Goal: Task Accomplishment & Management: Complete application form

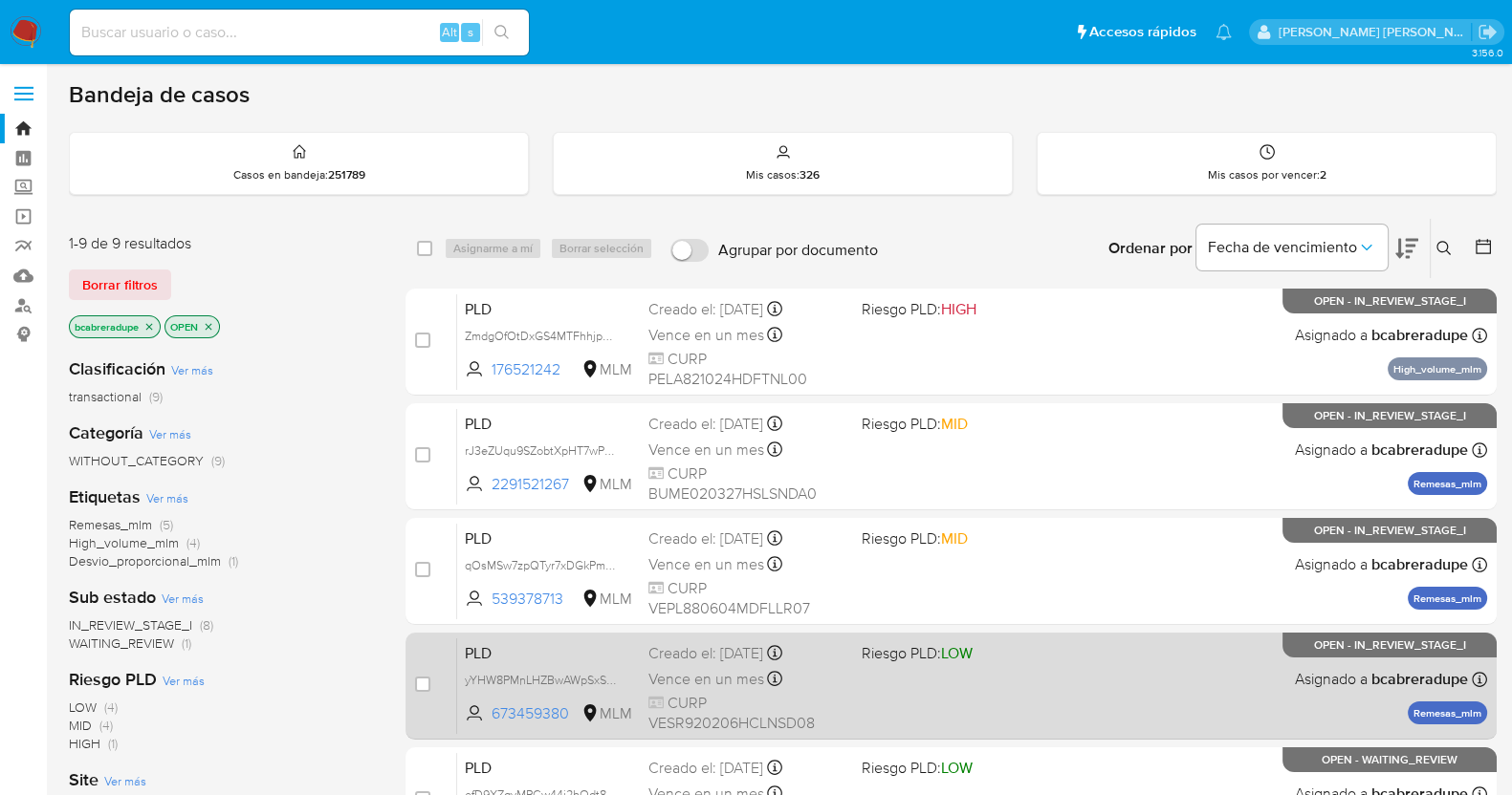
scroll to position [239, 0]
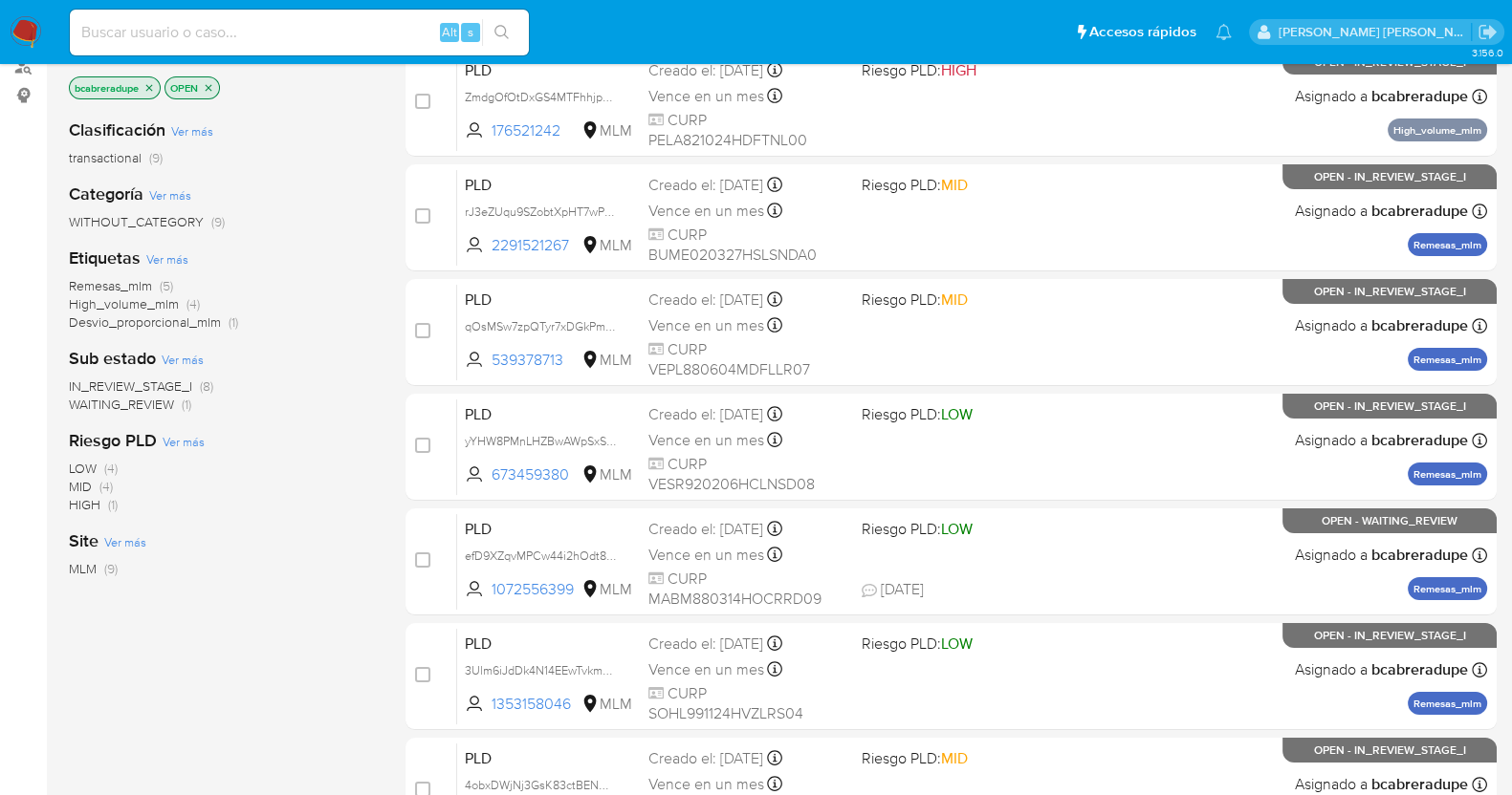
click at [143, 283] on span "Remesas_mlm" at bounding box center [110, 286] width 83 height 19
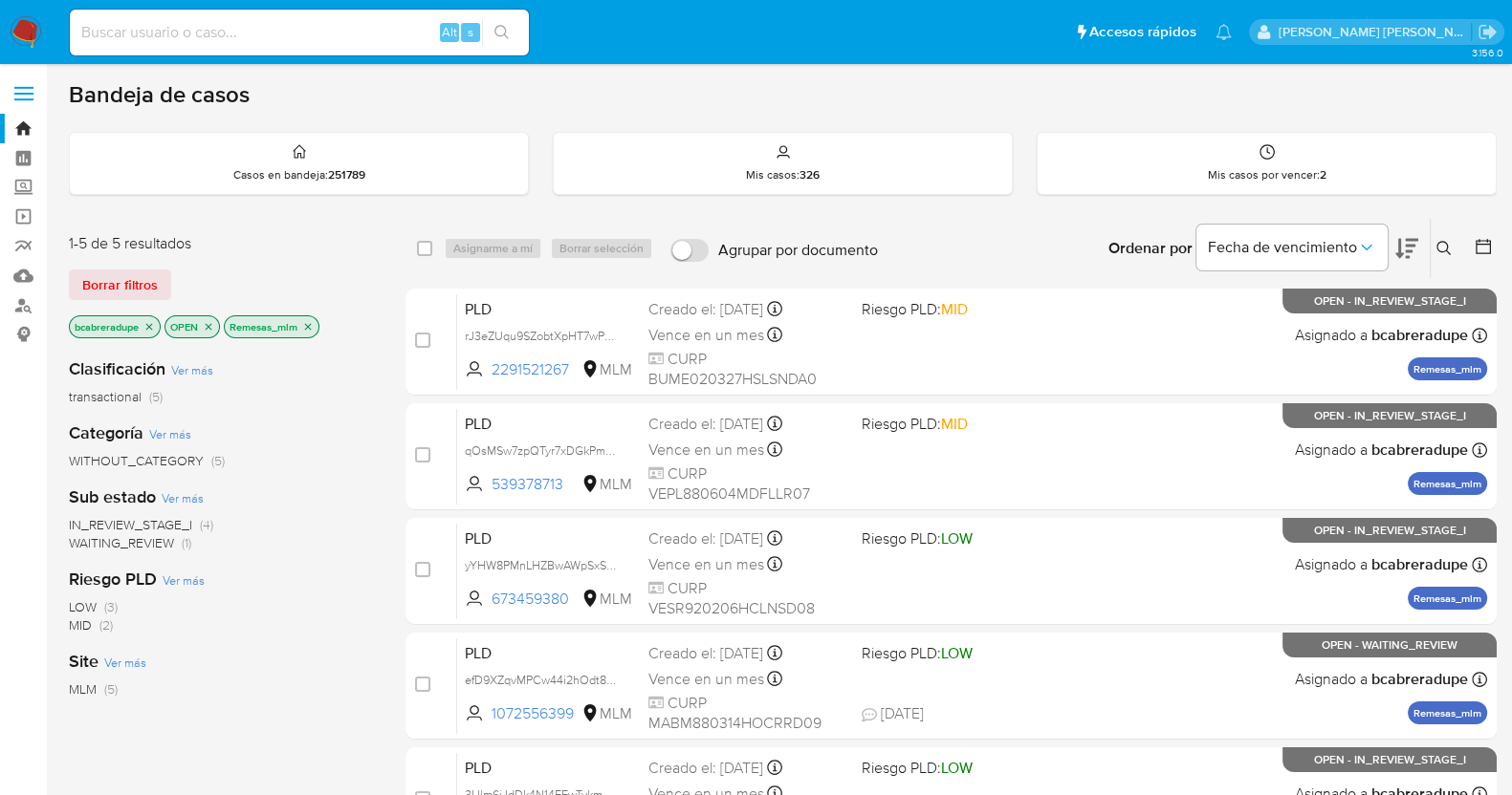
click at [24, 23] on img at bounding box center [26, 33] width 33 height 33
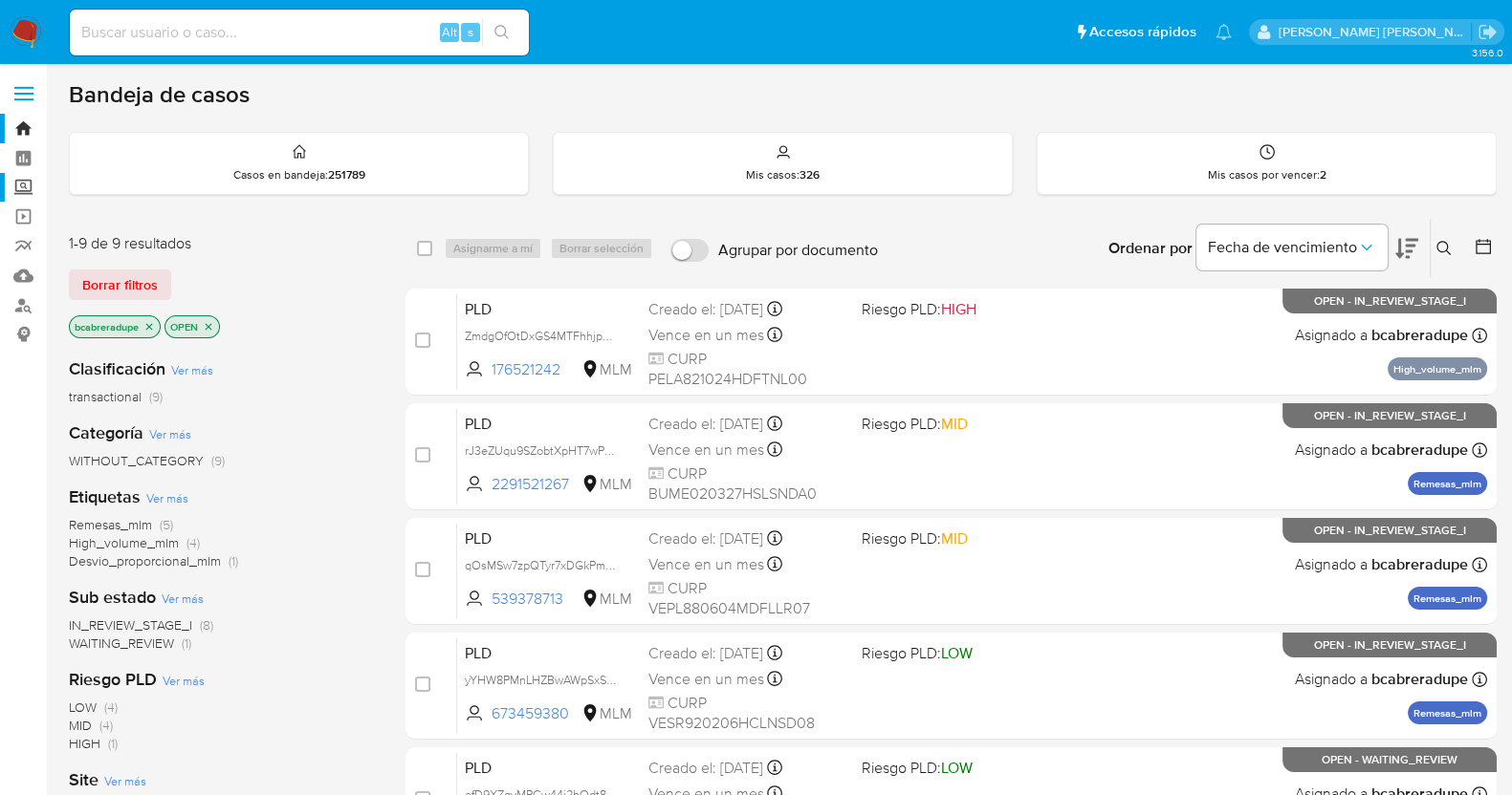
click at [20, 189] on label "Screening" at bounding box center [114, 187] width 228 height 30
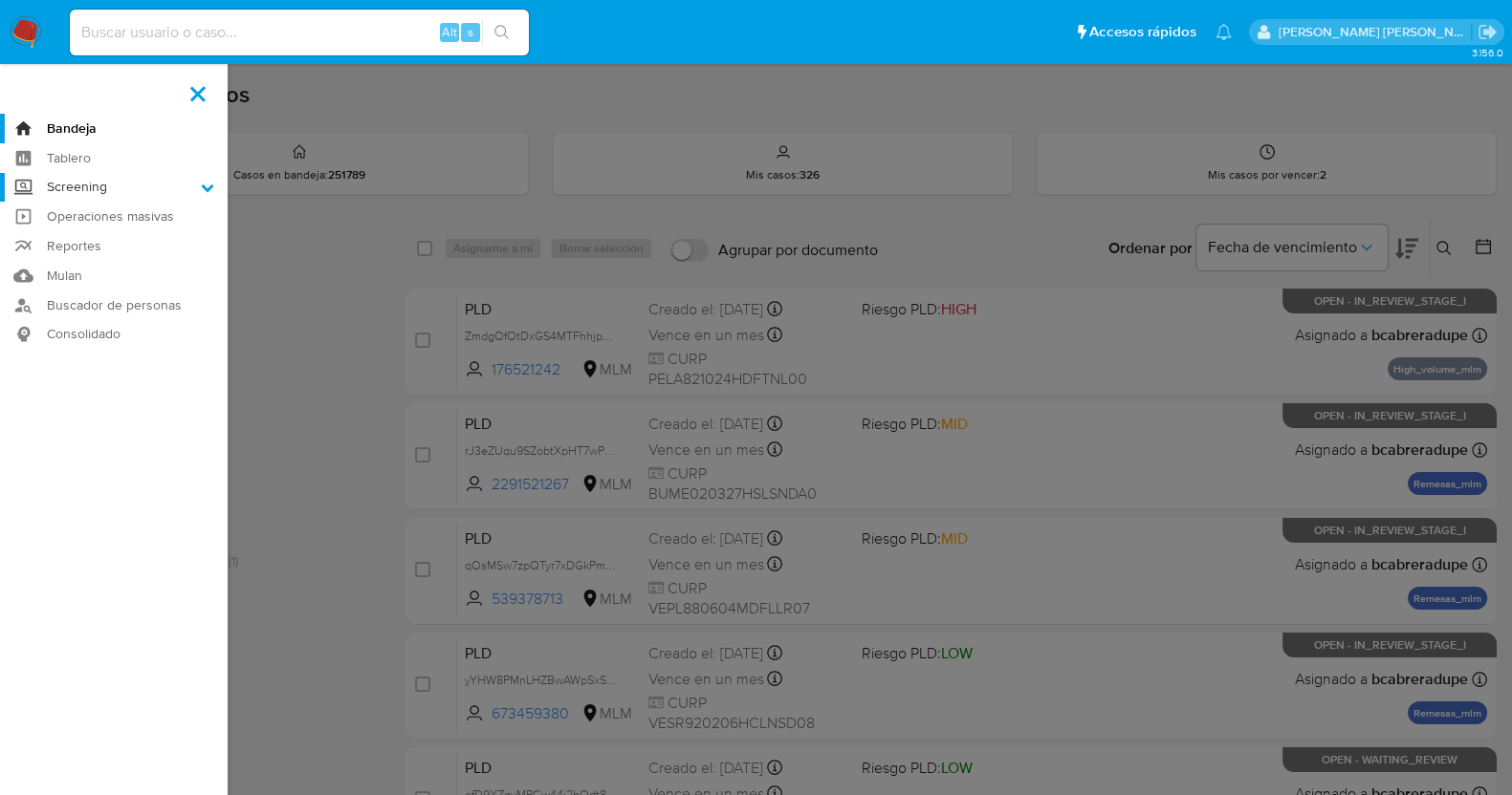
click at [0, 0] on input "Screening" at bounding box center [0, 0] width 0 height 0
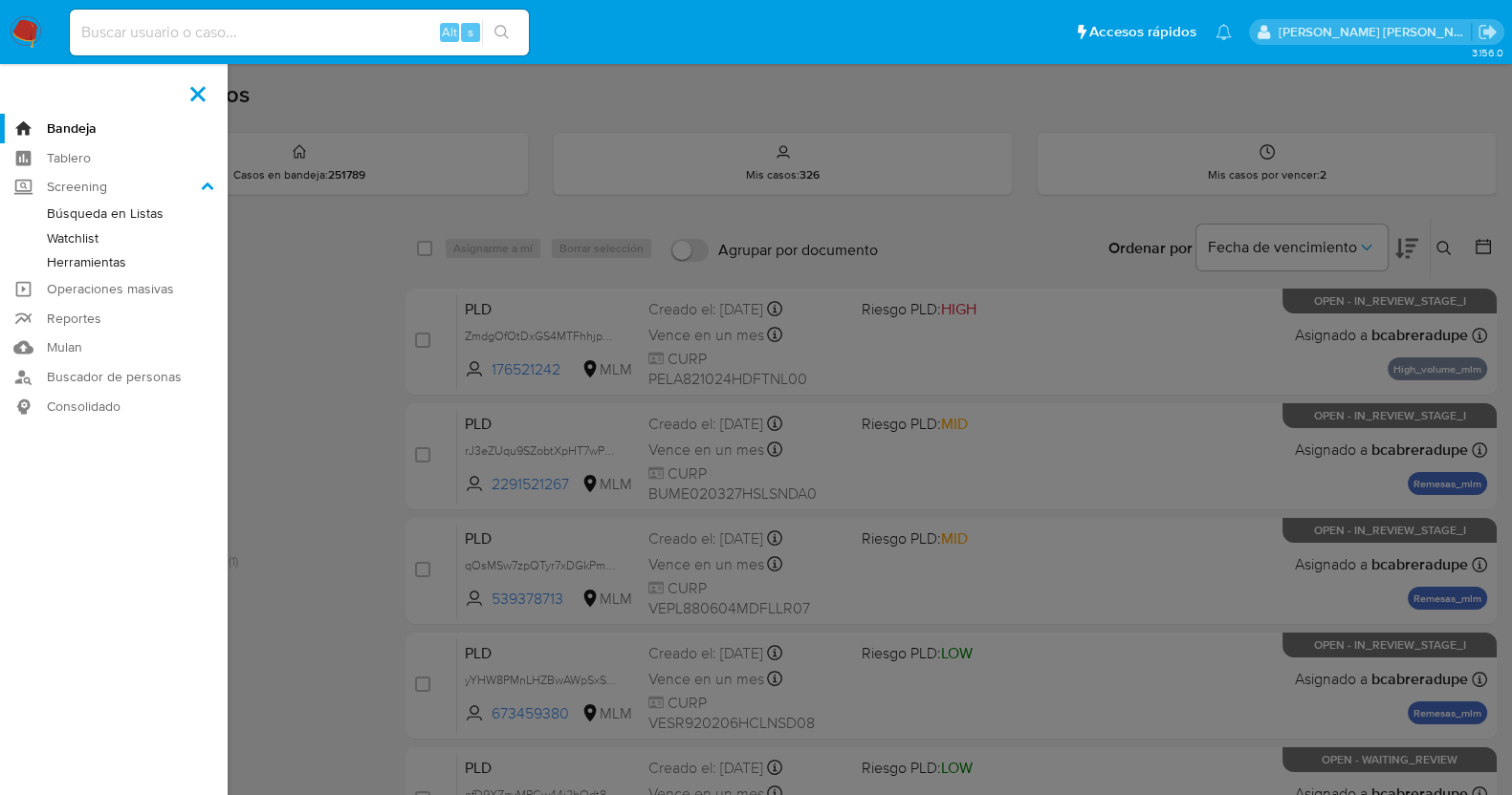
click at [104, 268] on link "Herramientas" at bounding box center [114, 262] width 228 height 24
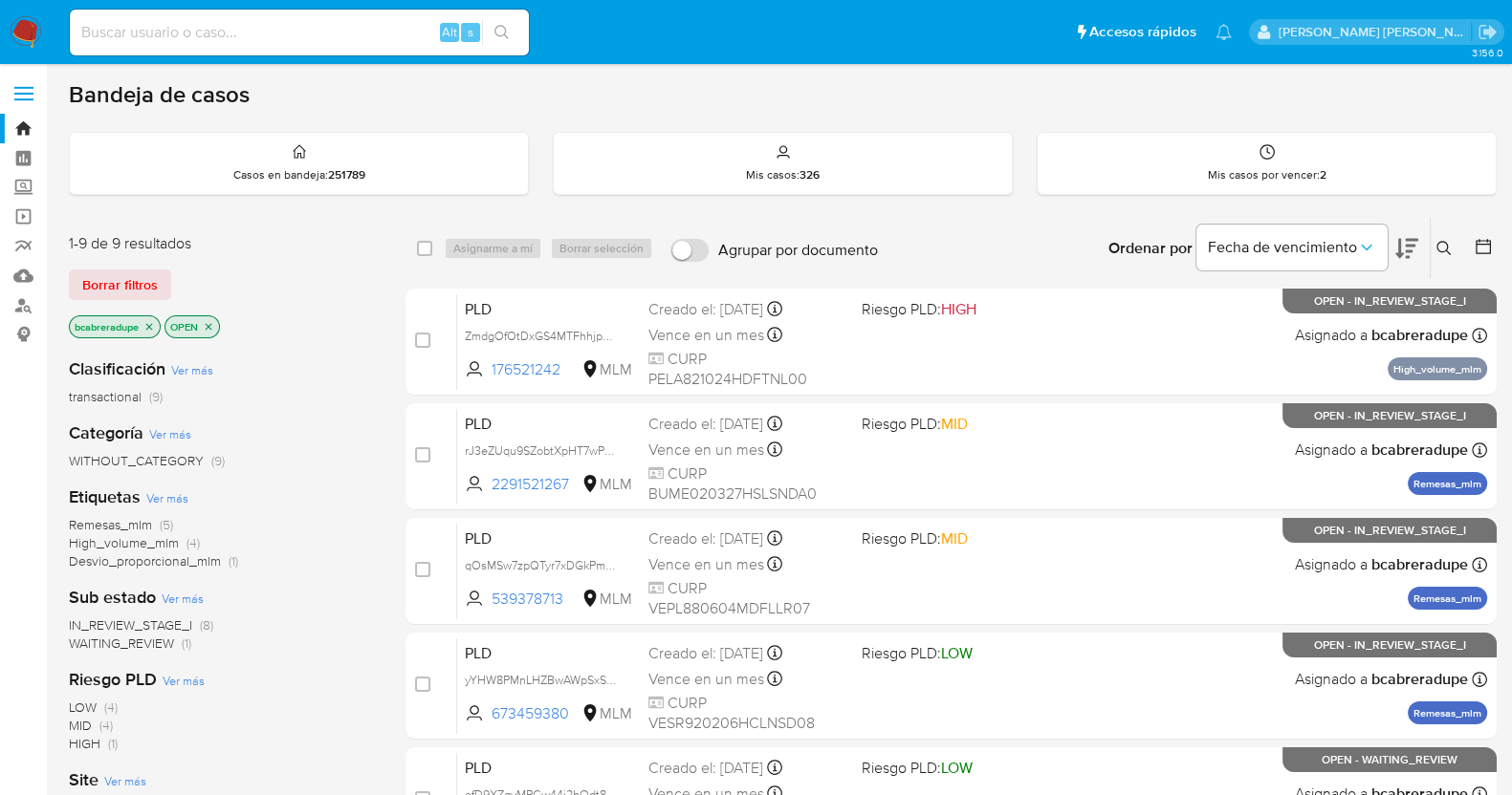
click at [117, 528] on span "Remesas_mlm" at bounding box center [110, 525] width 83 height 19
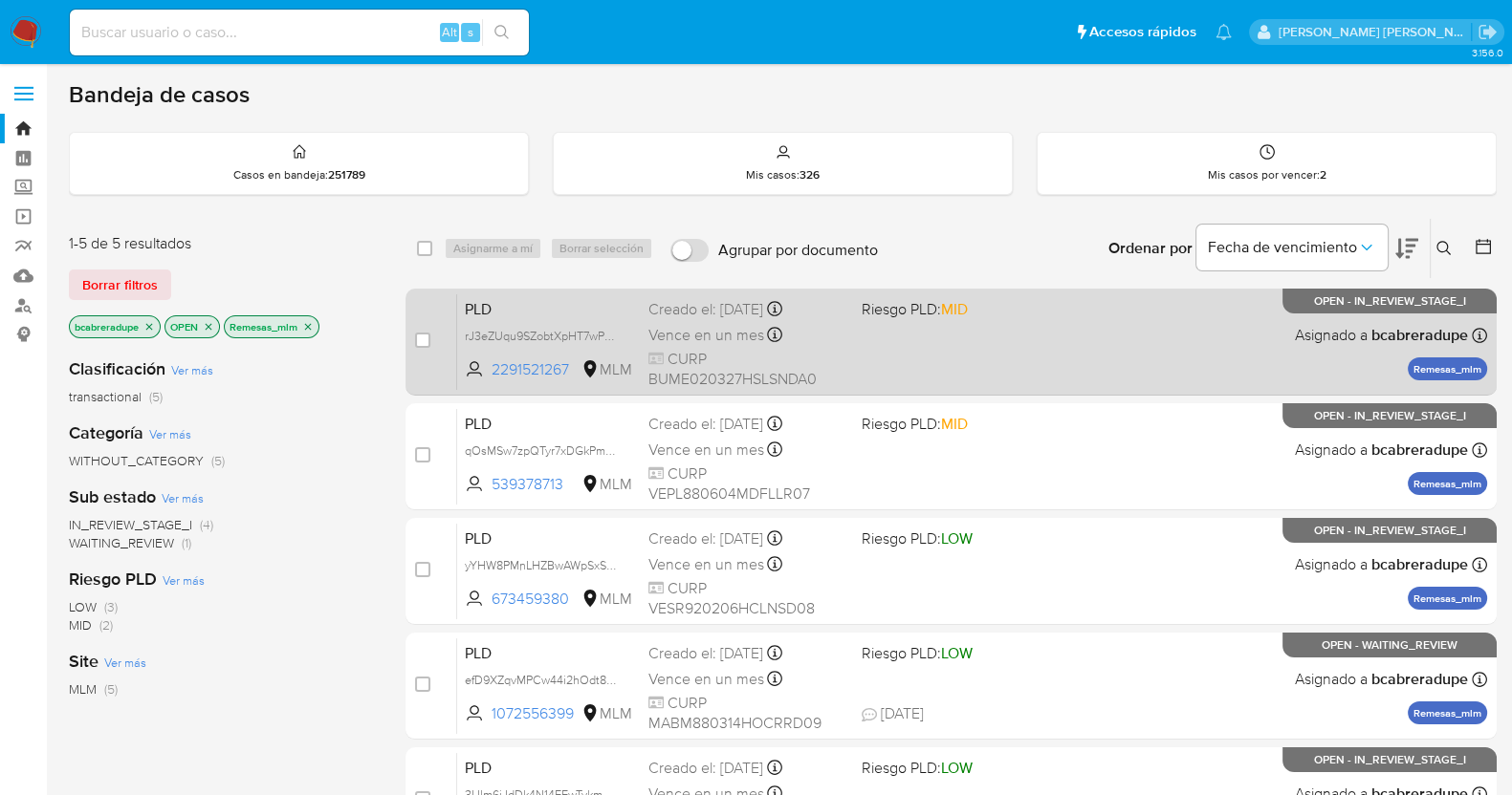
click at [702, 325] on span "Vence en un mes" at bounding box center [706, 336] width 116 height 21
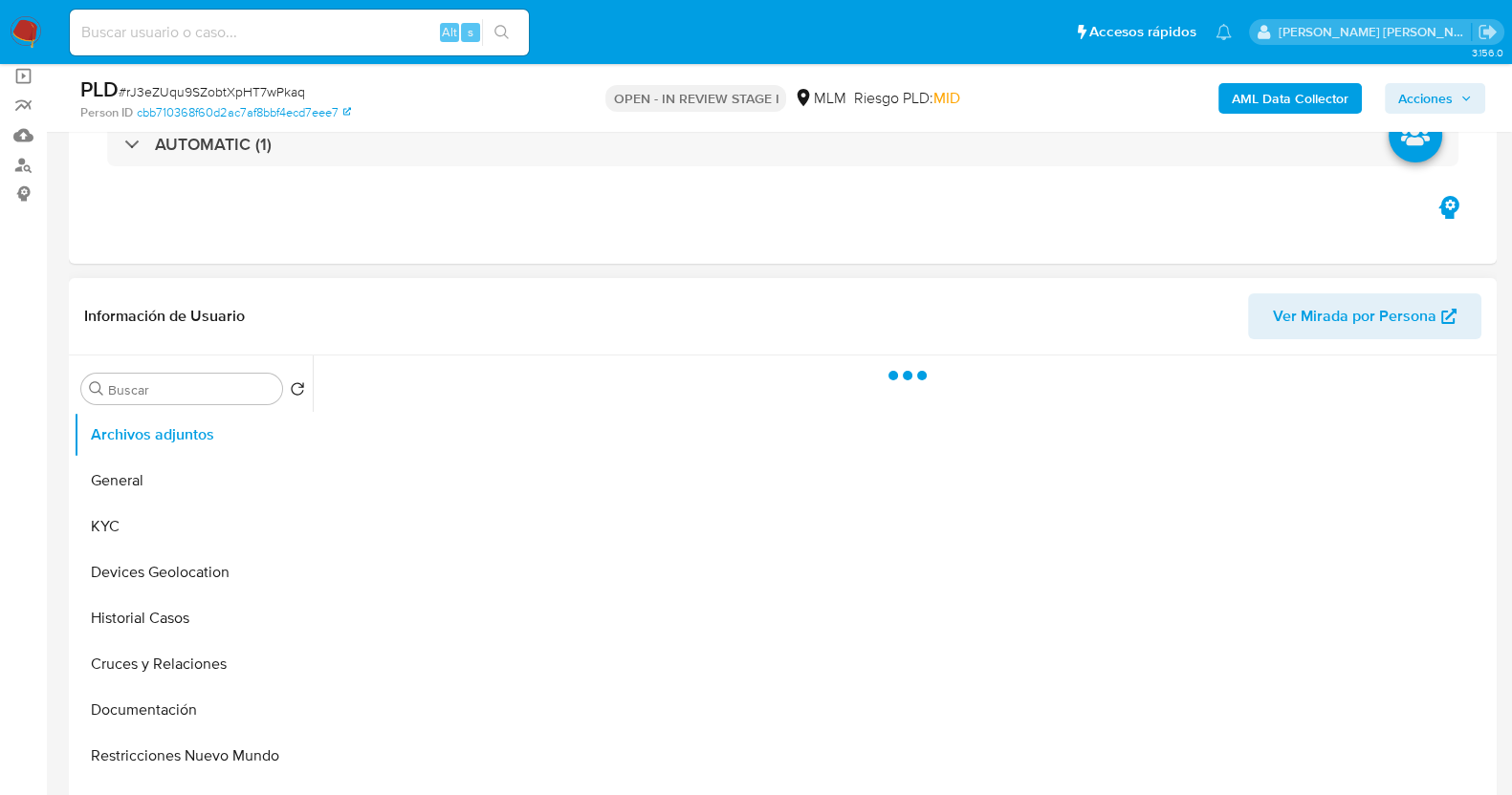
scroll to position [238, 0]
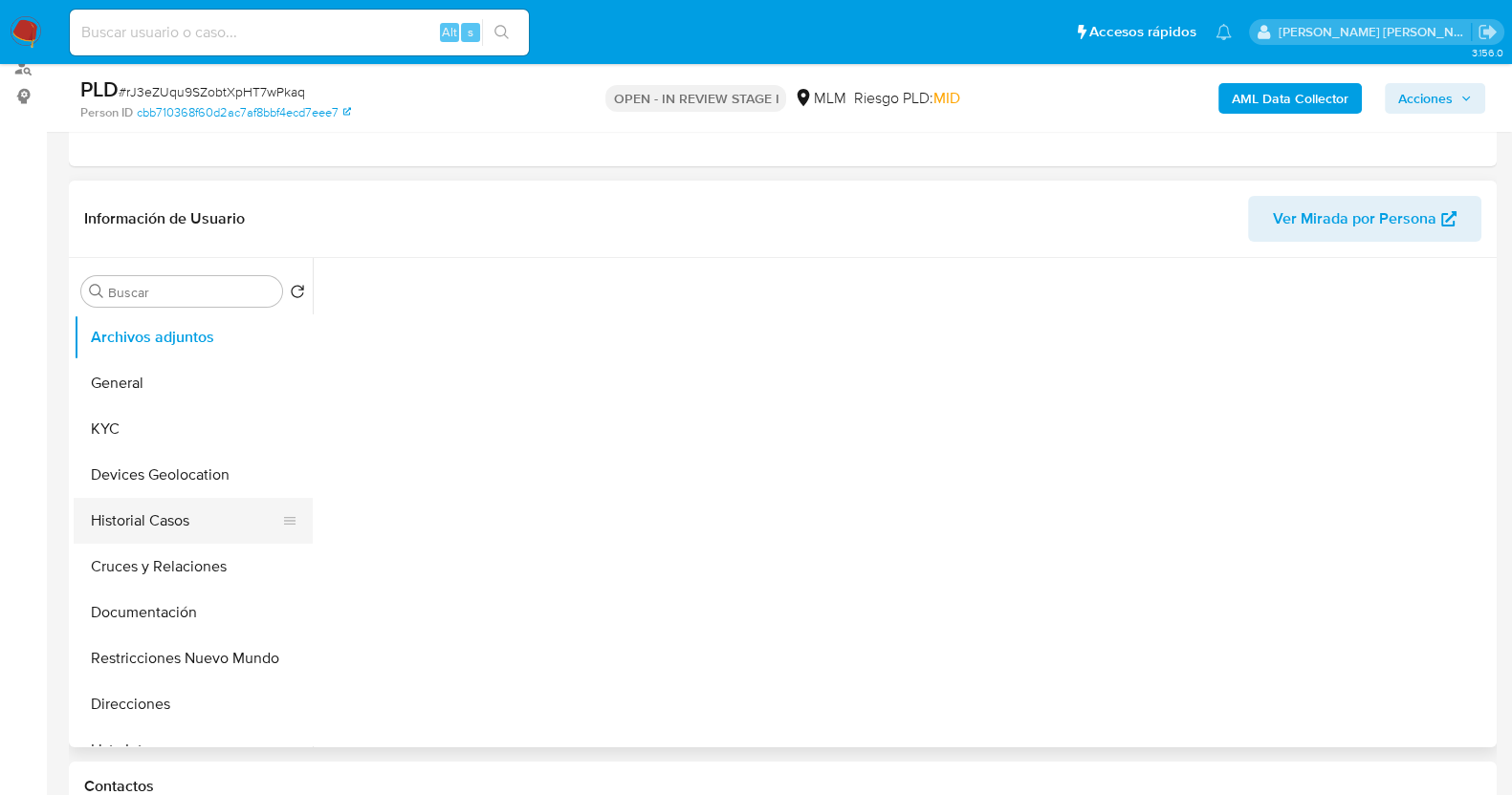
drag, startPoint x: 137, startPoint y: 522, endPoint x: 146, endPoint y: 508, distance: 16.6
click at [139, 523] on button "Historial Casos" at bounding box center [185, 521] width 224 height 46
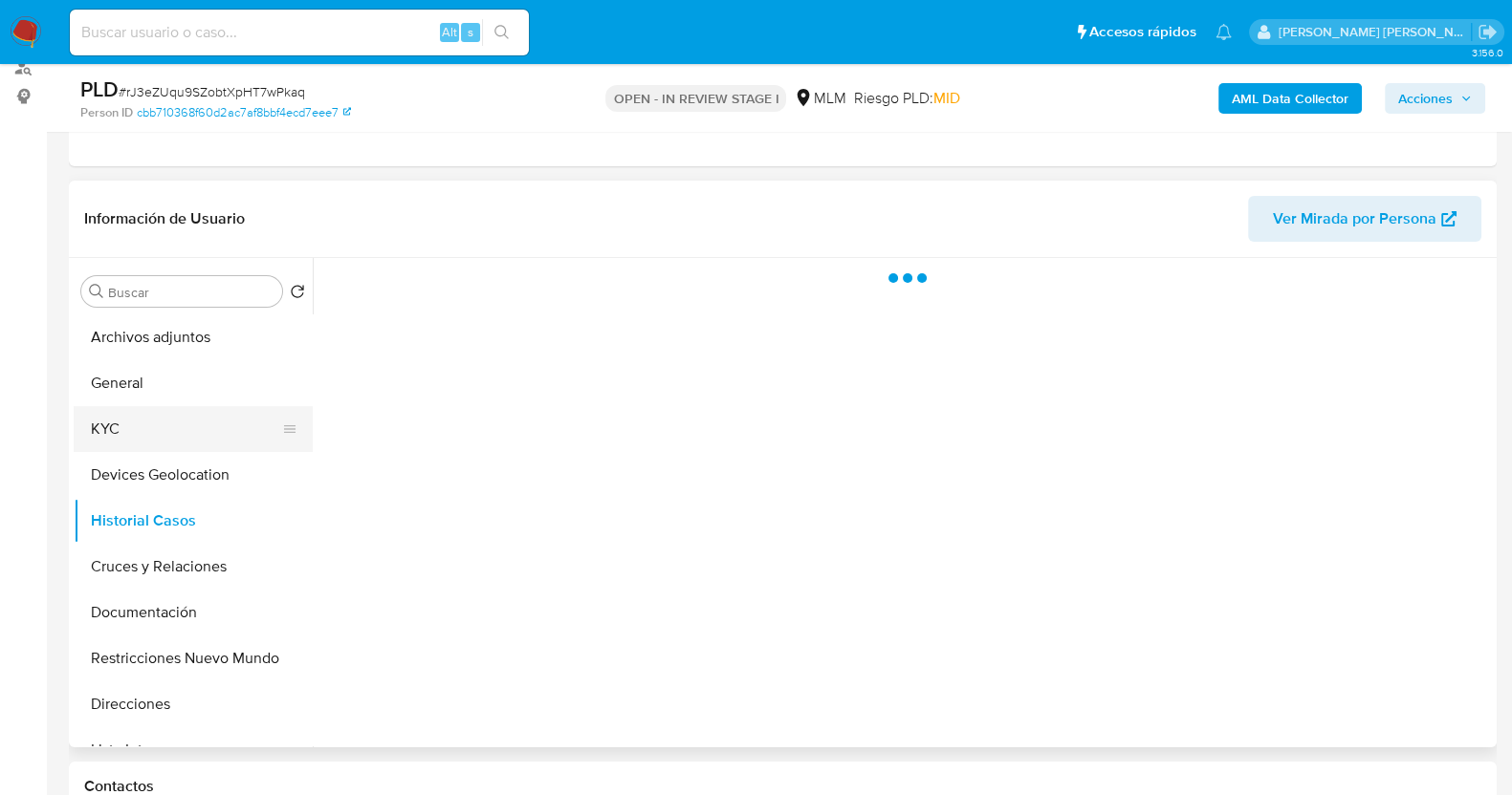
select select "10"
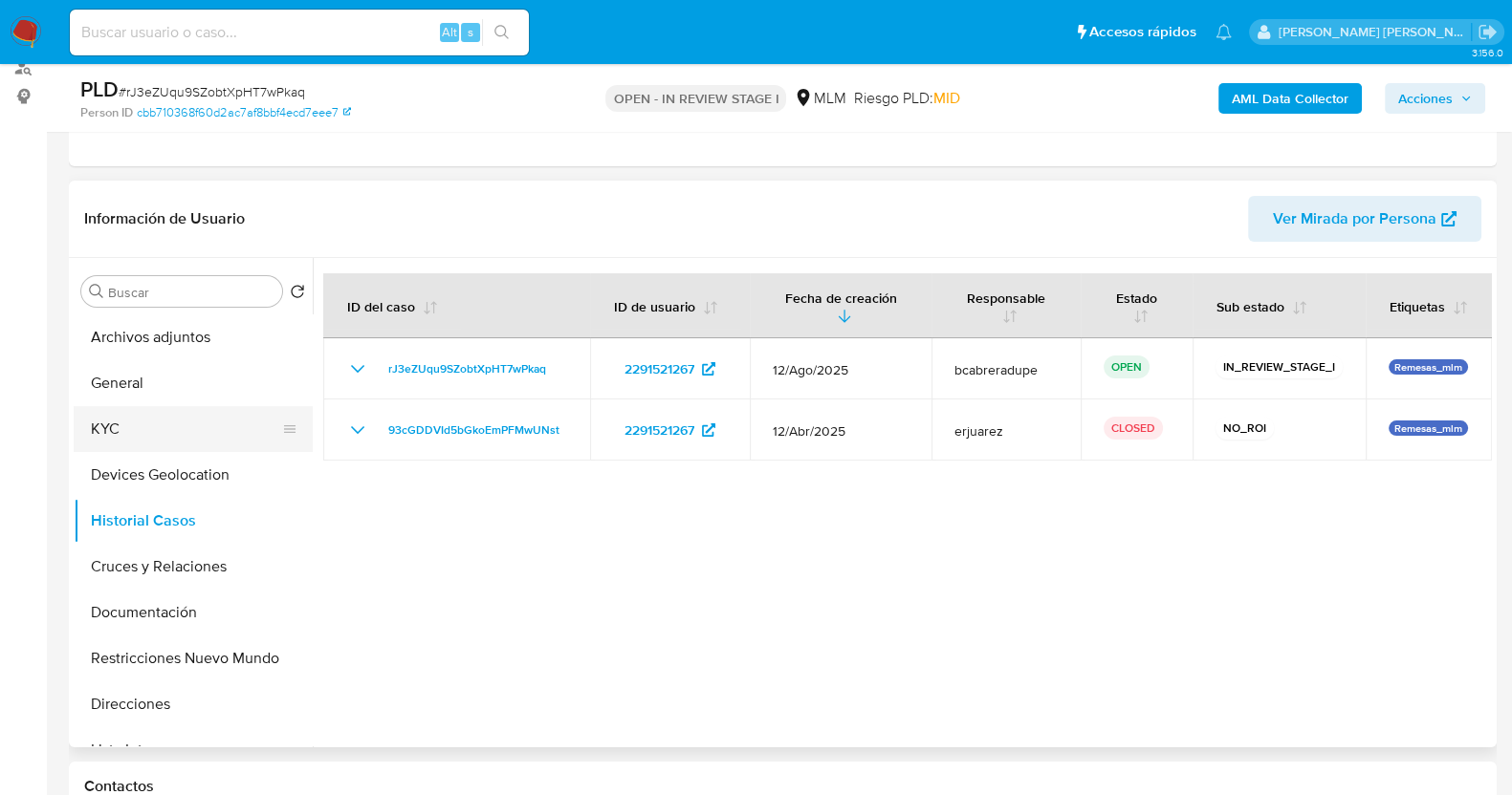
click at [132, 427] on button "KYC" at bounding box center [185, 429] width 224 height 46
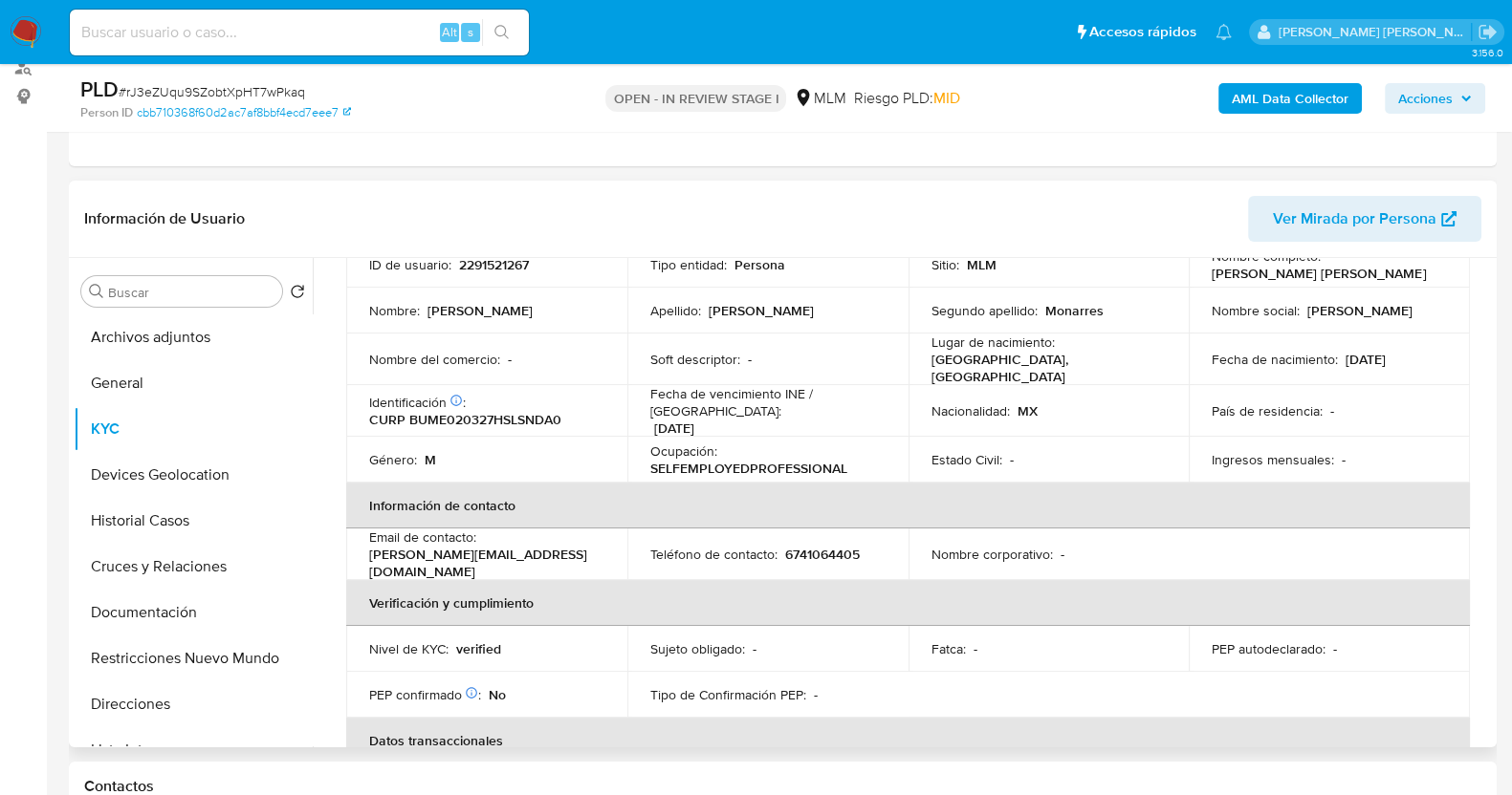
scroll to position [100, 0]
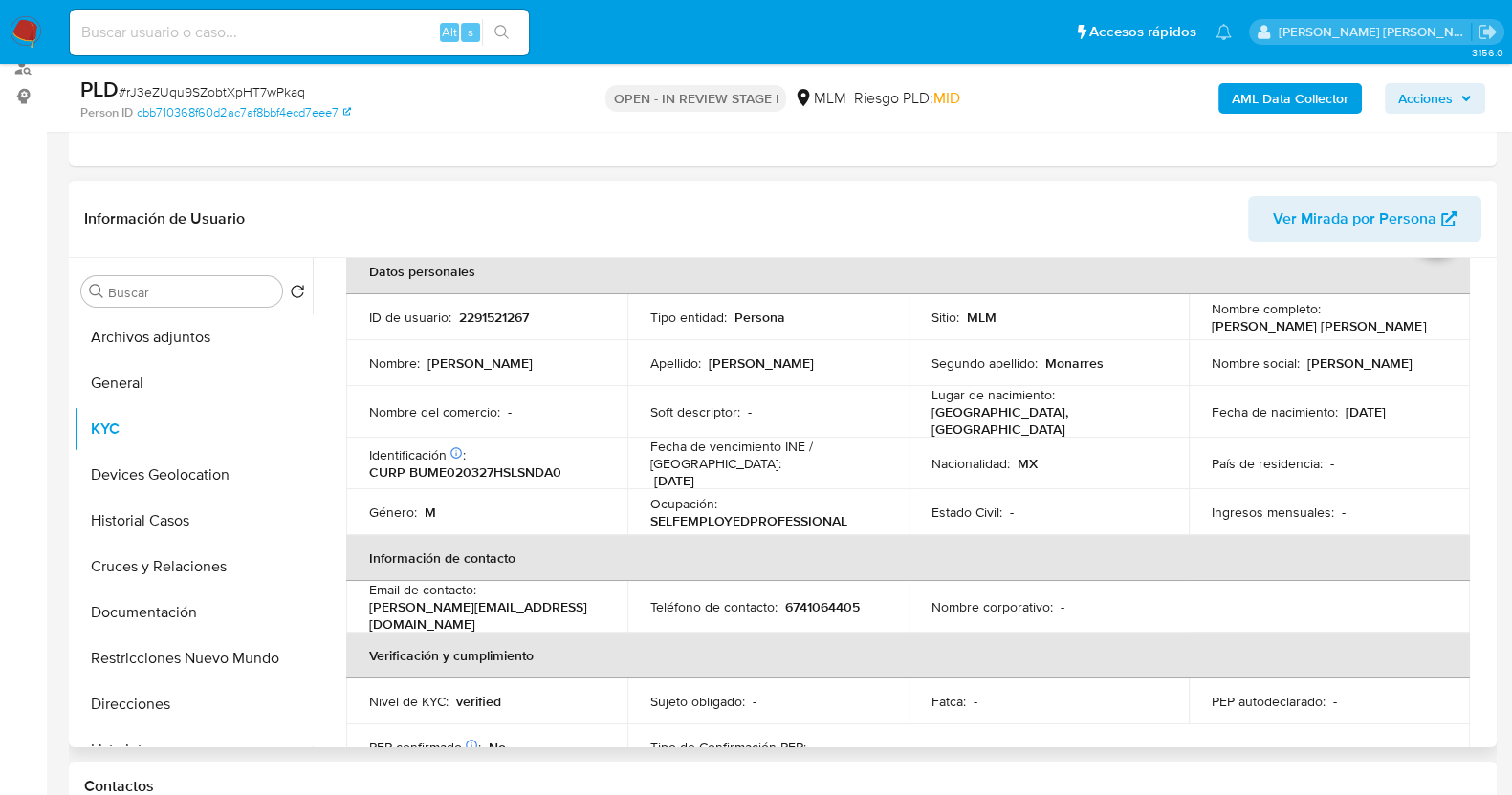
click at [511, 317] on p "2291521267" at bounding box center [494, 317] width 69 height 17
copy p "2291521267"
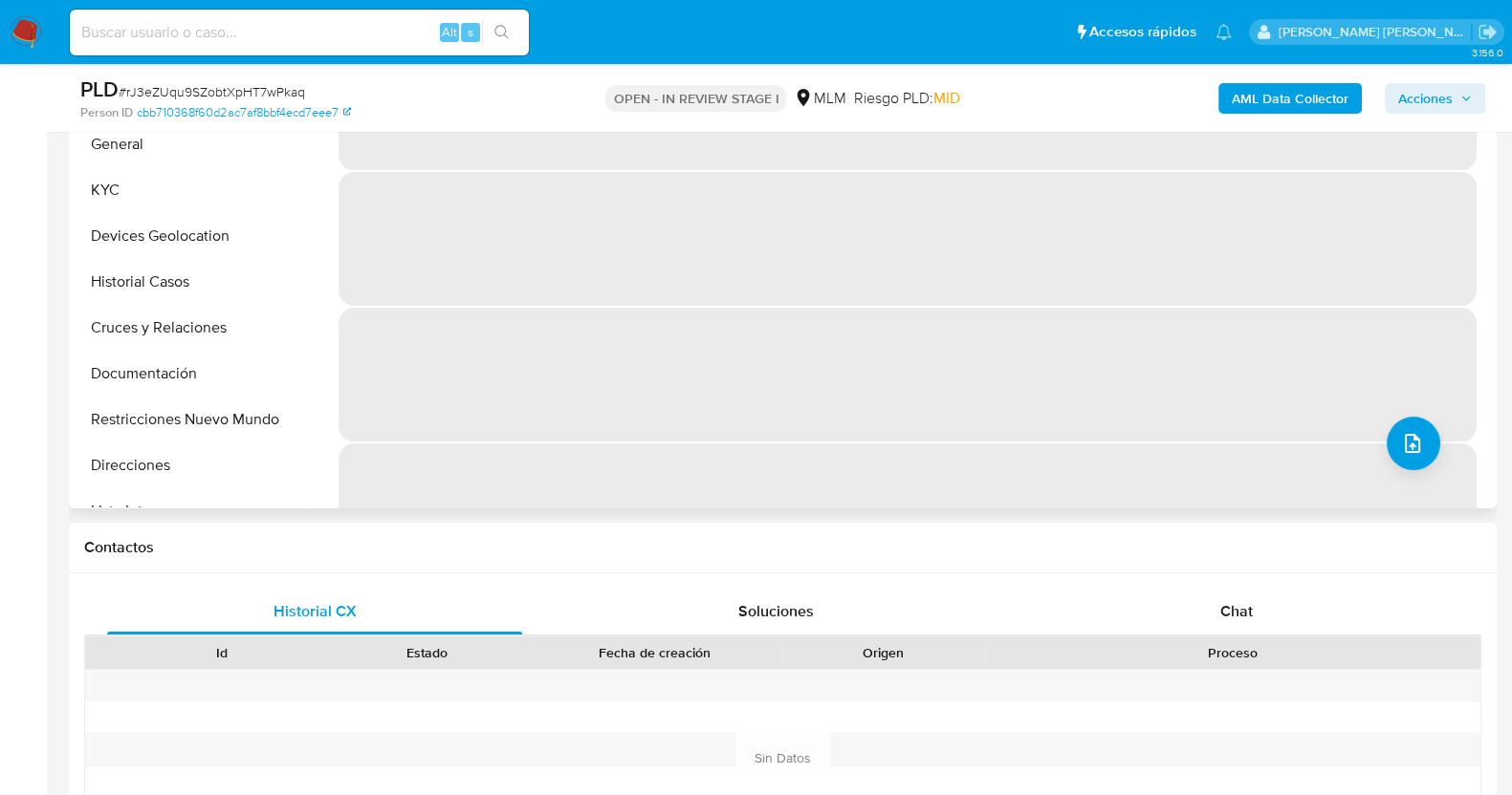
select select "10"
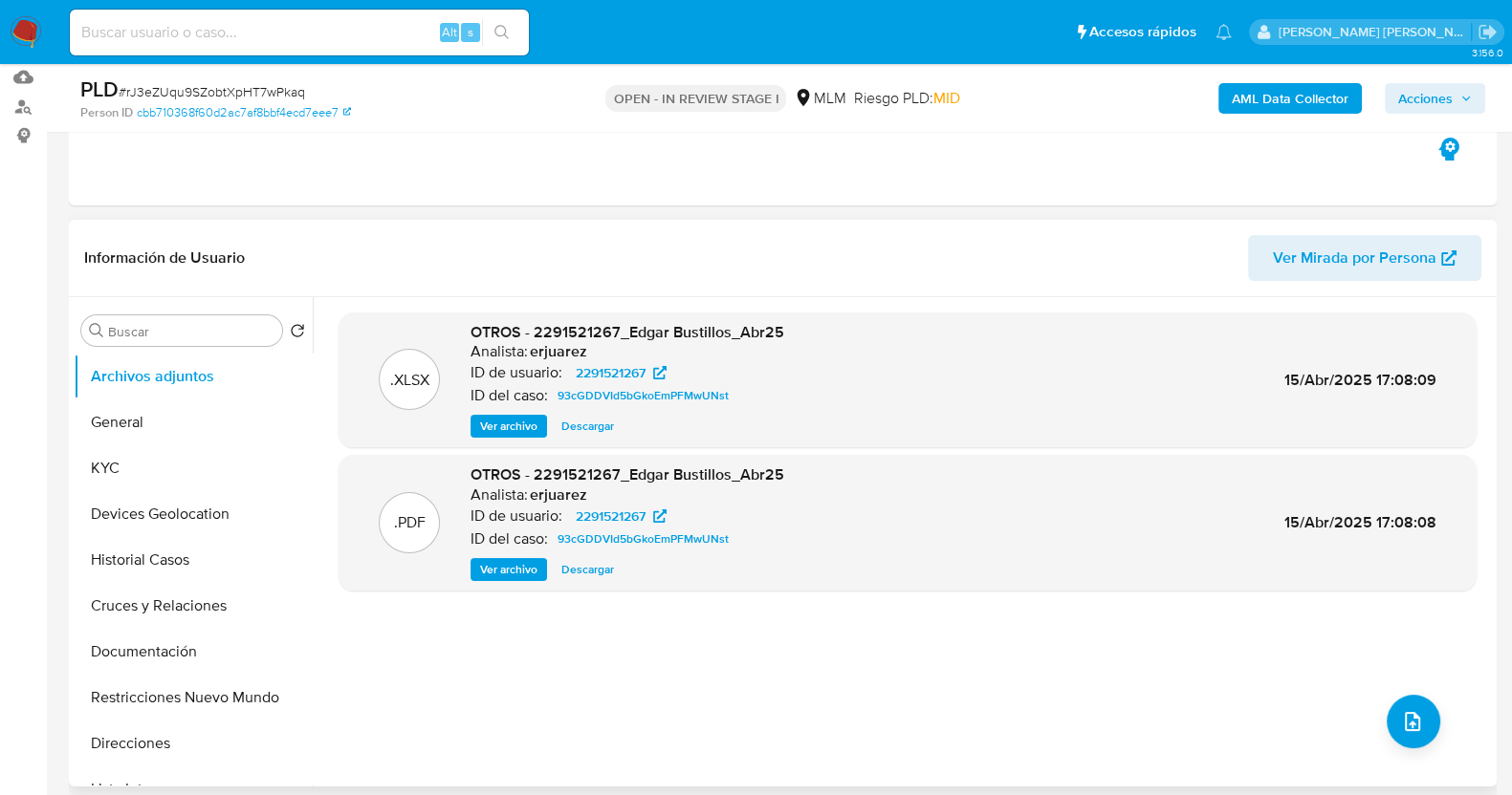
scroll to position [119, 0]
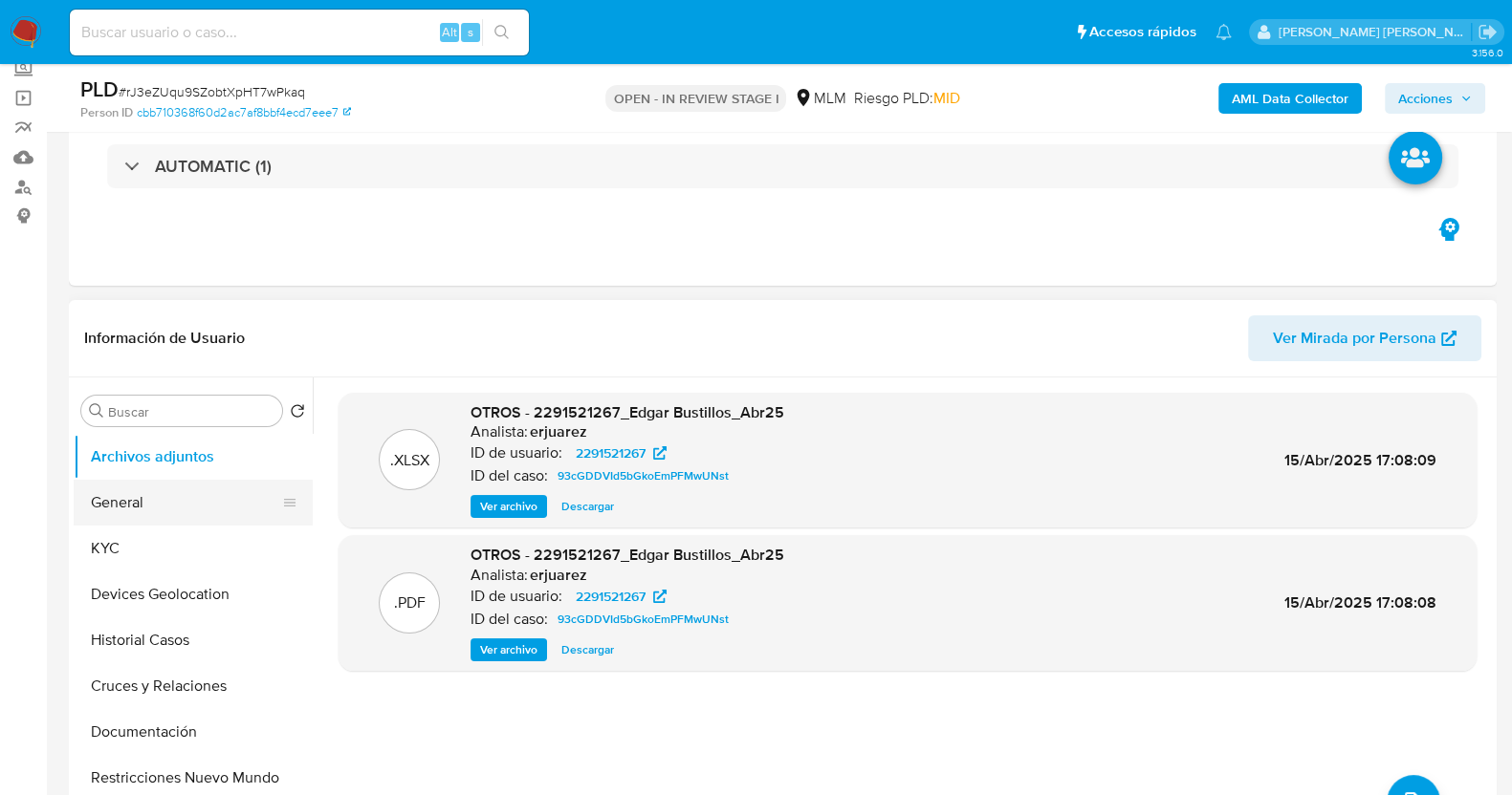
drag, startPoint x: 188, startPoint y: 538, endPoint x: 245, endPoint y: 522, distance: 59.2
click at [188, 538] on button "KYC" at bounding box center [193, 549] width 239 height 46
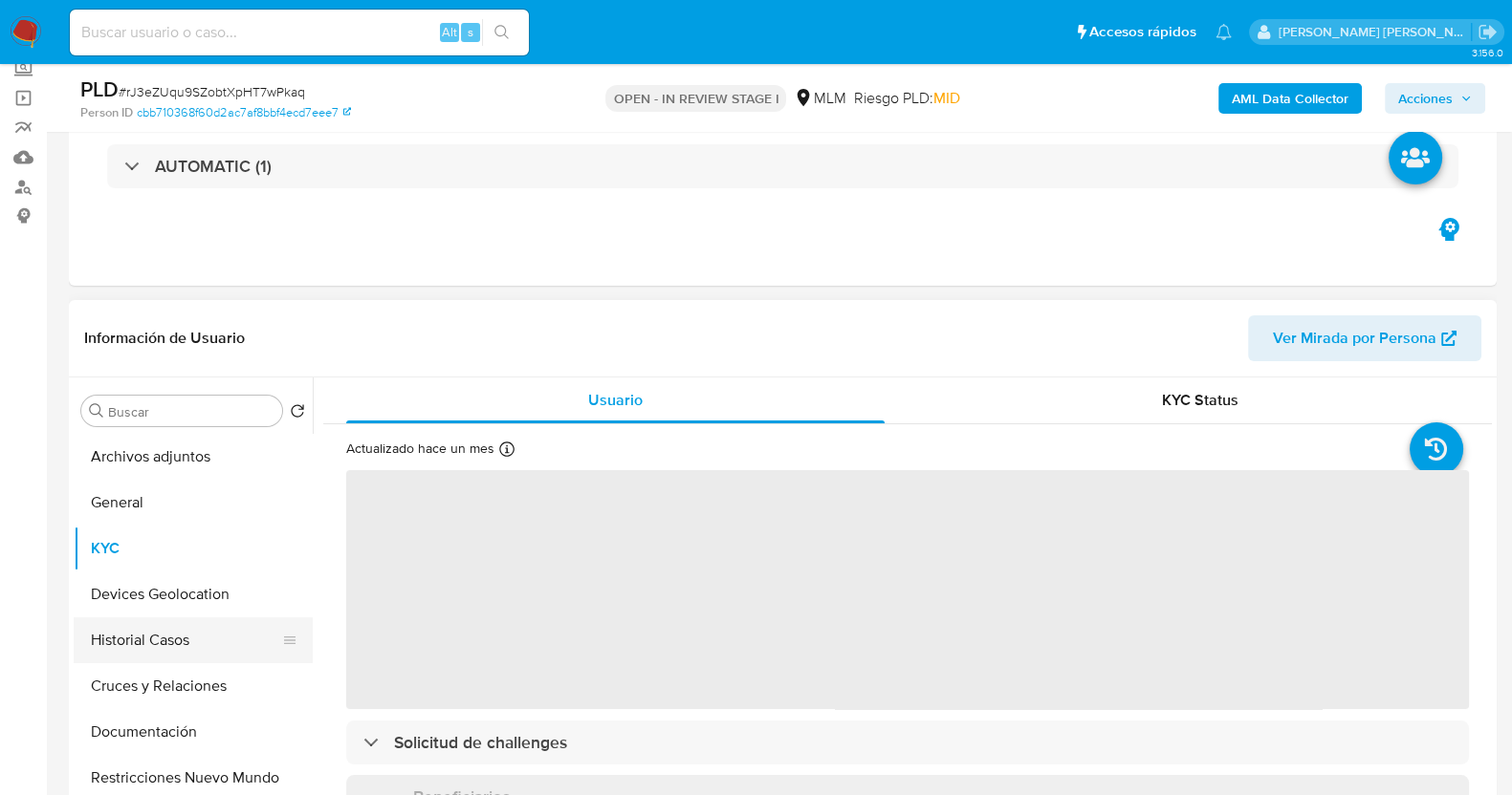
click at [172, 643] on button "Historial Casos" at bounding box center [185, 641] width 224 height 46
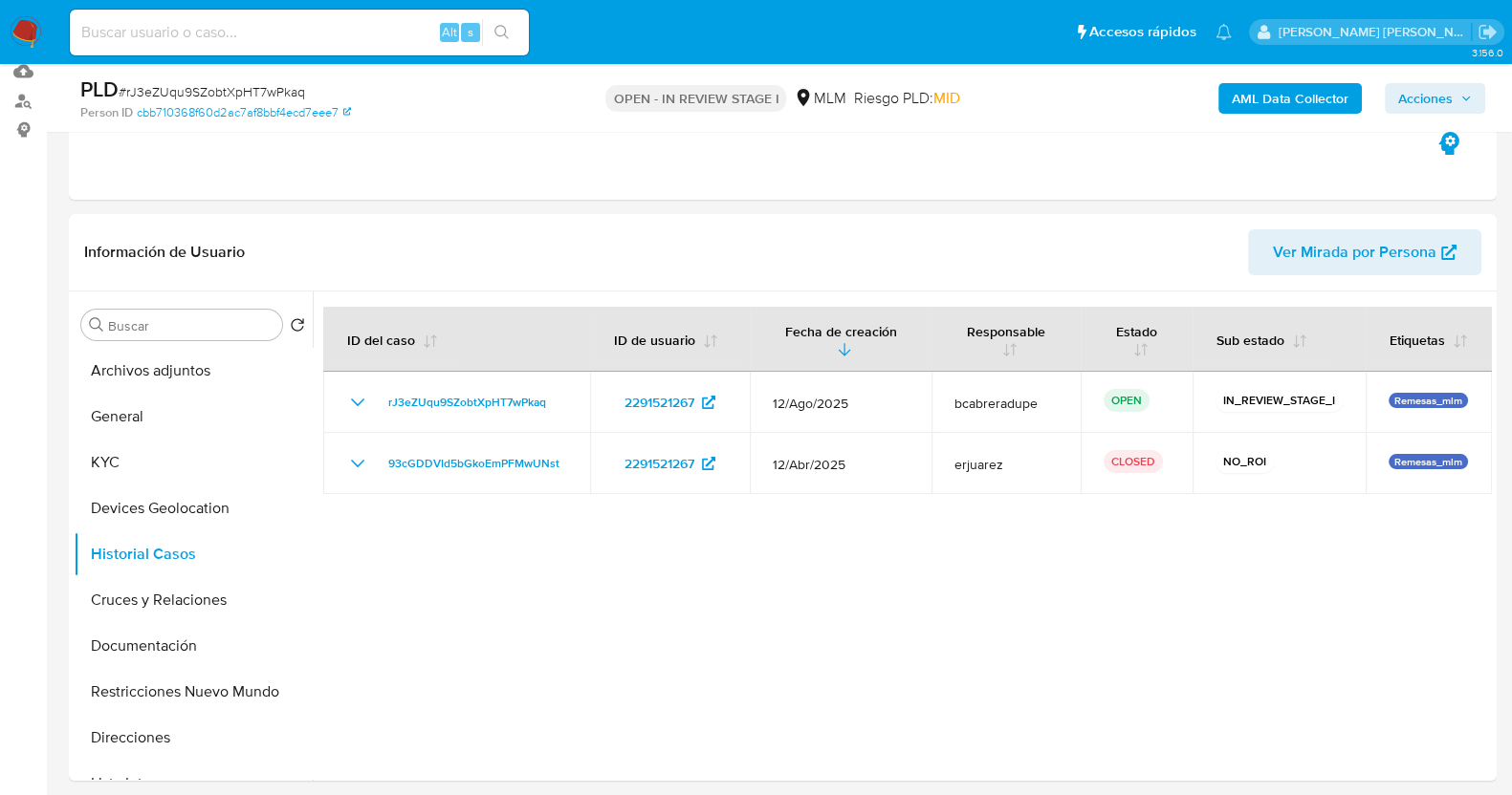
scroll to position [238, 0]
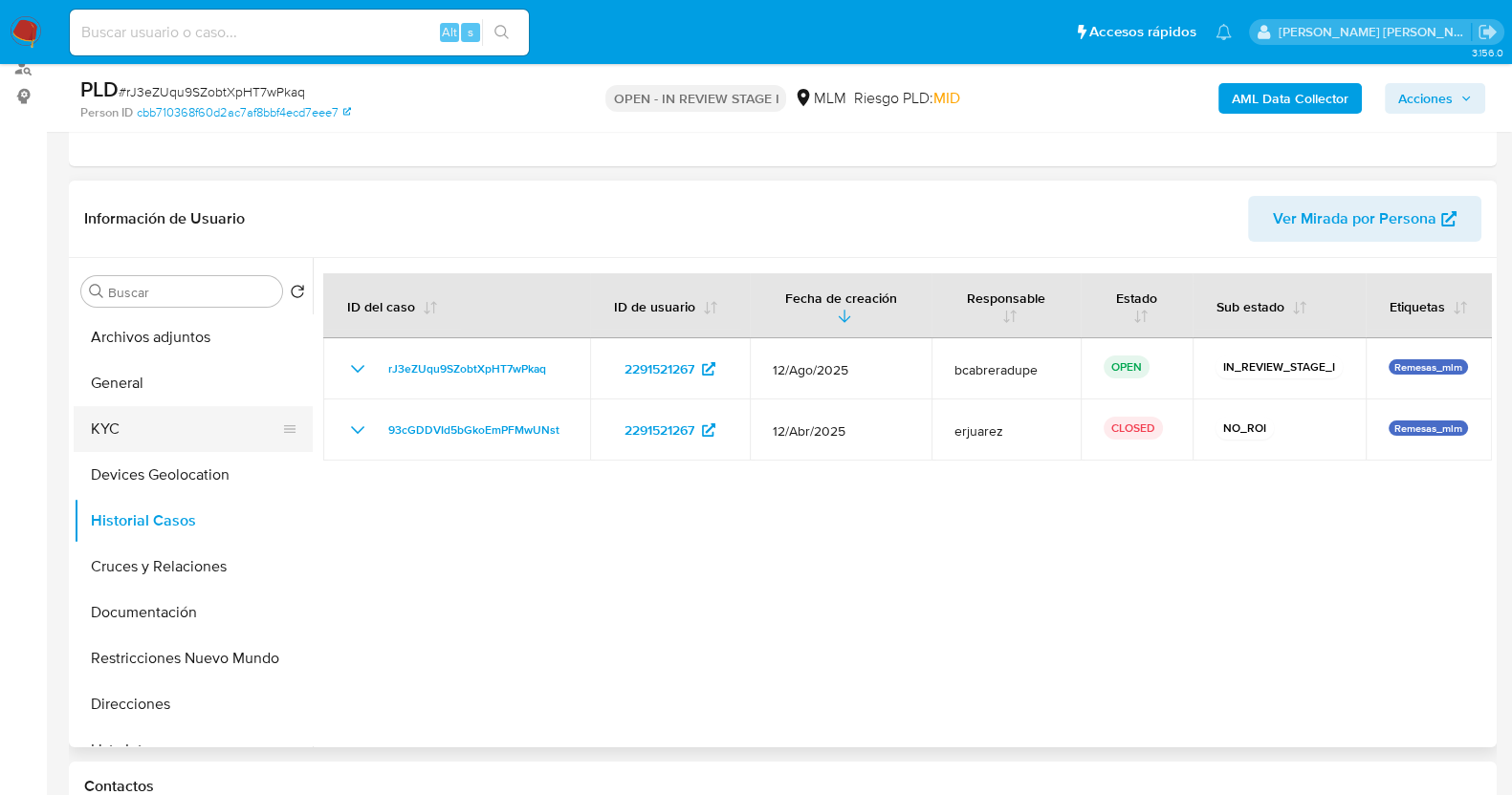
click at [124, 422] on button "KYC" at bounding box center [185, 429] width 224 height 46
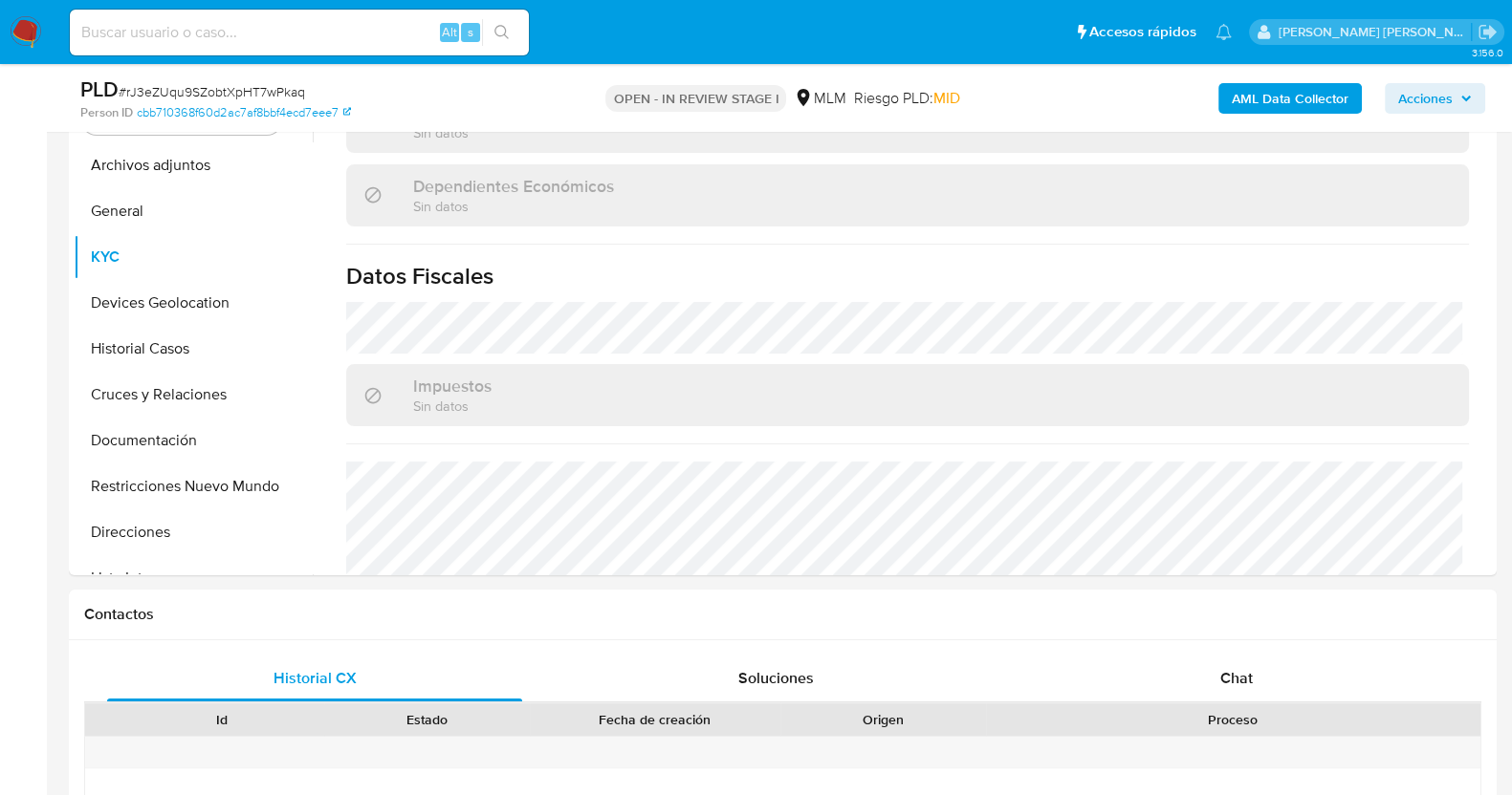
scroll to position [359, 0]
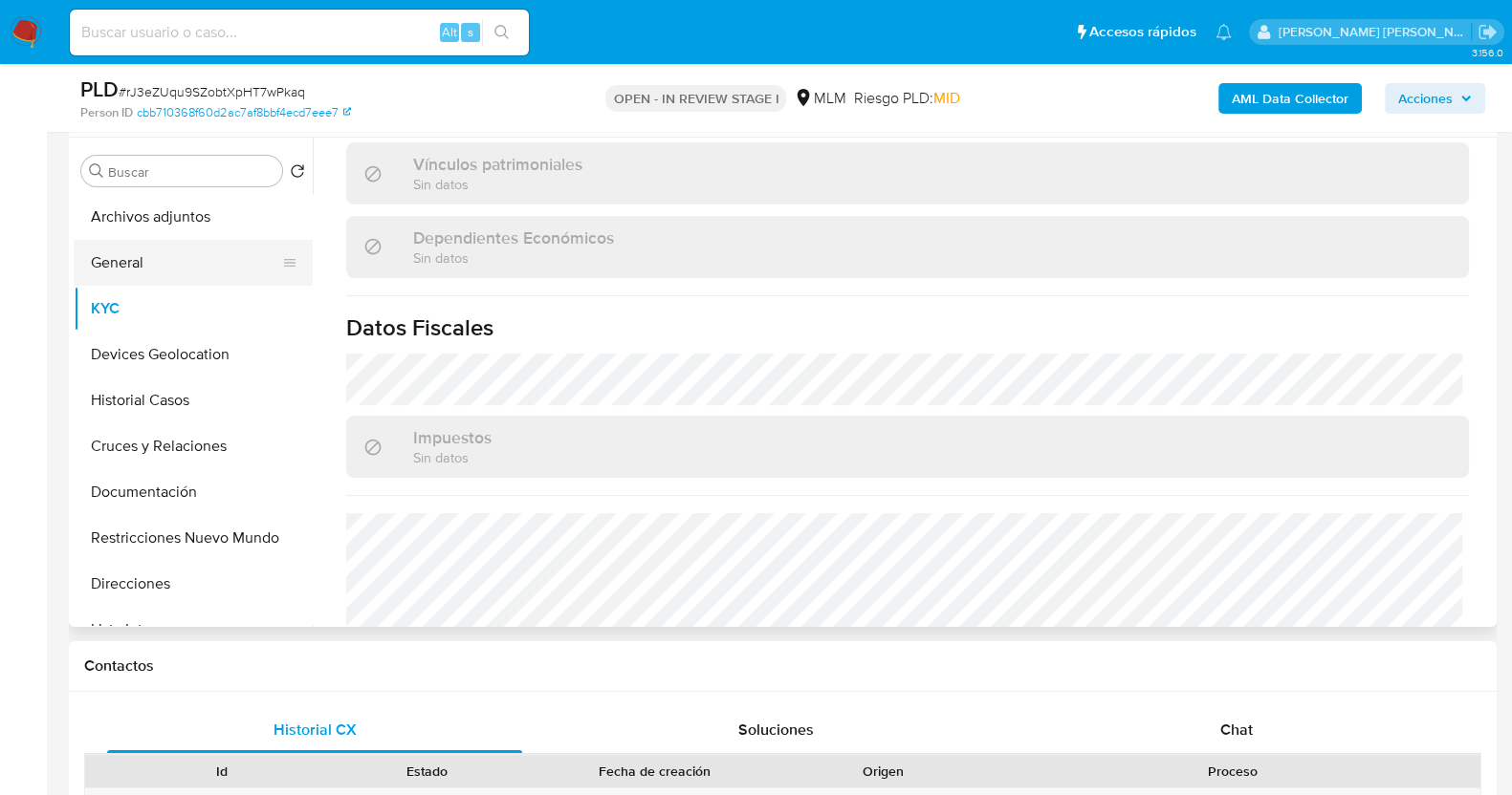
click at [179, 260] on button "General" at bounding box center [185, 263] width 224 height 46
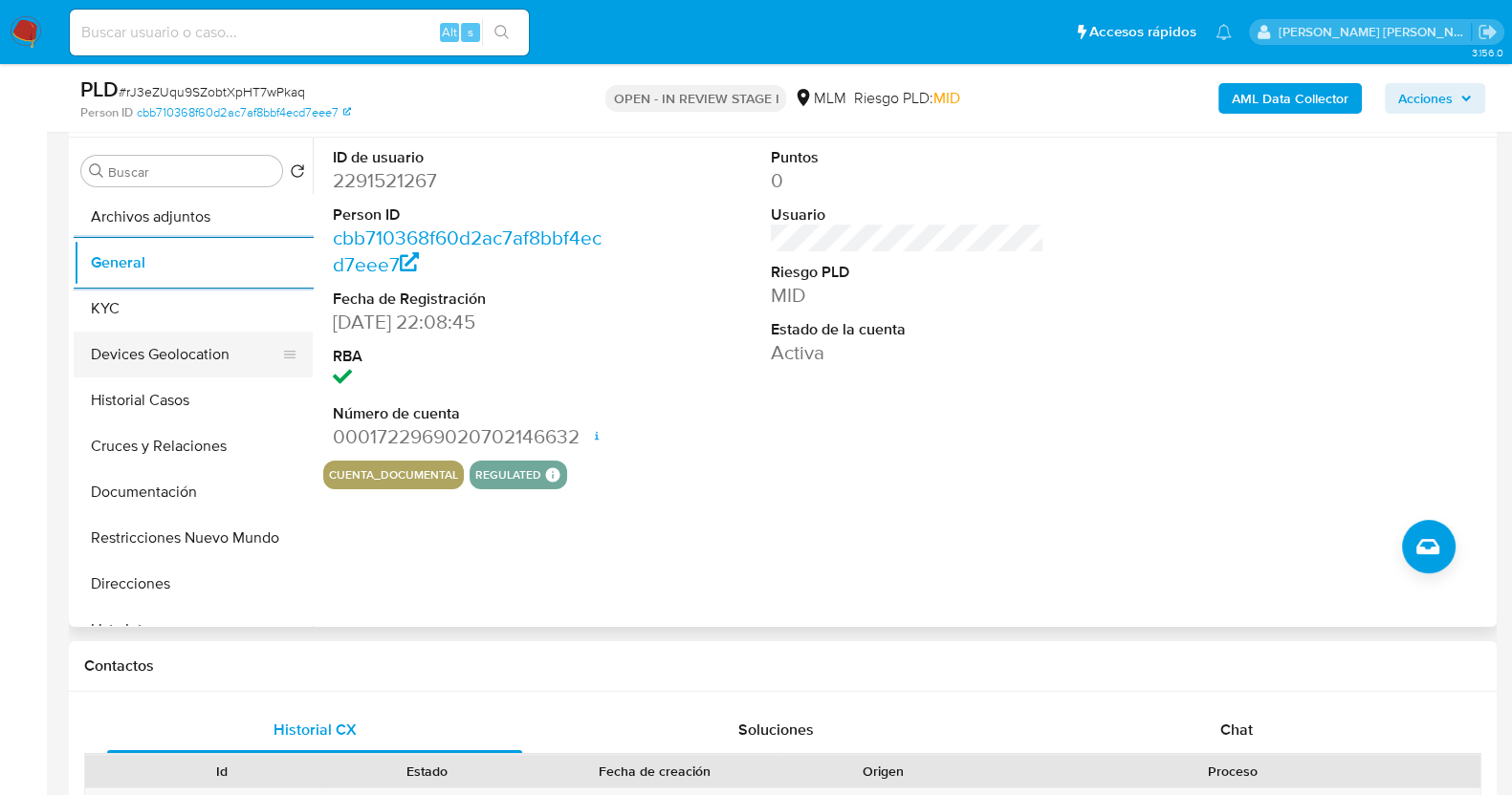
click at [181, 365] on button "Devices Geolocation" at bounding box center [185, 355] width 224 height 46
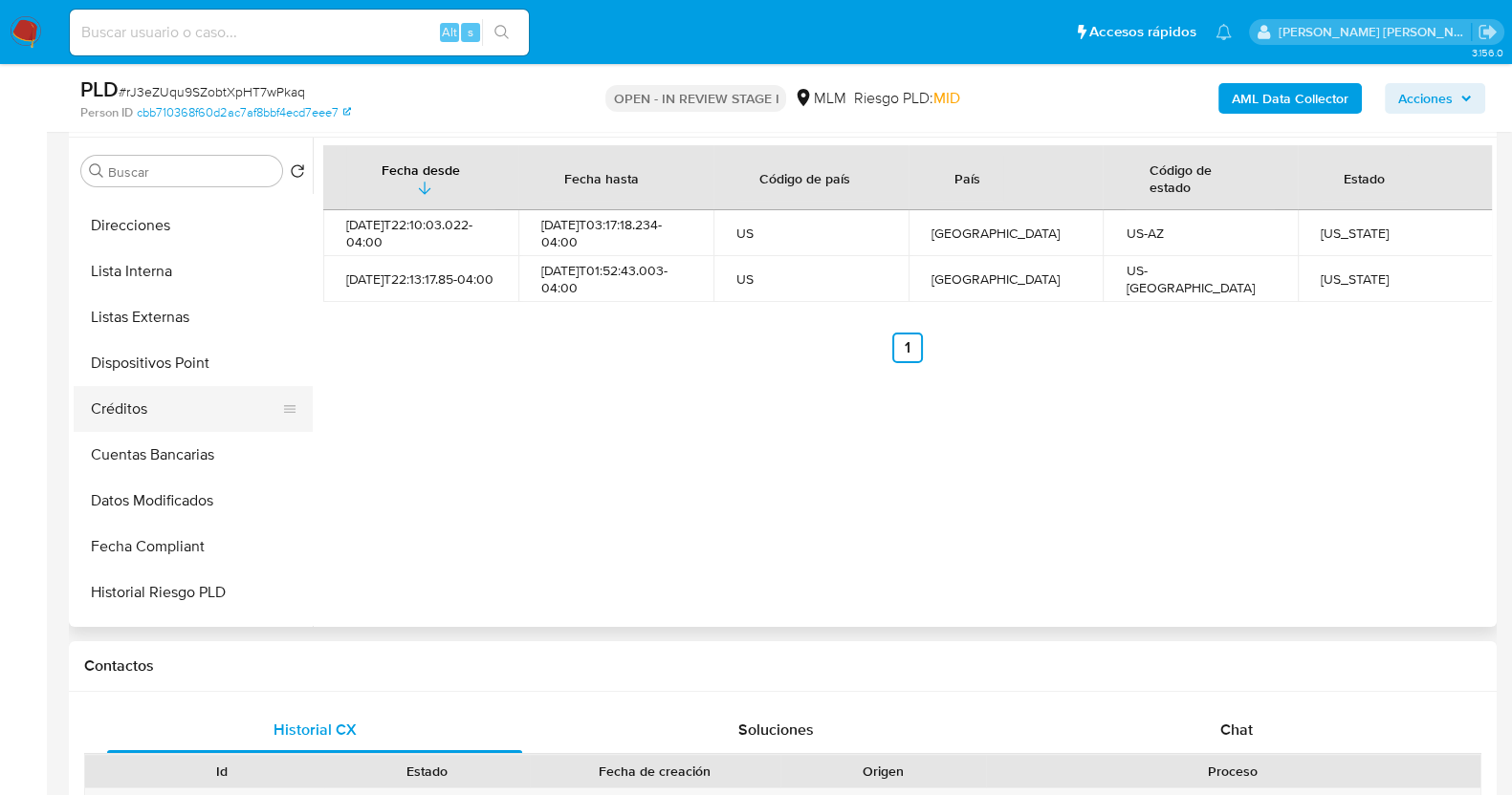
scroll to position [358, 0]
click at [169, 273] on button "Lista Interna" at bounding box center [185, 273] width 224 height 46
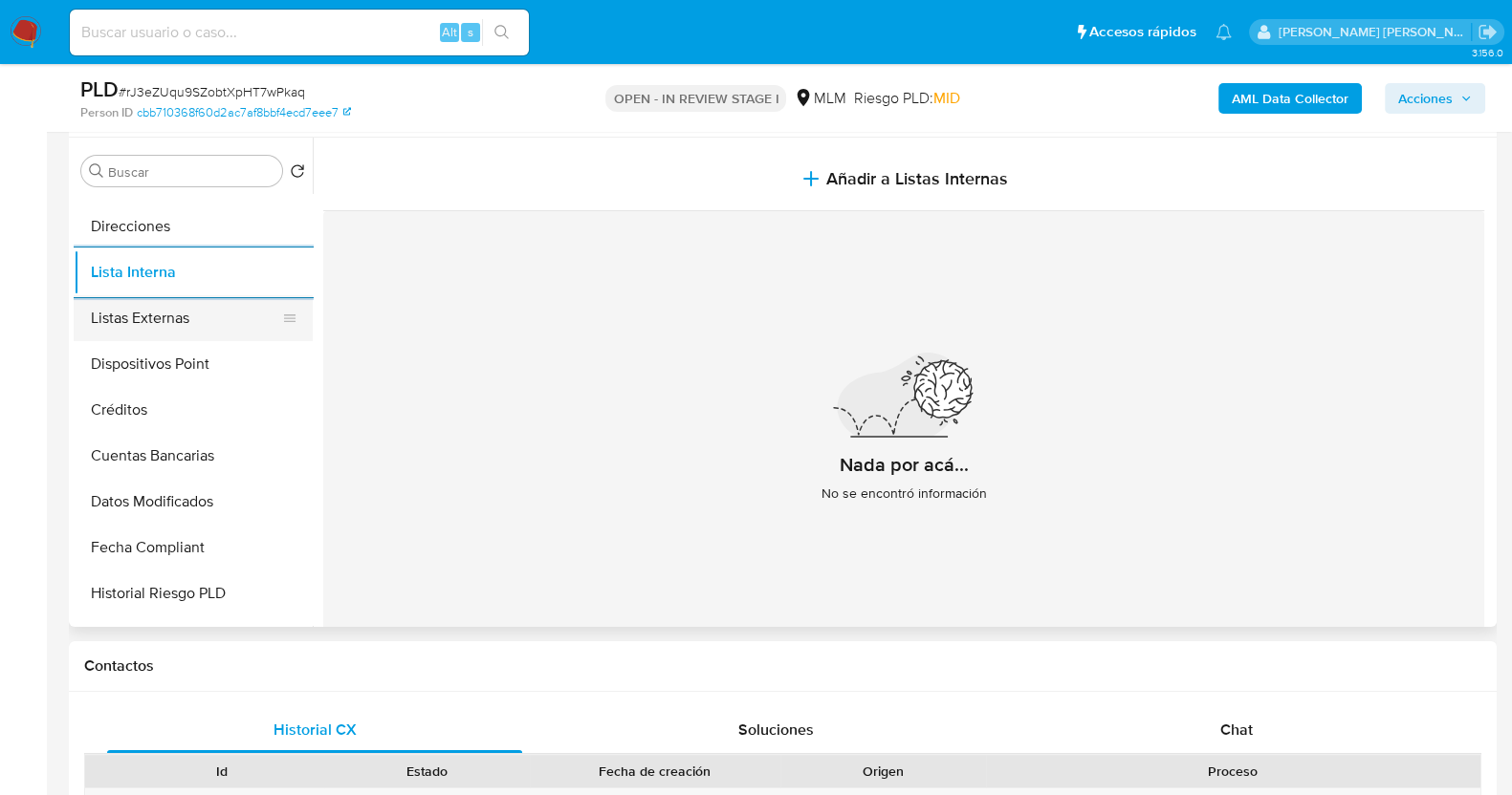
click at [183, 327] on button "Listas Externas" at bounding box center [185, 318] width 224 height 46
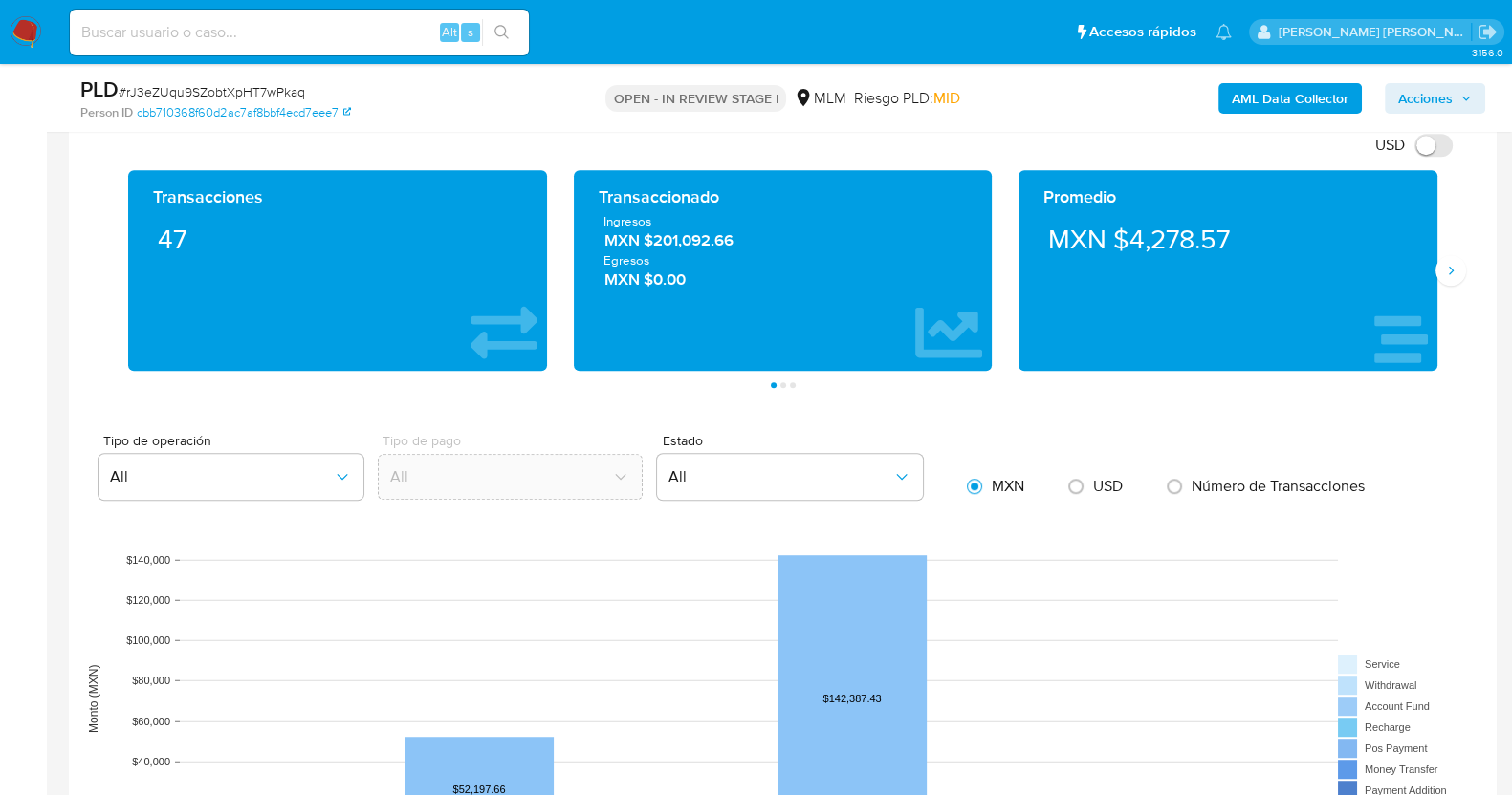
scroll to position [1406, 0]
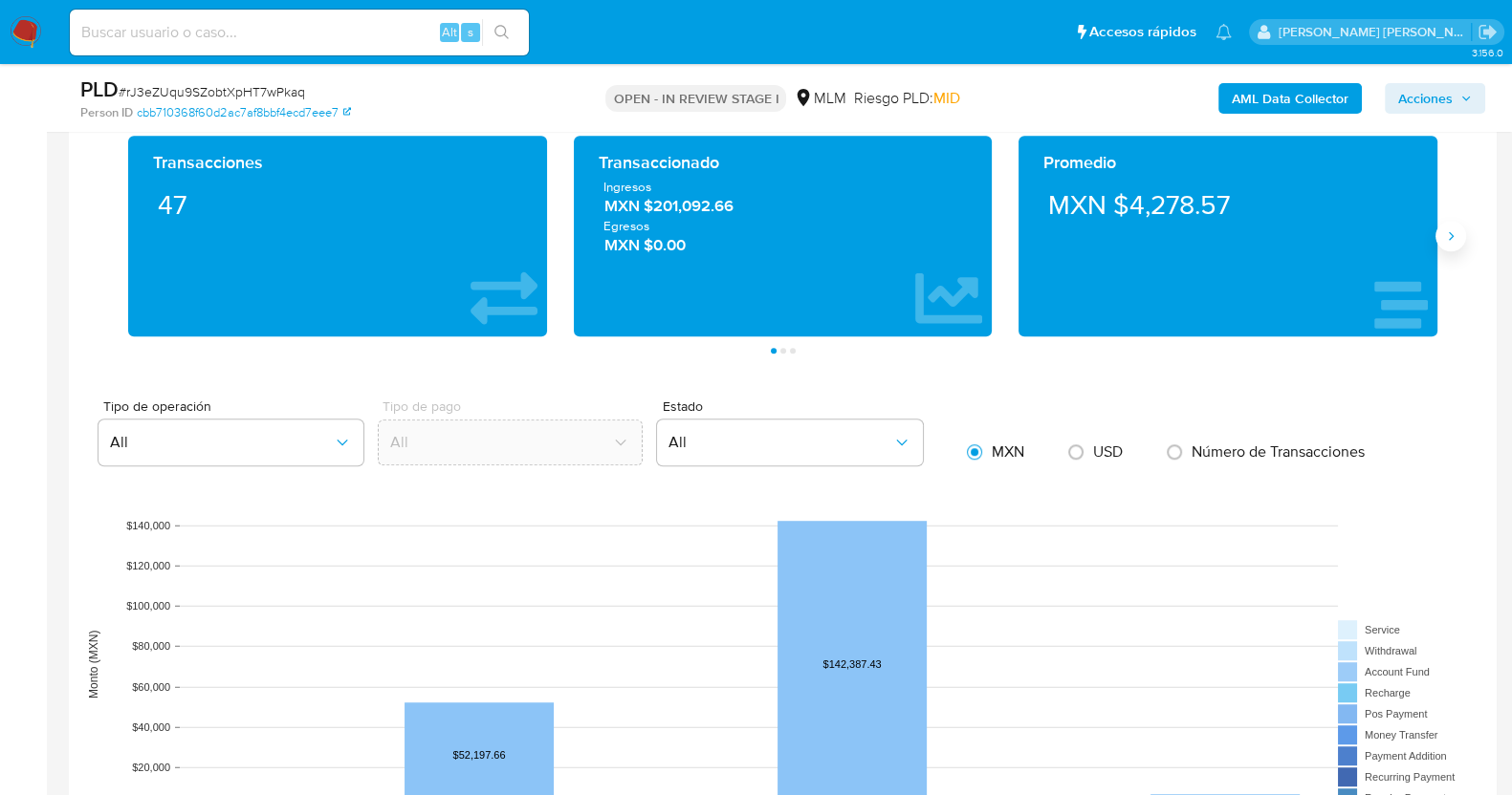
click at [1453, 236] on icon "Siguiente" at bounding box center [1450, 236] width 15 height 15
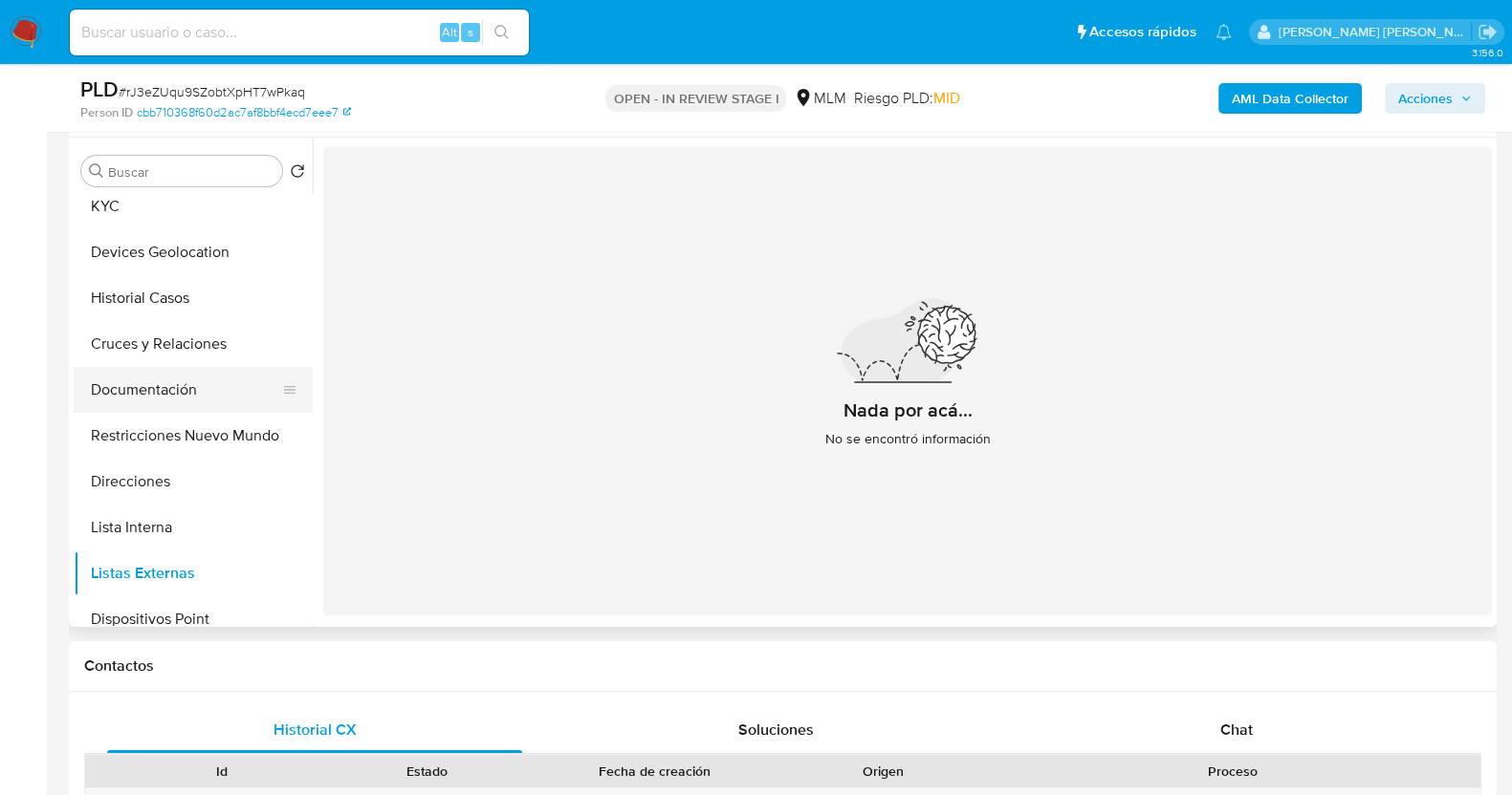
scroll to position [0, 0]
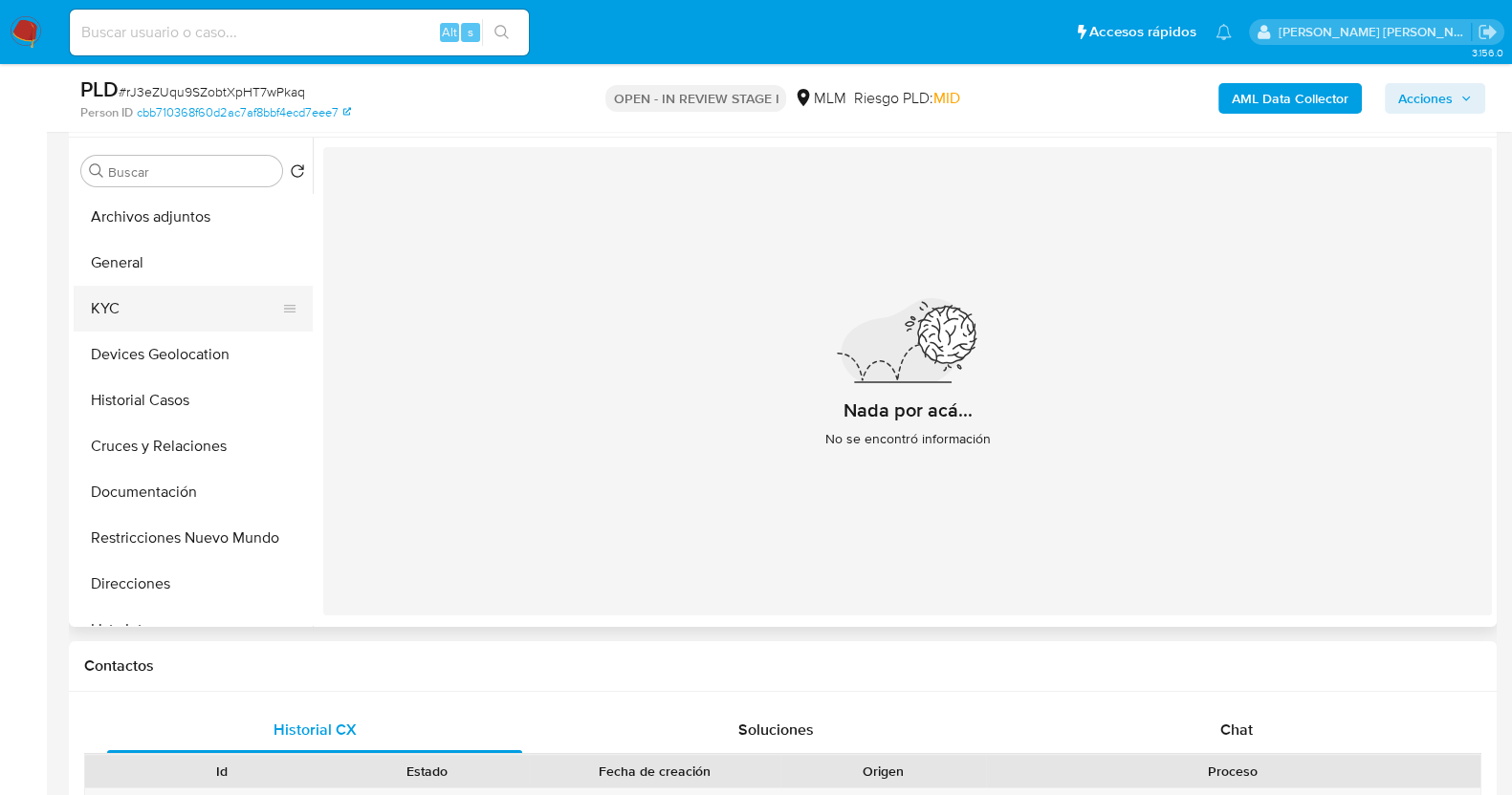
click at [148, 298] on button "KYC" at bounding box center [185, 309] width 224 height 46
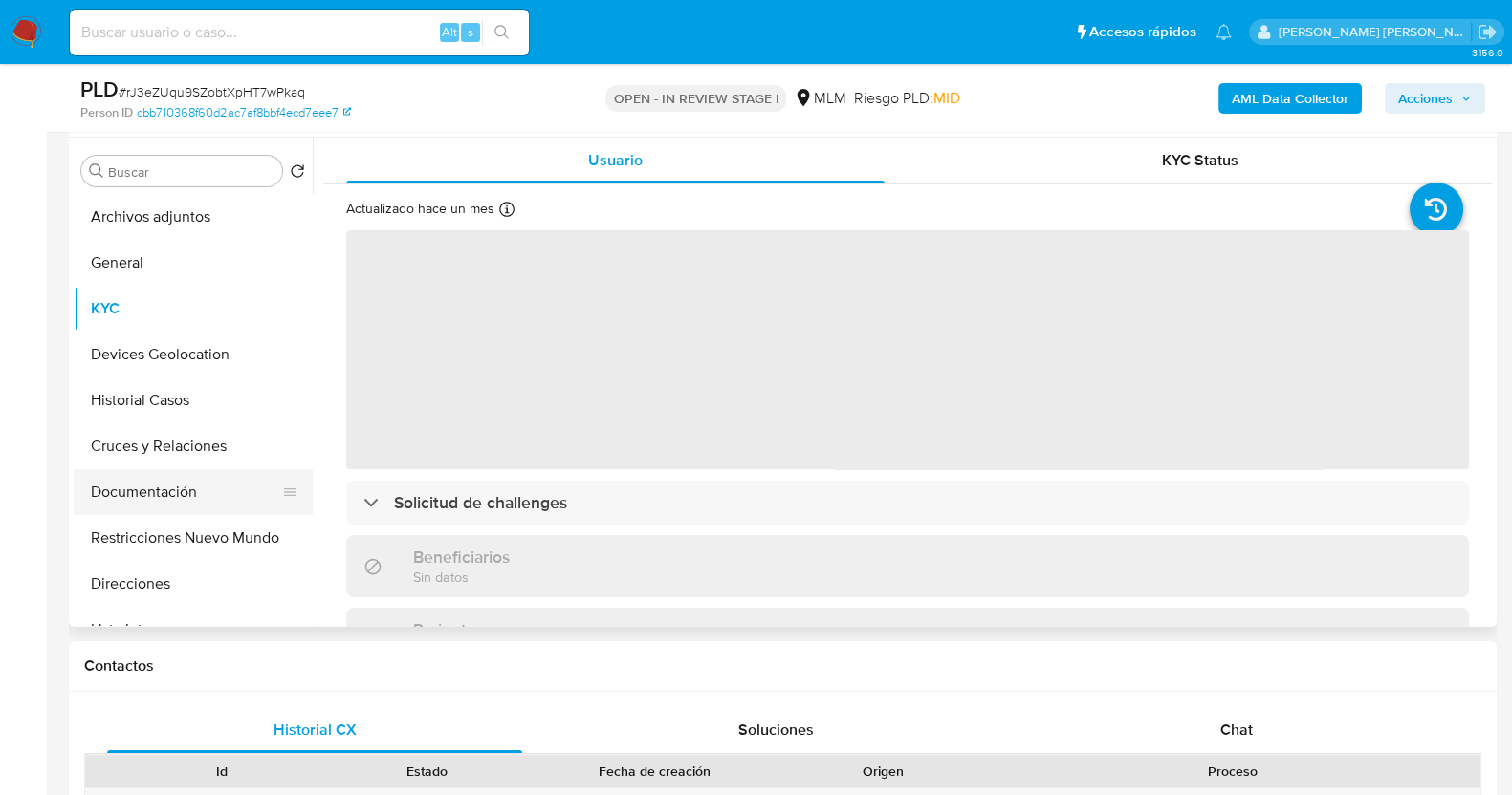
click at [181, 501] on button "Documentación" at bounding box center [185, 493] width 224 height 46
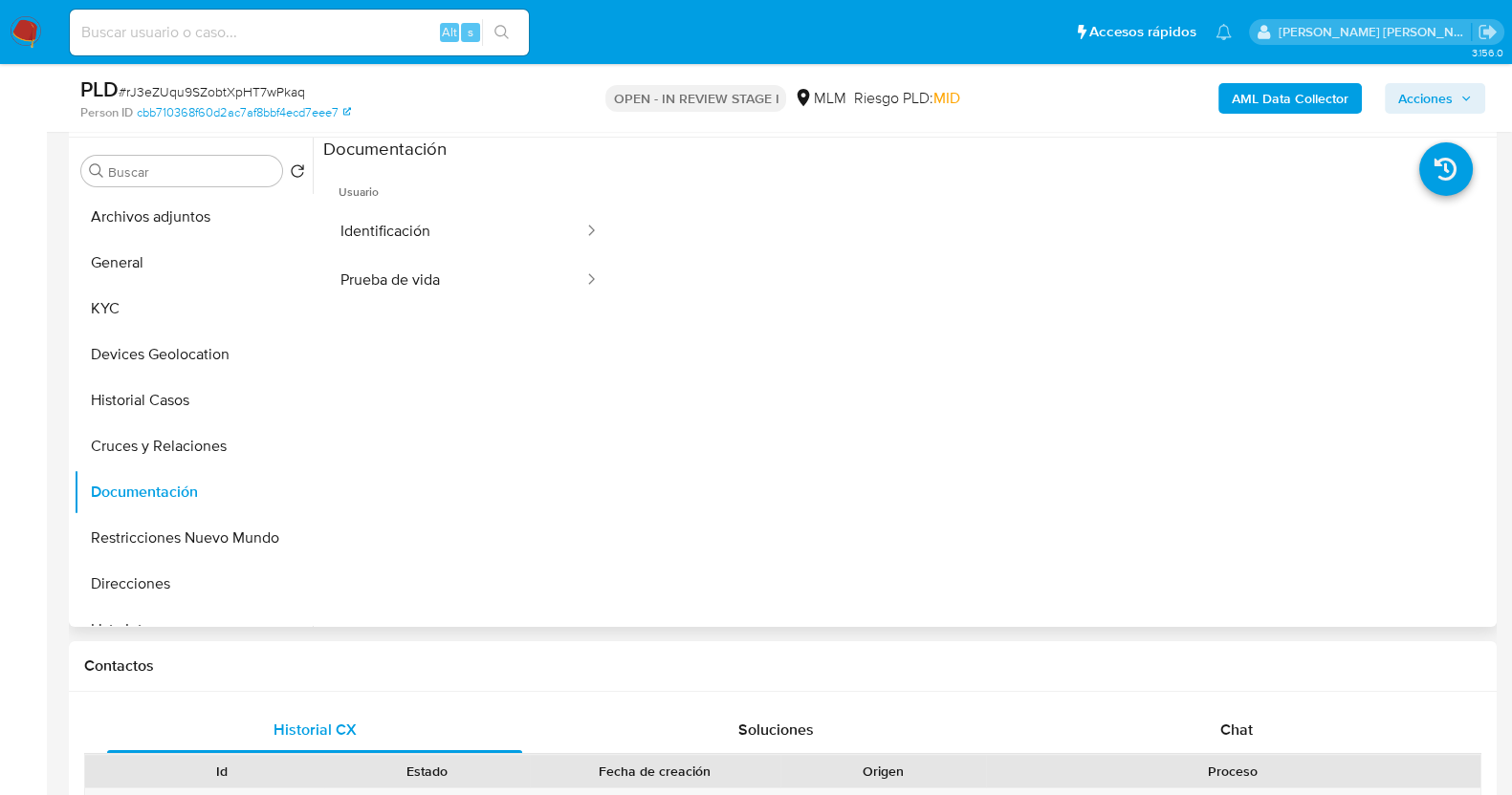
click at [535, 194] on span "Usuario" at bounding box center [469, 184] width 292 height 46
click at [532, 232] on button "Identificación" at bounding box center [454, 232] width 262 height 49
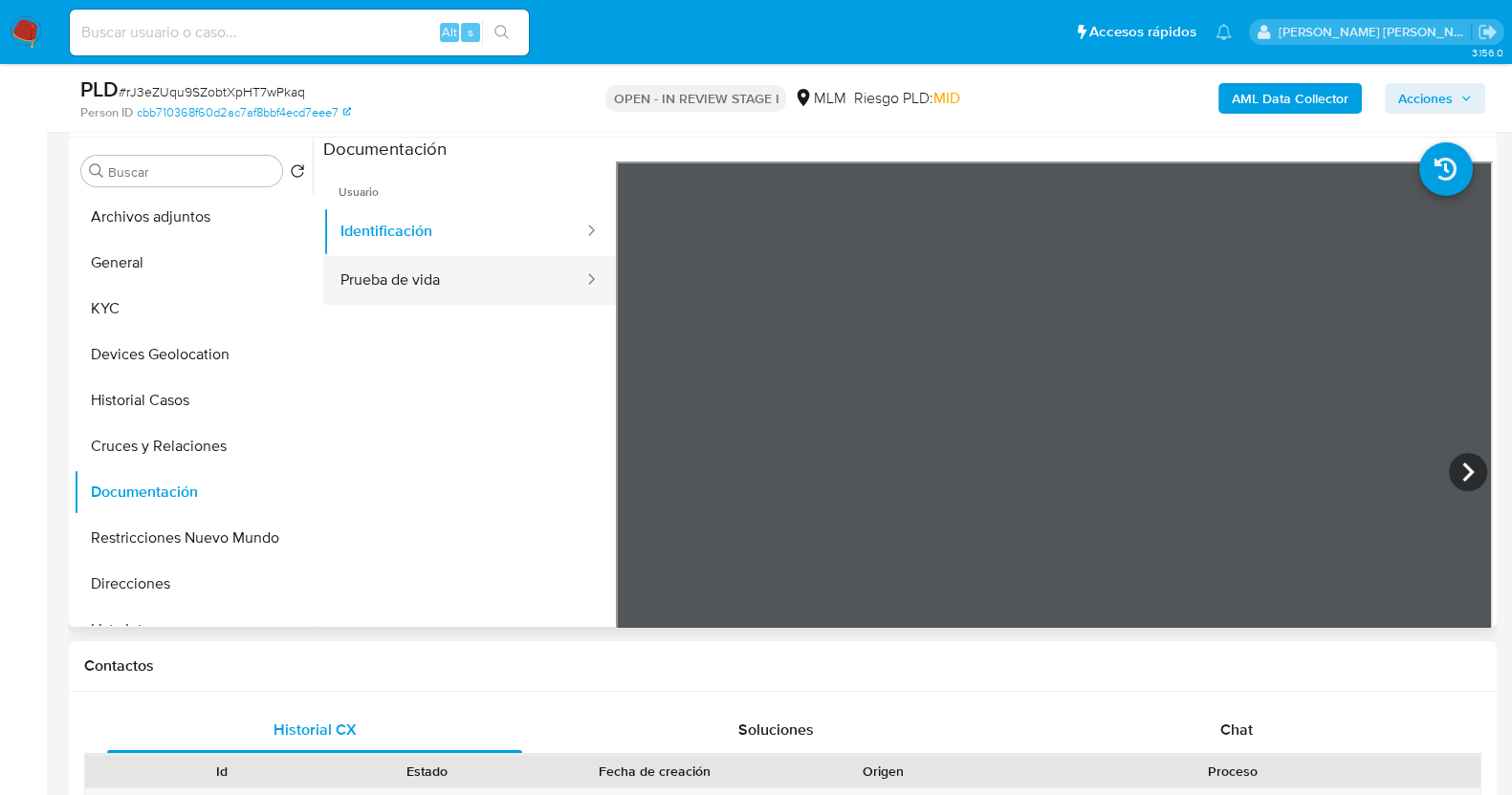
click at [430, 285] on button "Prueba de vida" at bounding box center [454, 281] width 262 height 49
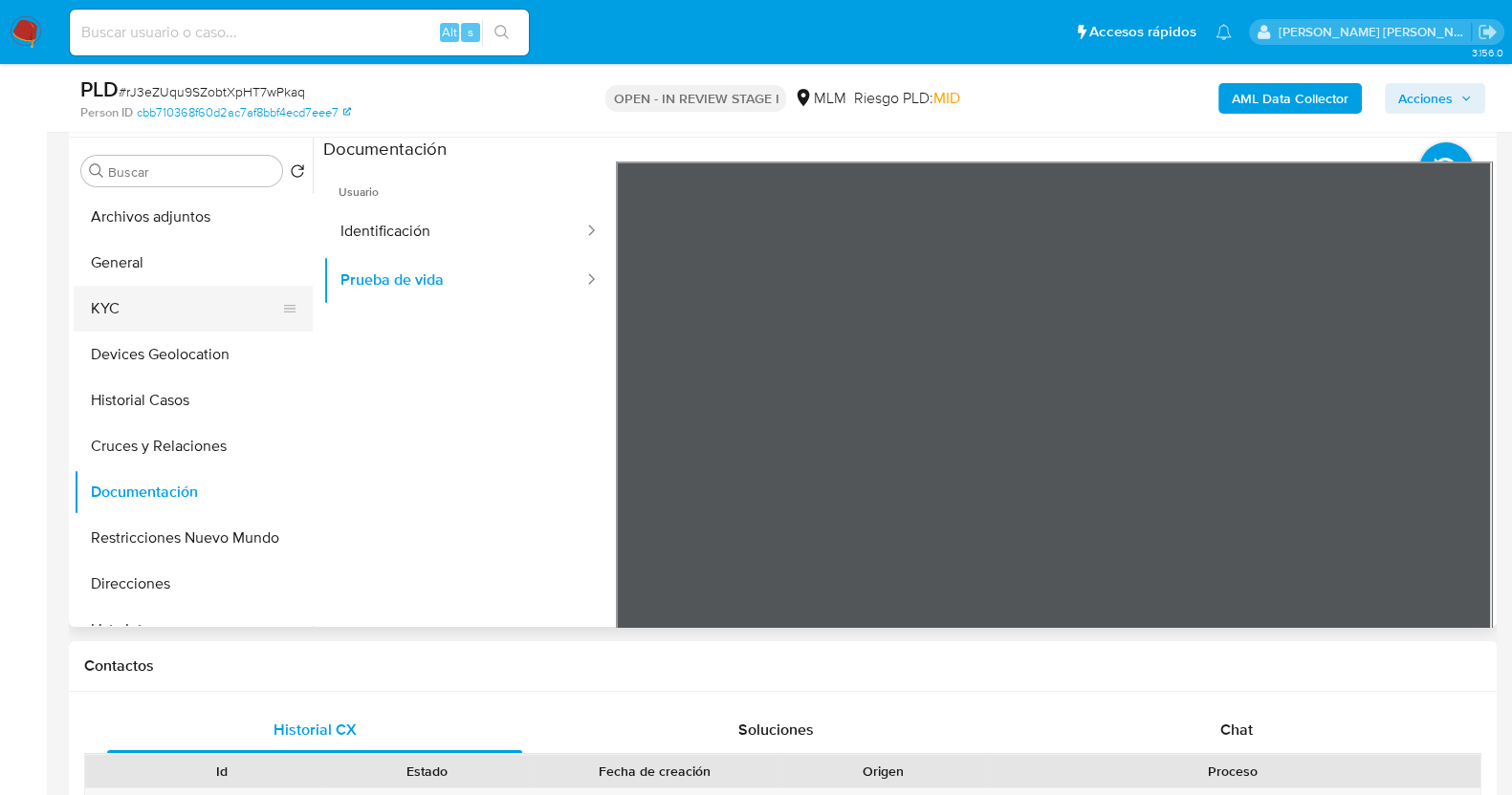
click at [149, 307] on button "KYC" at bounding box center [185, 309] width 224 height 46
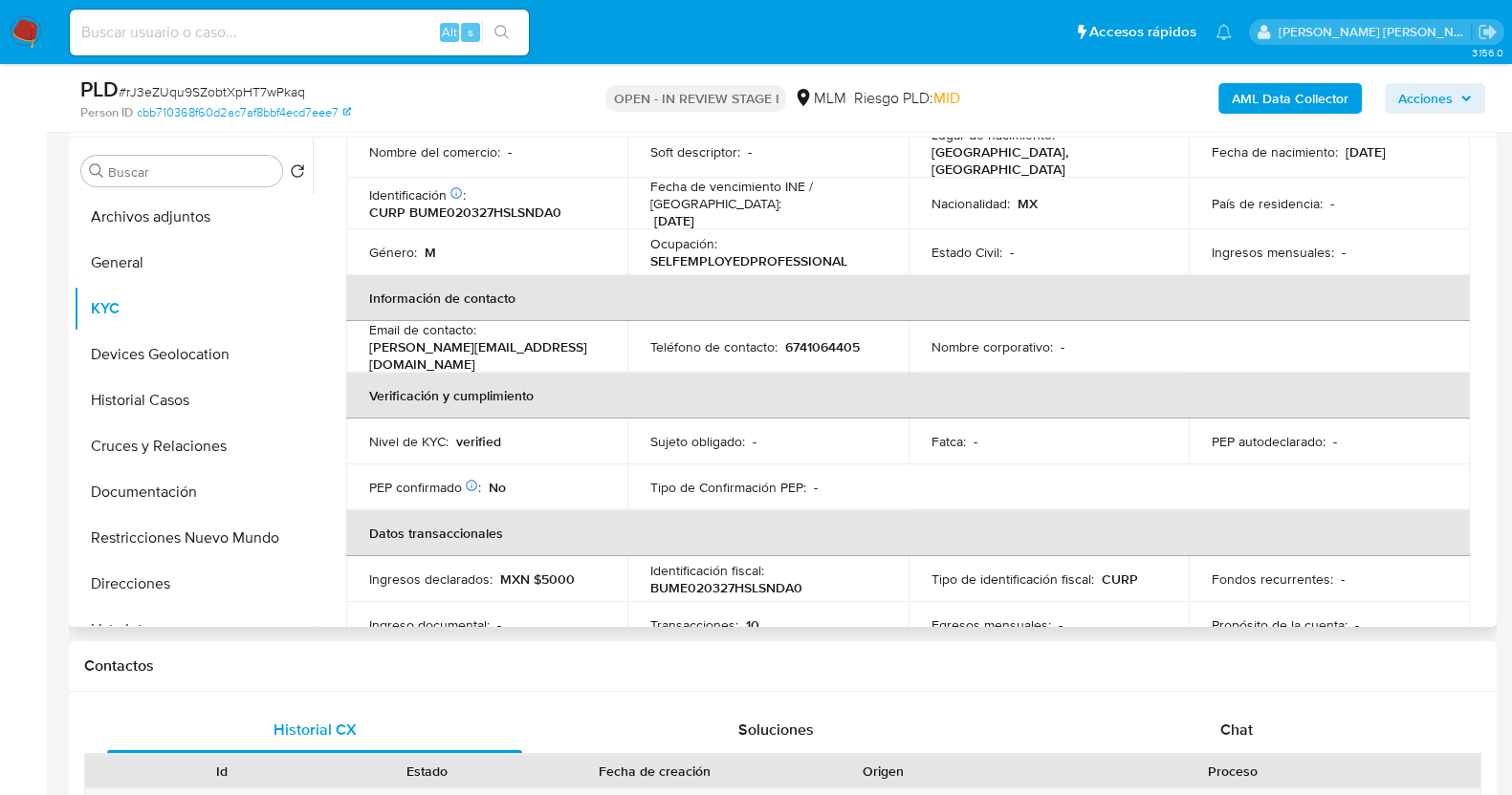
scroll to position [238, 0]
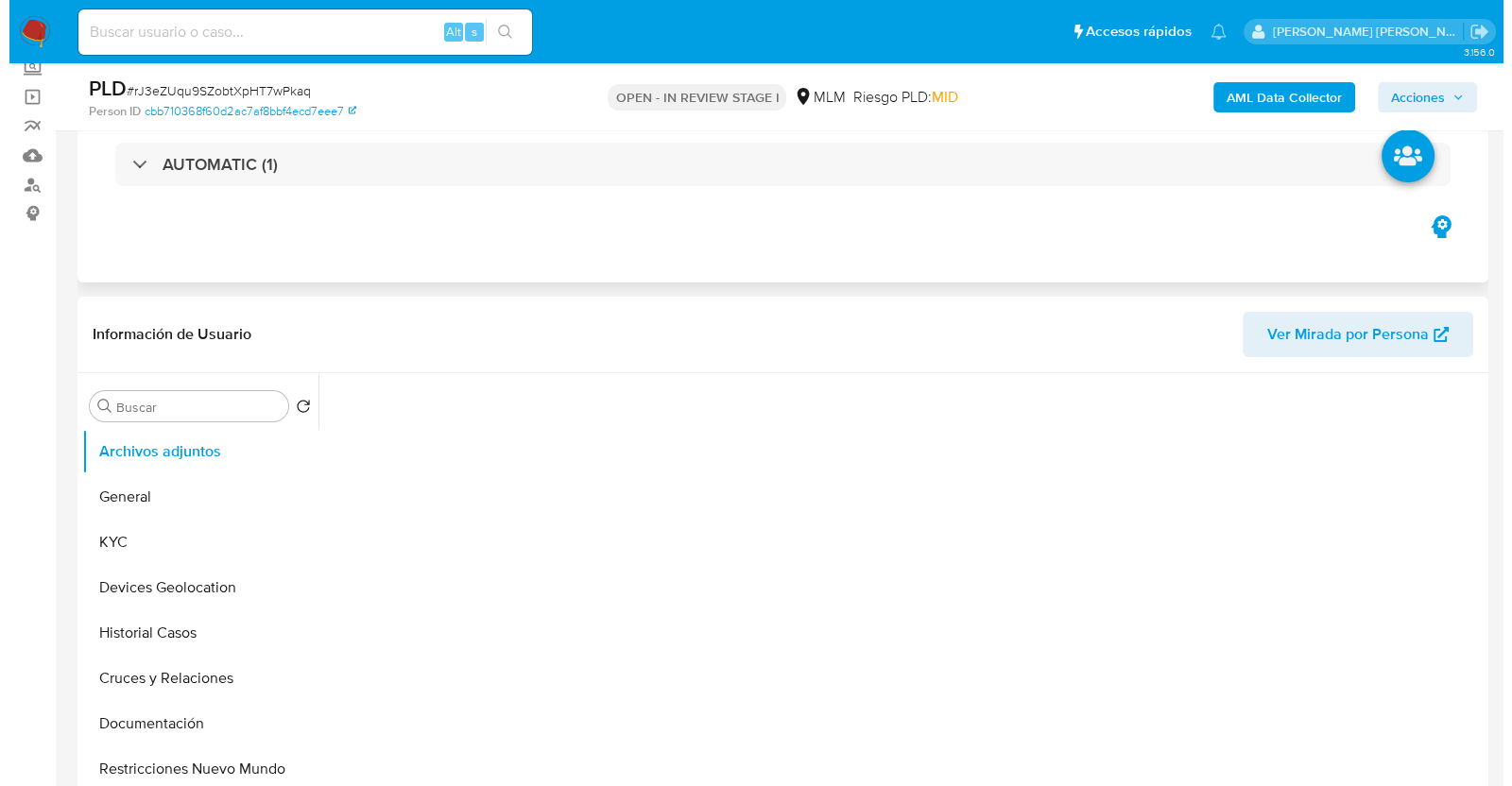
scroll to position [236, 0]
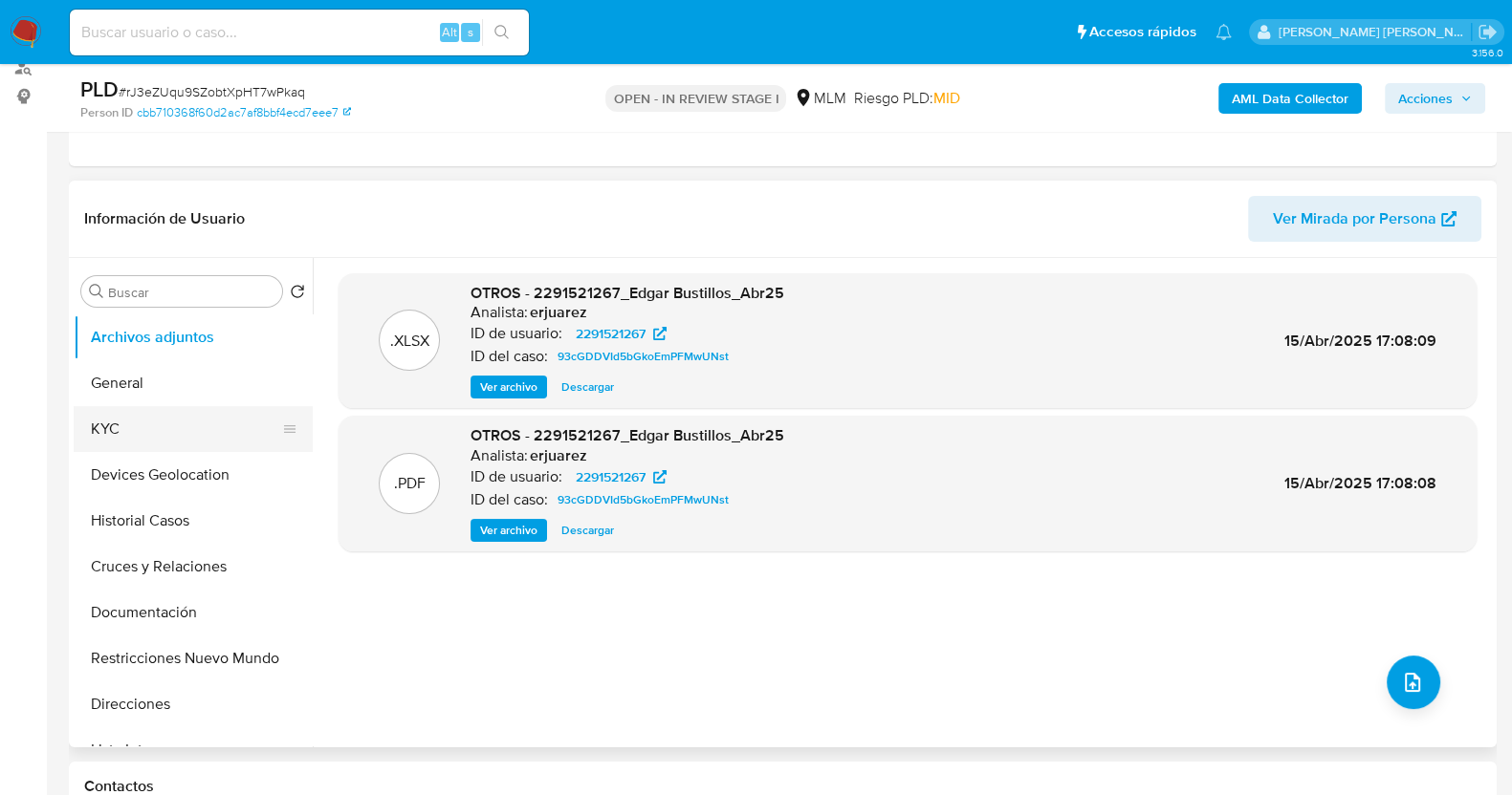
select select "10"
drag, startPoint x: 507, startPoint y: 531, endPoint x: 526, endPoint y: 533, distance: 19.1
click at [507, 531] on span "Ver archivo" at bounding box center [508, 531] width 57 height 19
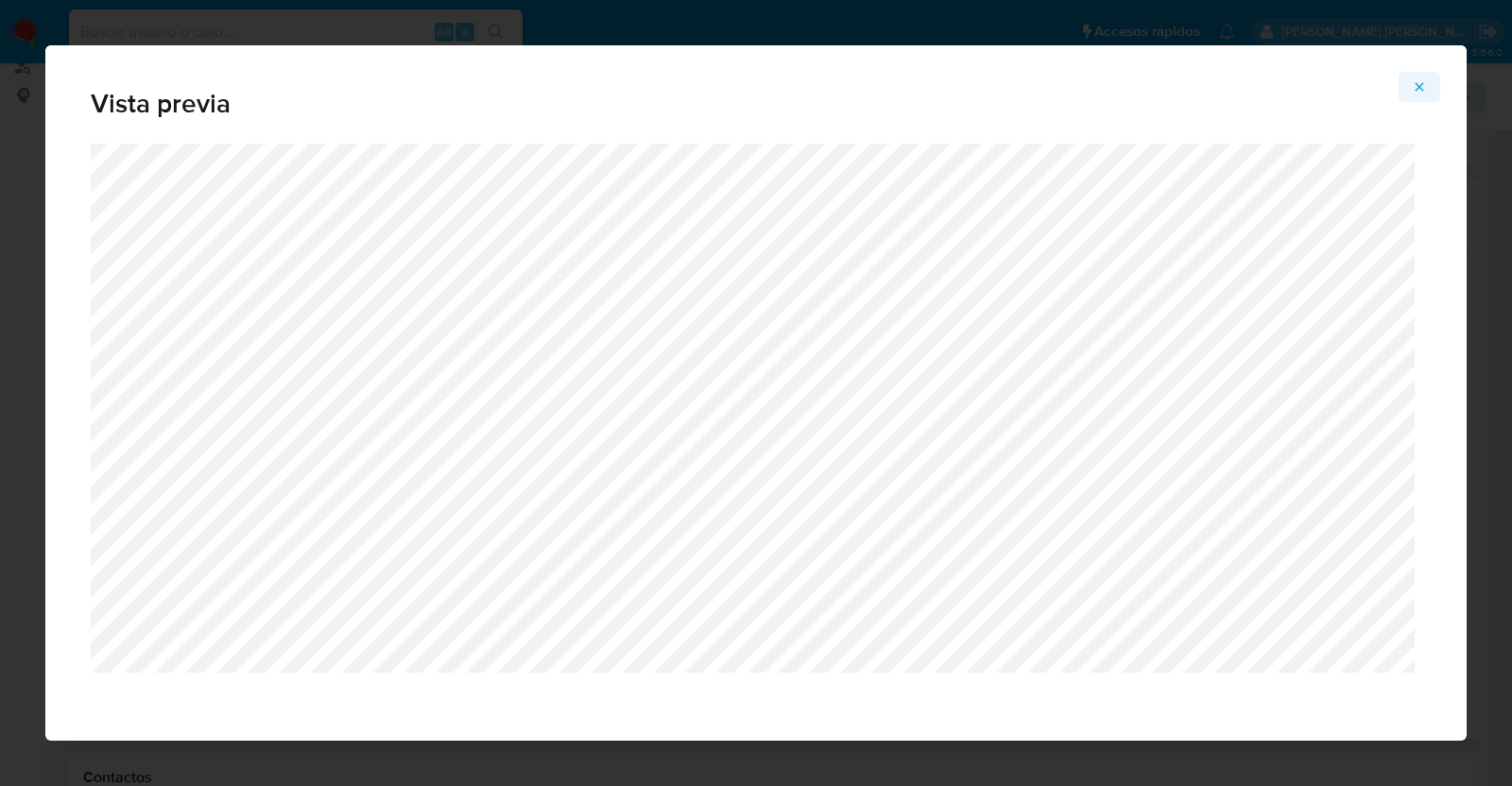
click at [1427, 83] on icon "Attachment preview" at bounding box center [1419, 87] width 15 height 15
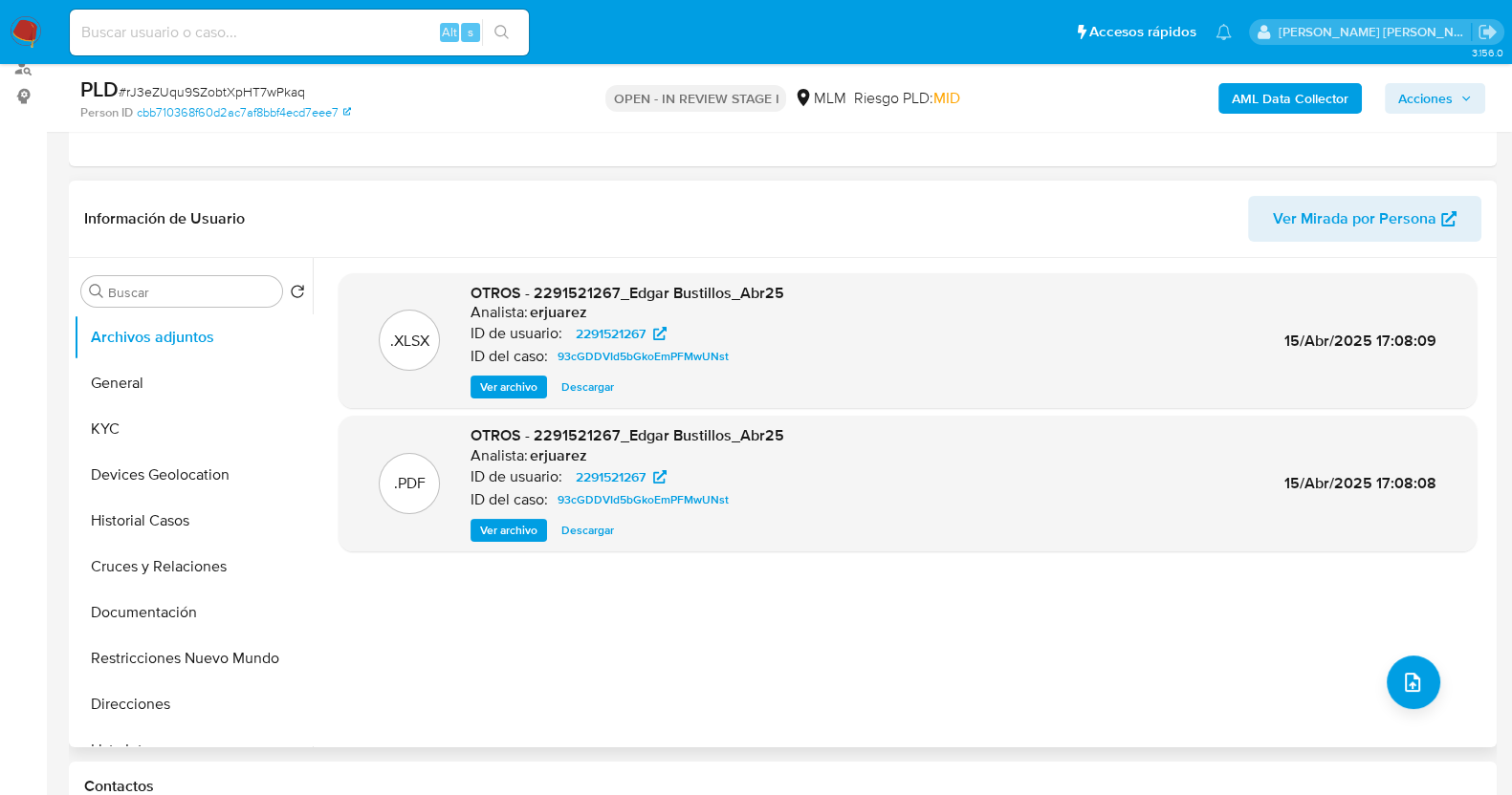
click at [509, 533] on span "Ver archivo" at bounding box center [508, 531] width 57 height 19
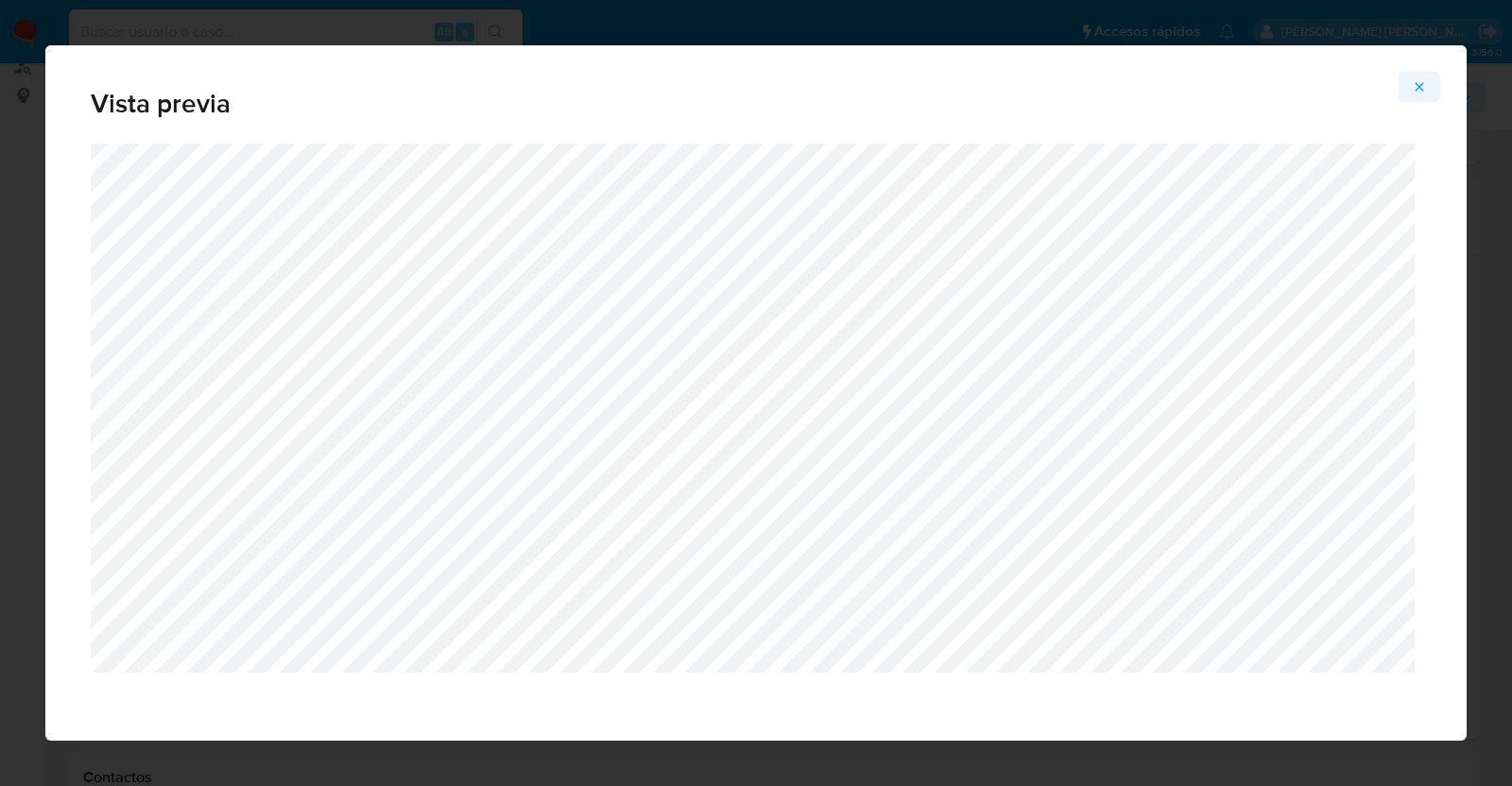
click at [1418, 87] on icon "Attachment preview" at bounding box center [1419, 87] width 15 height 15
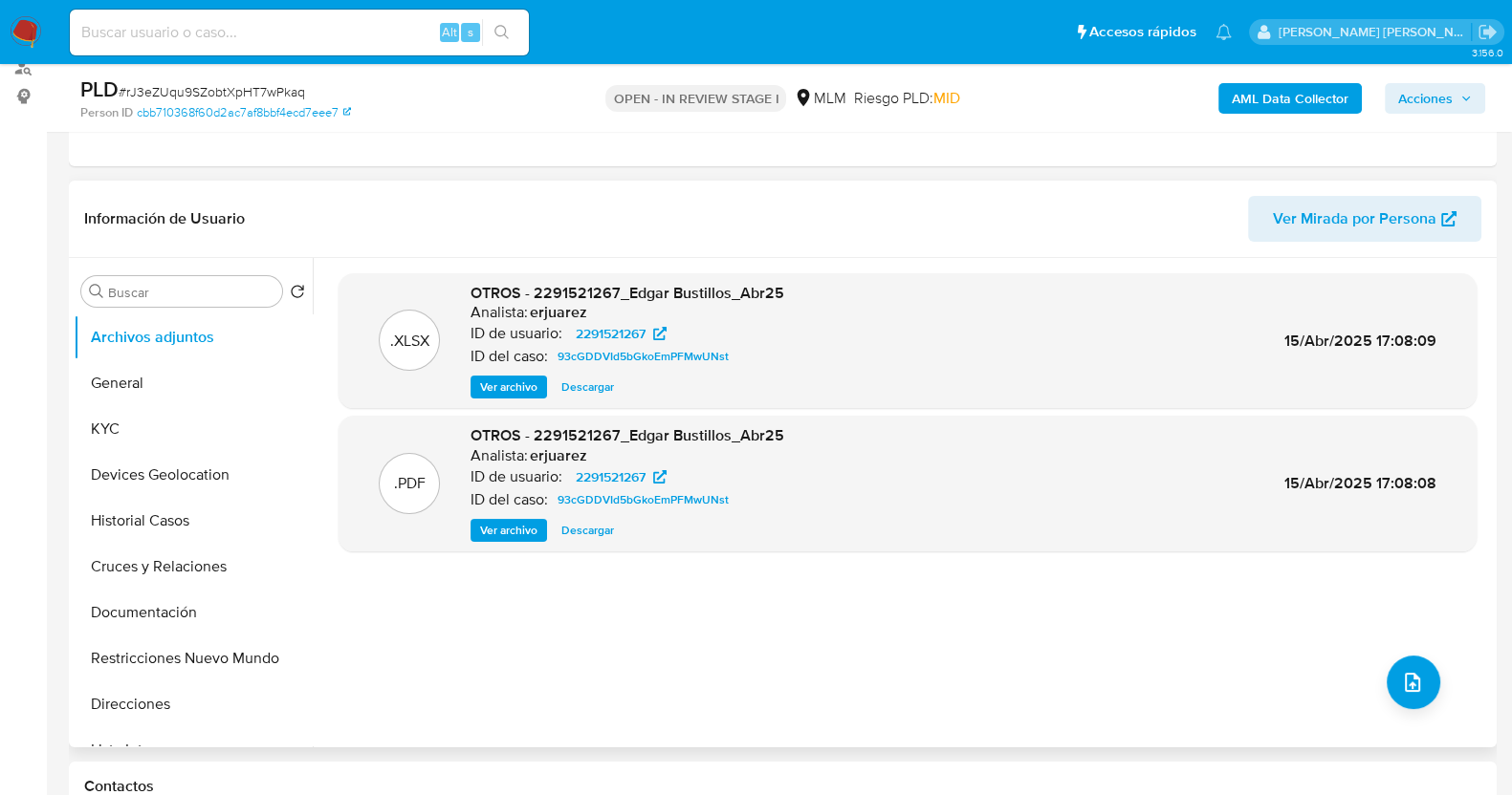
click at [607, 530] on span "Descargar" at bounding box center [588, 531] width 53 height 19
drag, startPoint x: 146, startPoint y: 429, endPoint x: 203, endPoint y: 437, distance: 57.6
click at [146, 429] on button "KYC" at bounding box center [185, 429] width 224 height 46
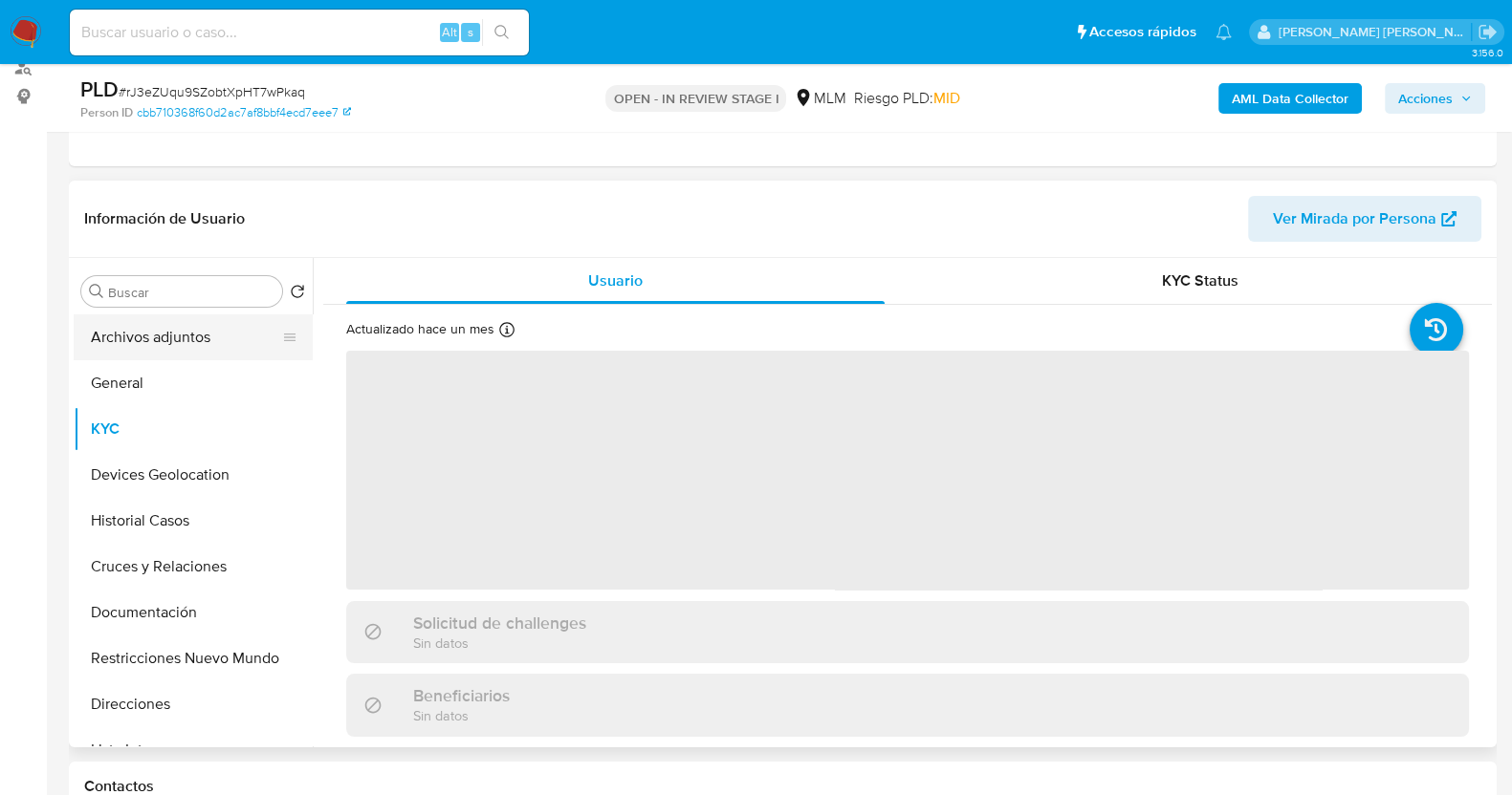
click at [136, 340] on button "Archivos adjuntos" at bounding box center [185, 338] width 224 height 46
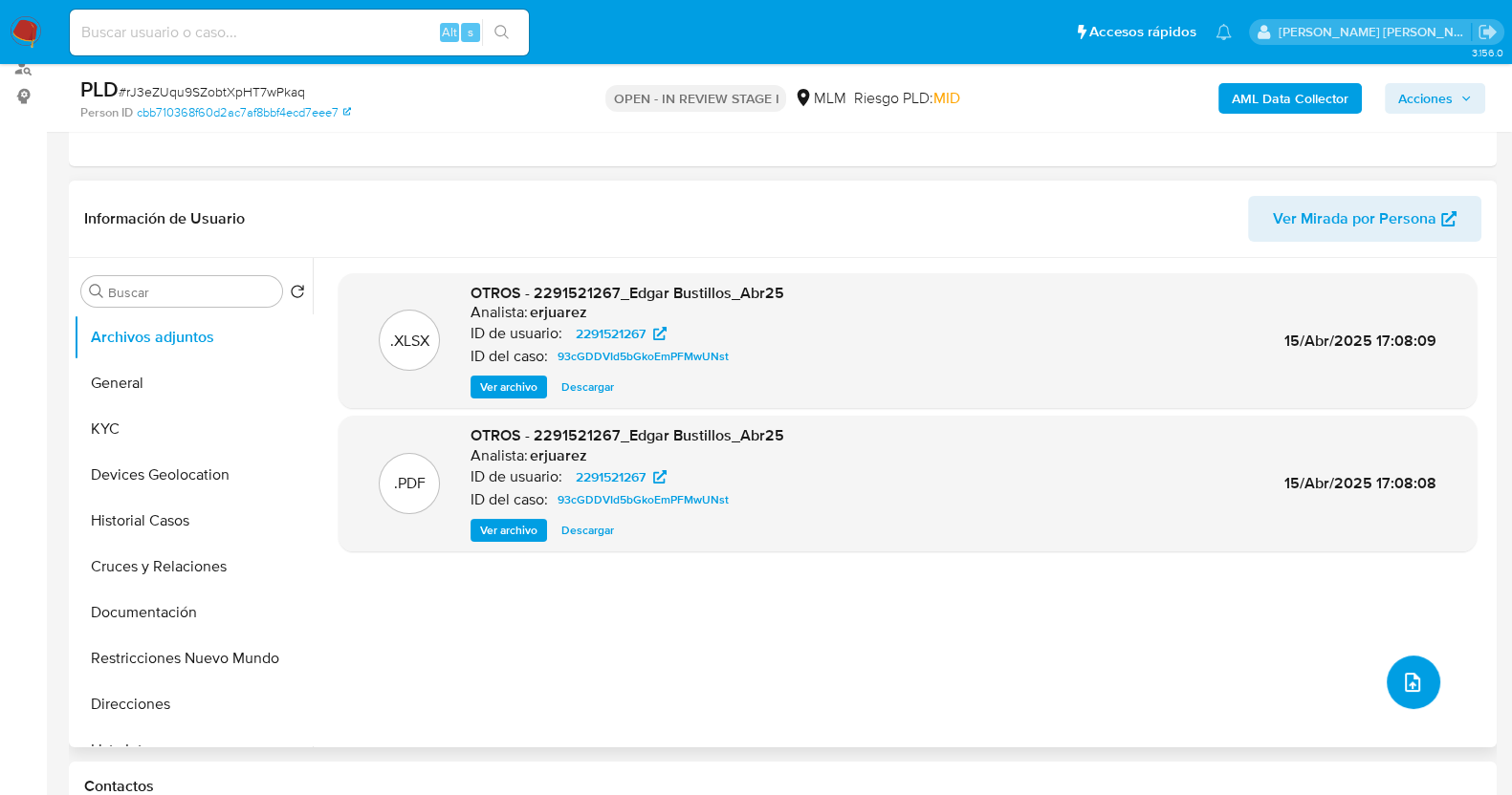
click at [1419, 669] on button "upload-file" at bounding box center [1413, 682] width 53 height 53
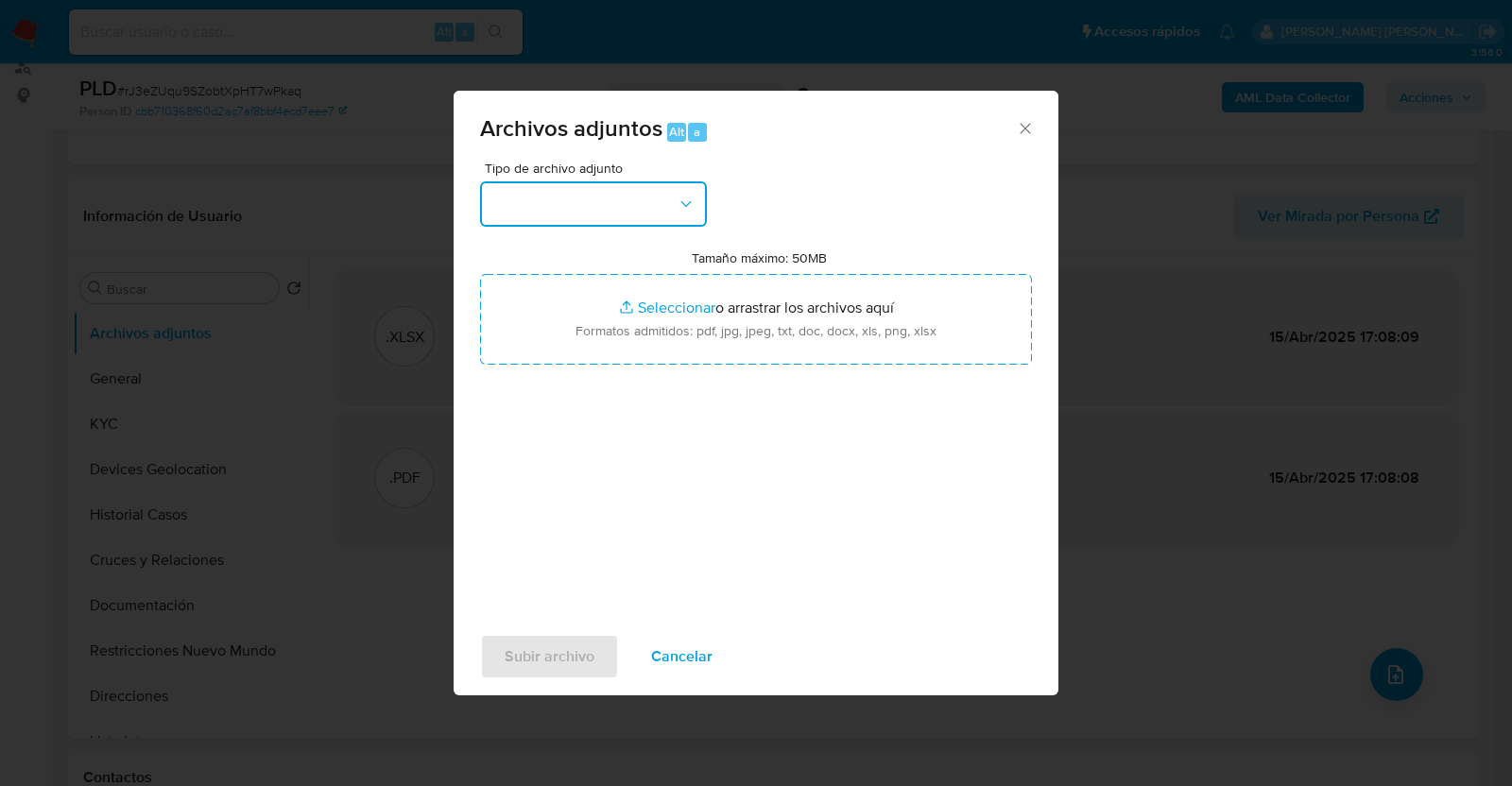
click at [641, 200] on button "button" at bounding box center [593, 204] width 227 height 46
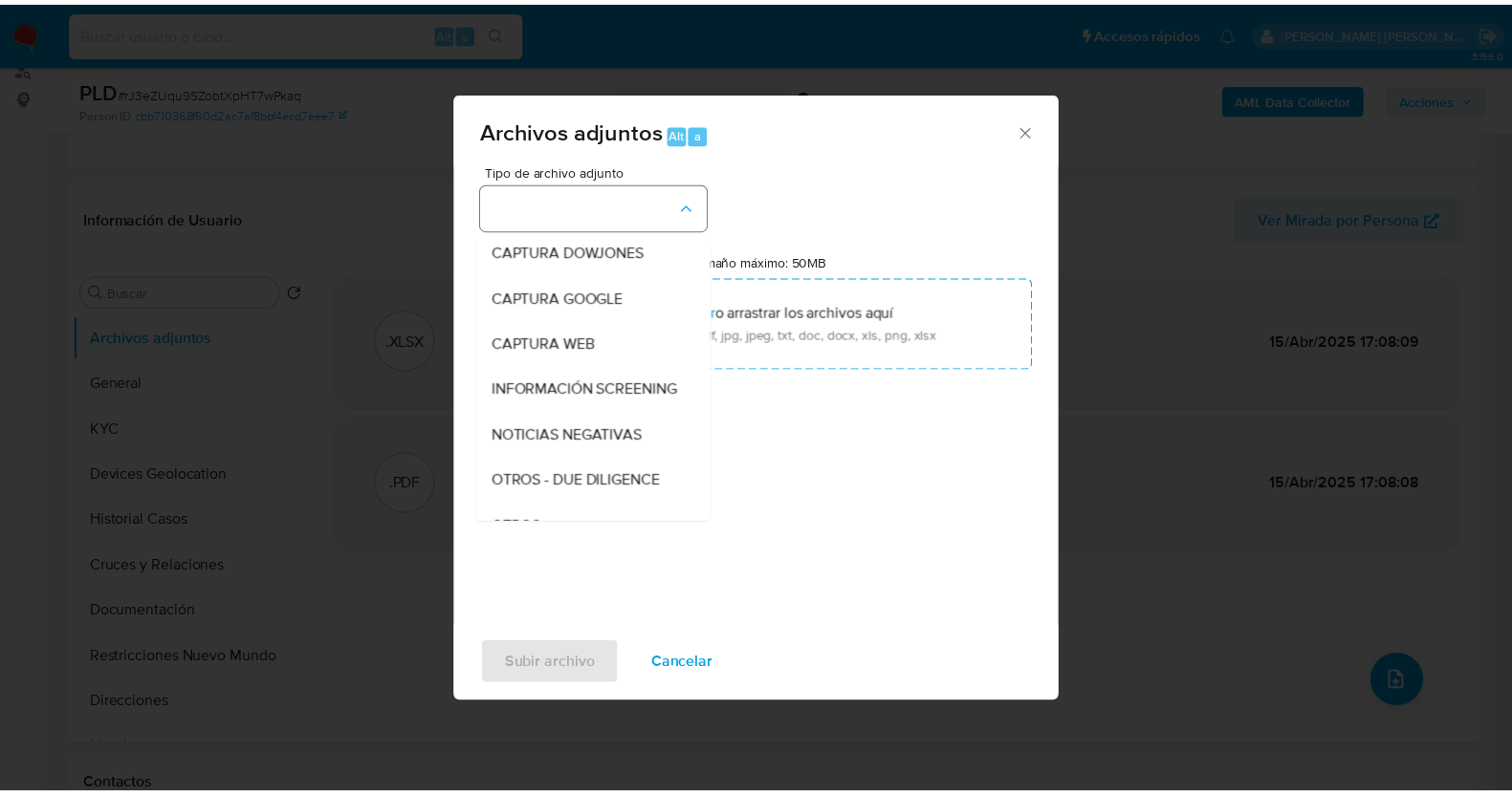
scroll to position [99, 0]
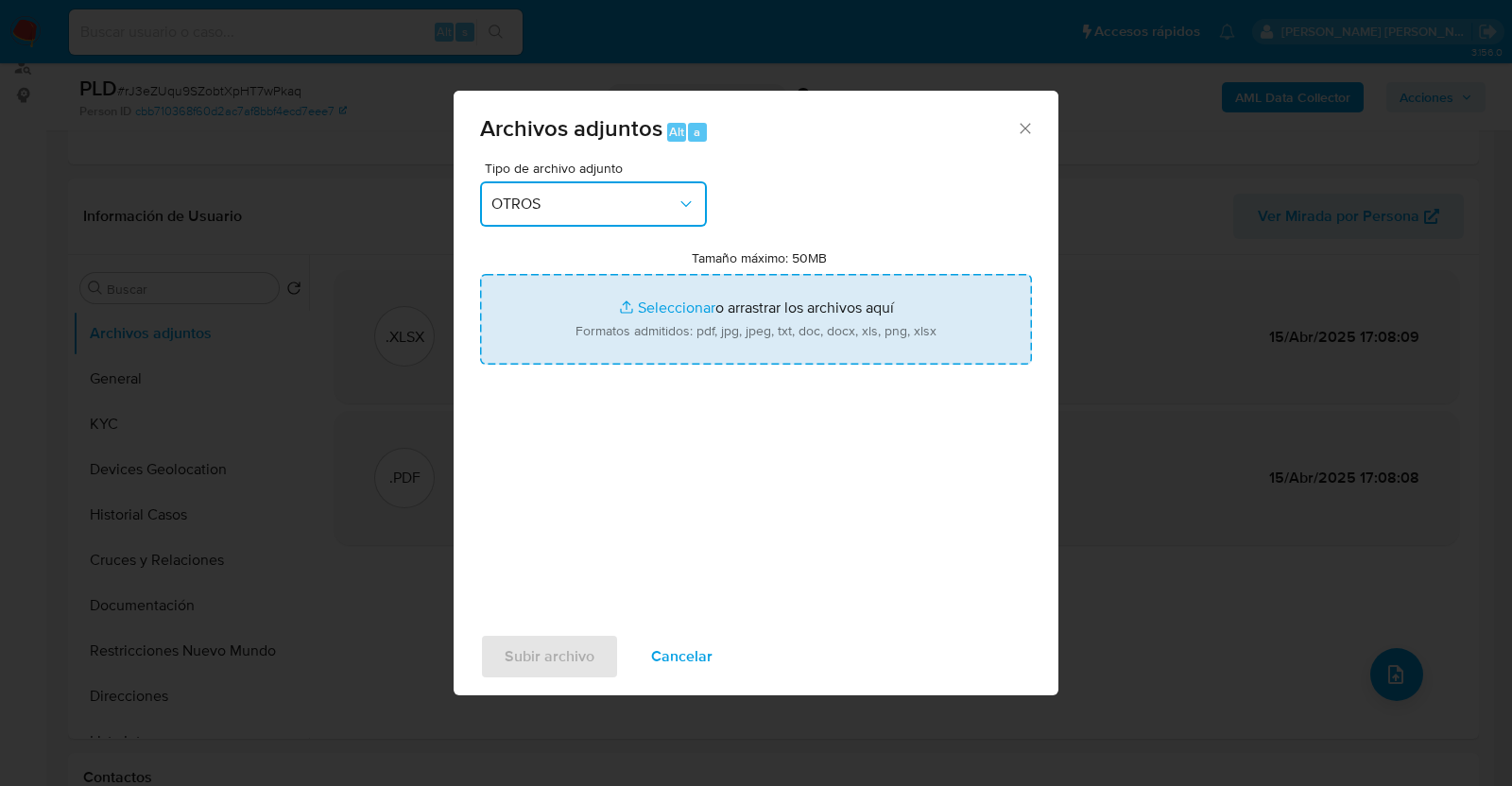
type input "C:\fakepath\2291521267_EDGAR BUSTILLOS_AGO2025.pdf"
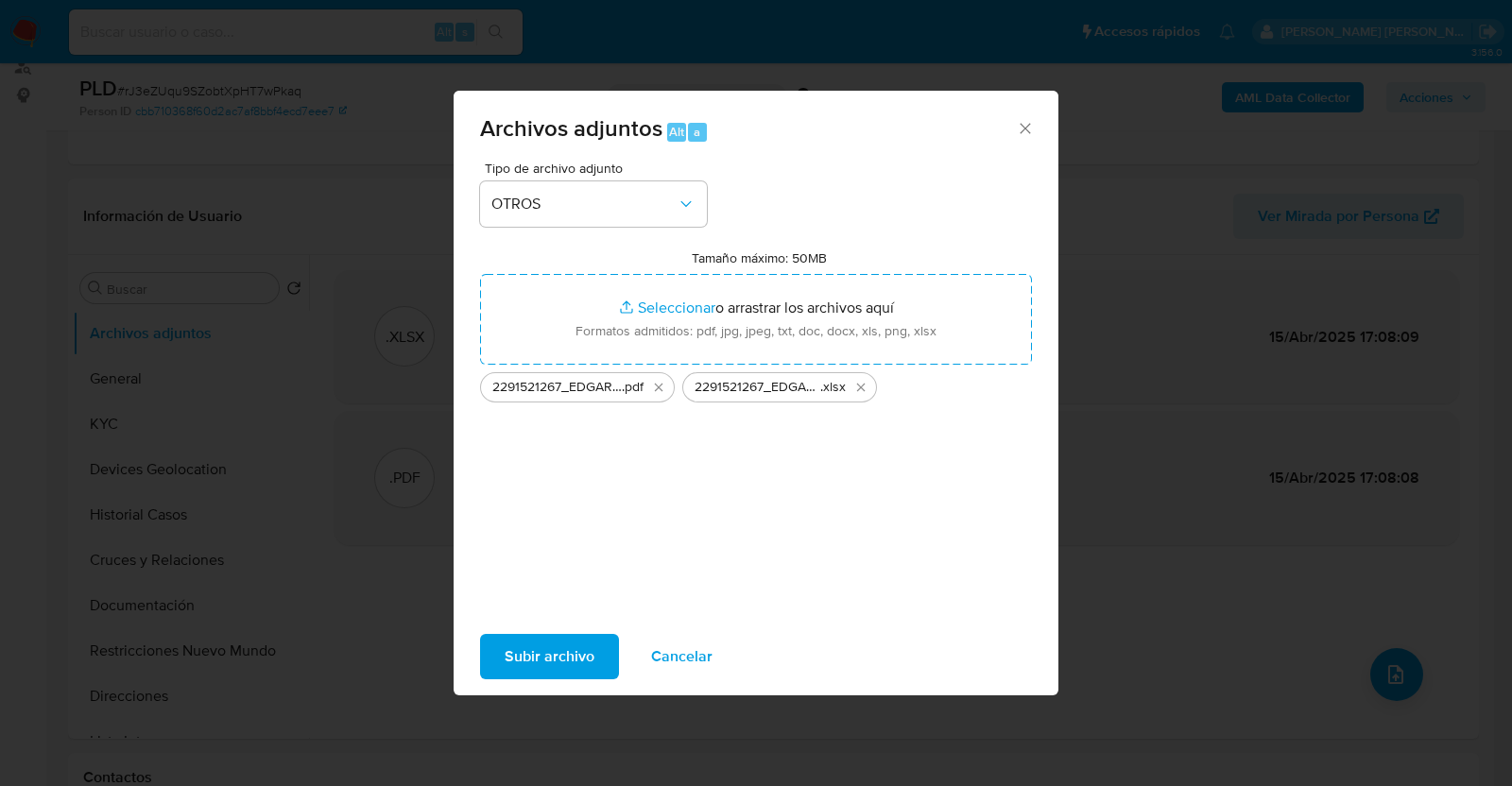
click at [552, 649] on span "Subir archivo" at bounding box center [549, 657] width 90 height 42
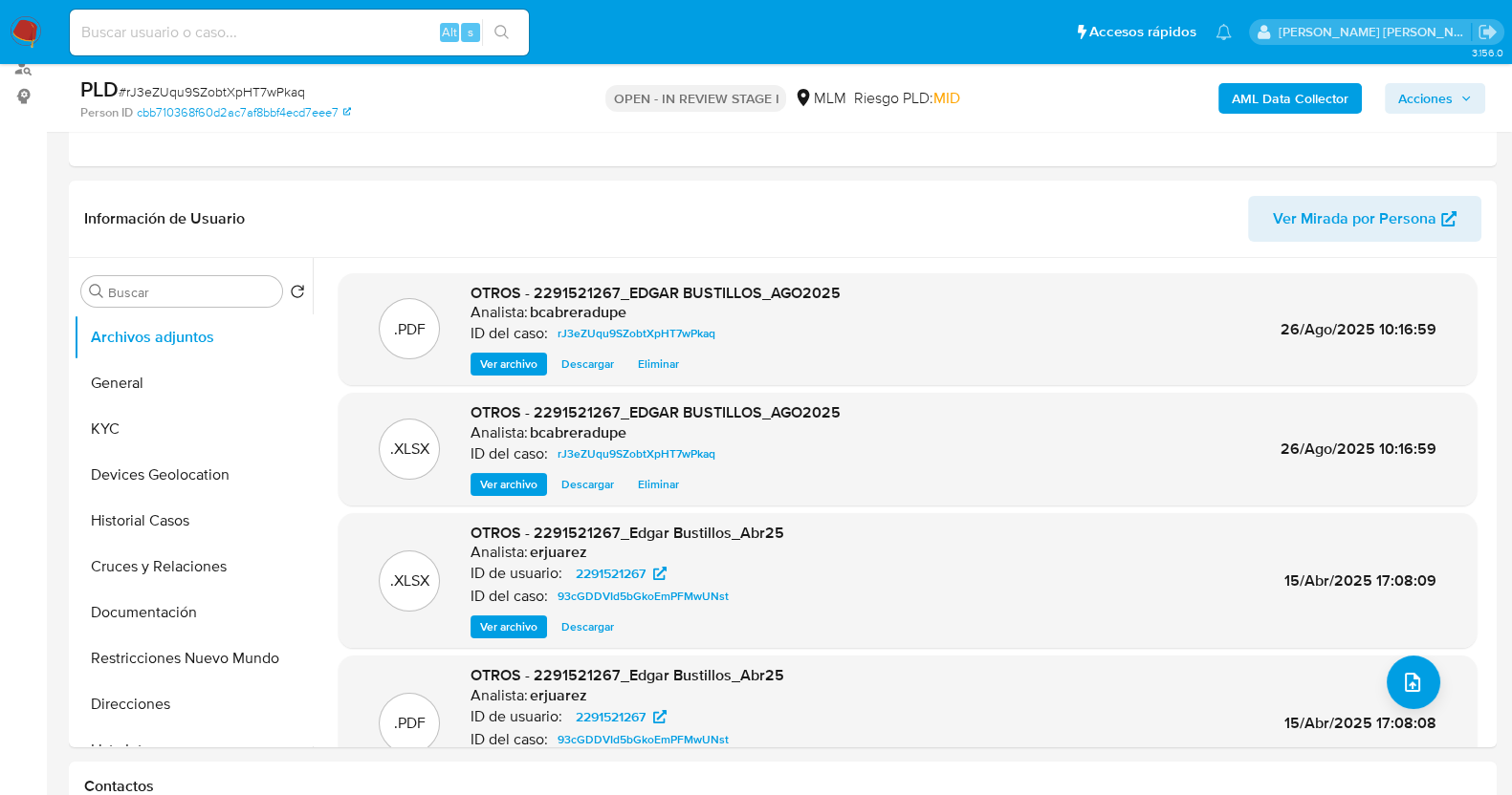
click at [1442, 100] on span "Acciones" at bounding box center [1425, 98] width 54 height 31
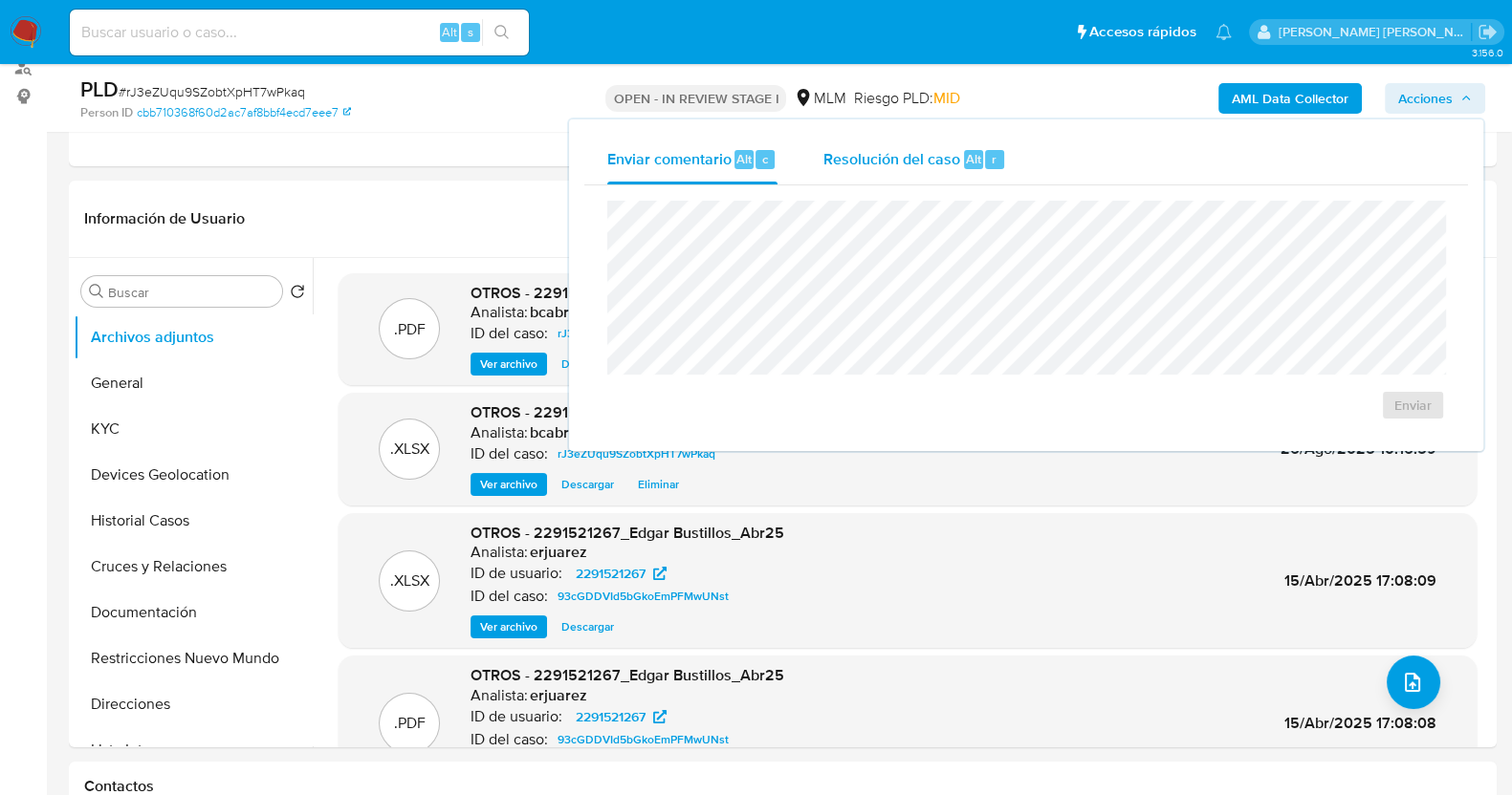
click at [947, 159] on span "Resolución del caso" at bounding box center [892, 158] width 137 height 22
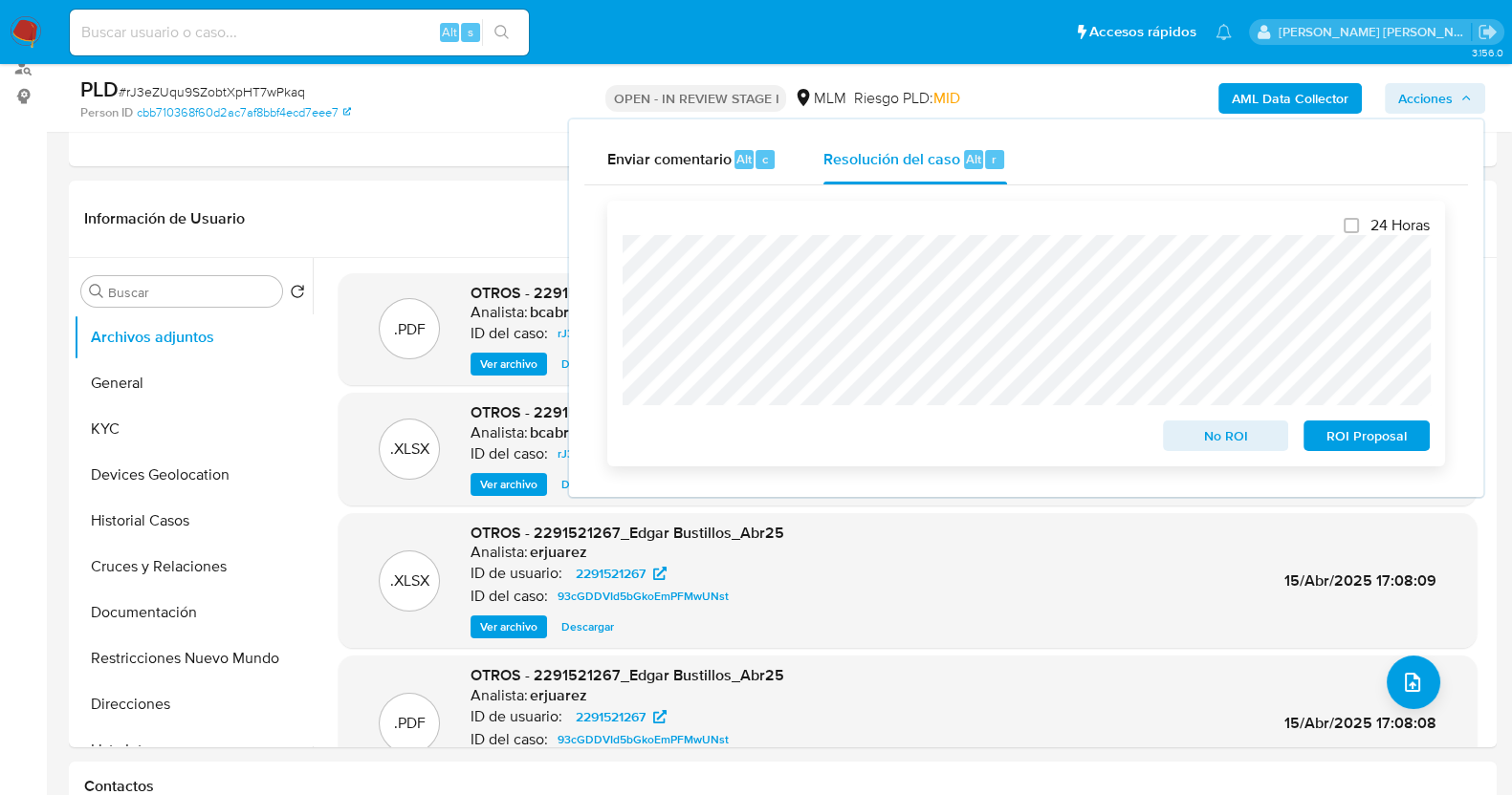
click at [1222, 437] on span "No ROI" at bounding box center [1225, 436] width 99 height 27
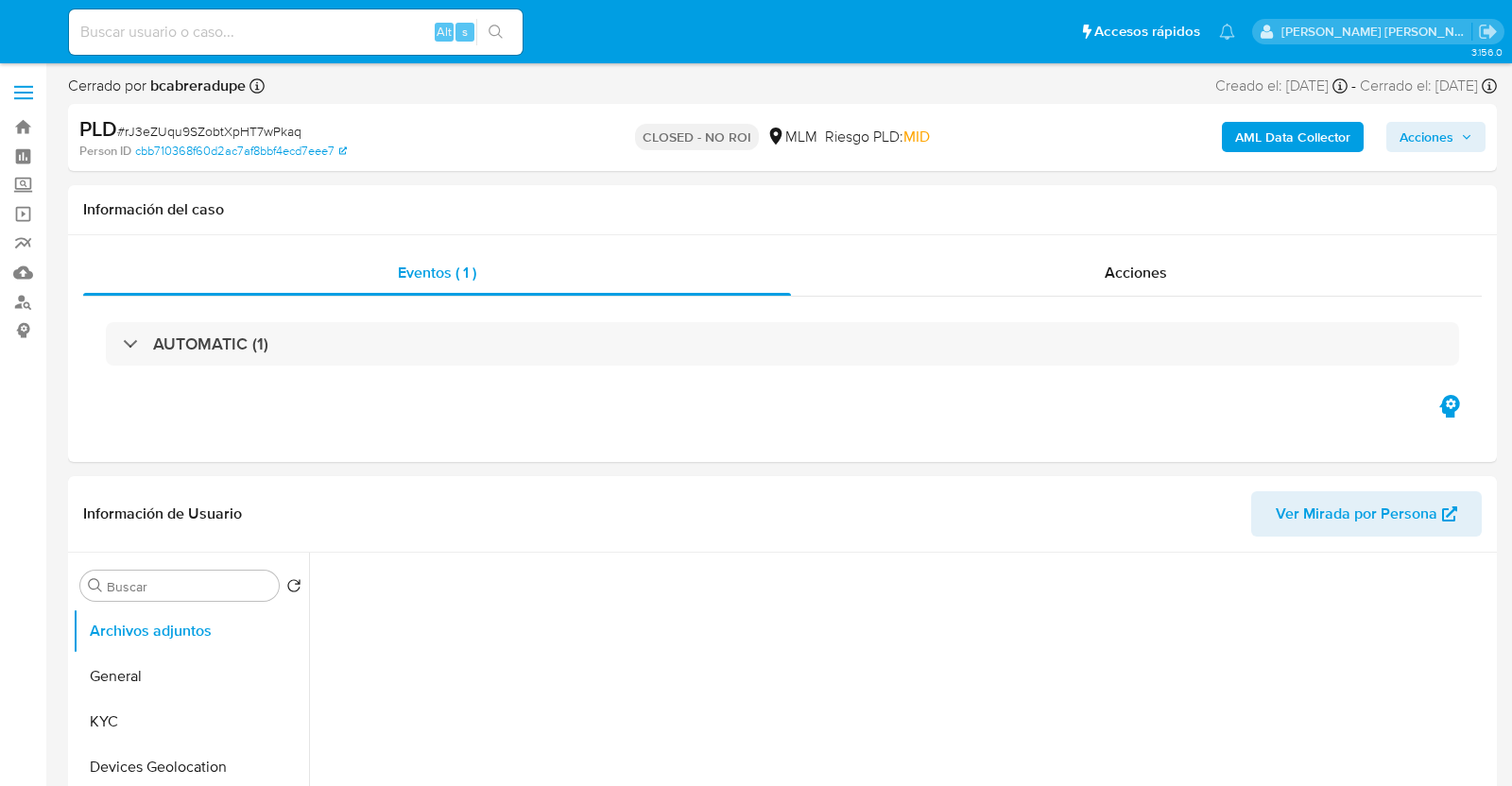
select select "10"
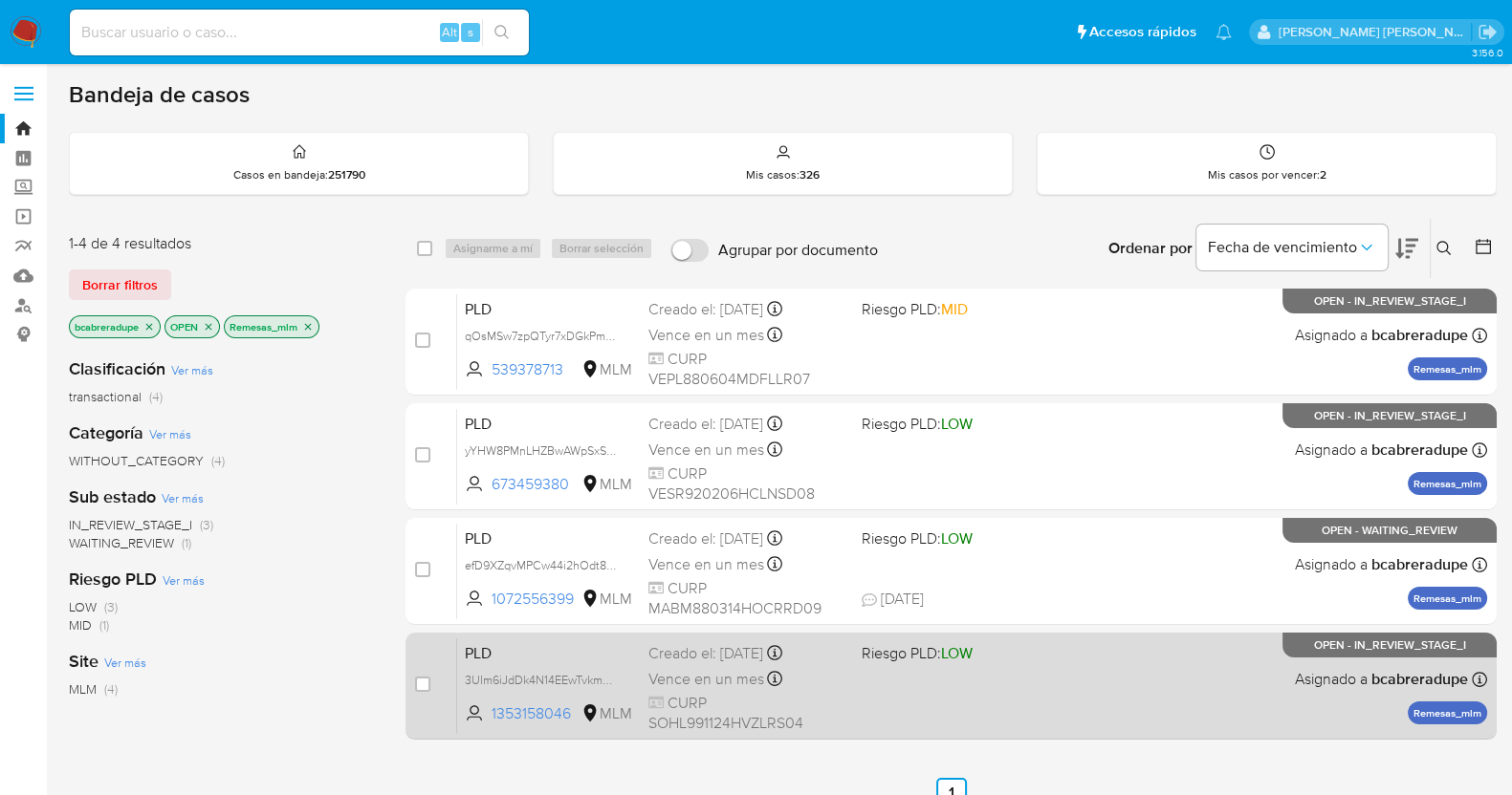
click at [722, 659] on div "Creado el: [DATE] Creado el: [DATE] 02:10:17" at bounding box center [747, 654] width 198 height 21
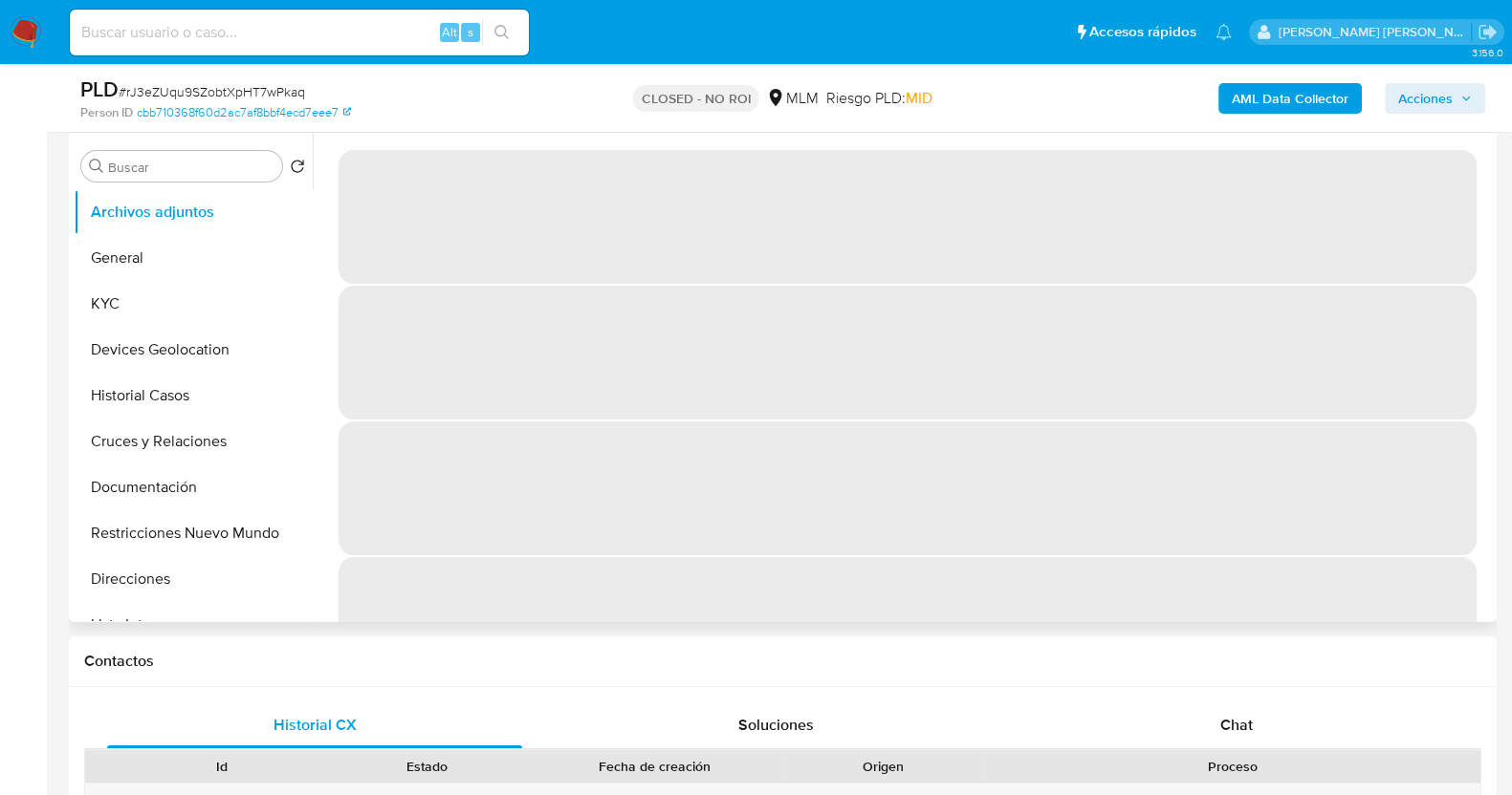
scroll to position [238, 0]
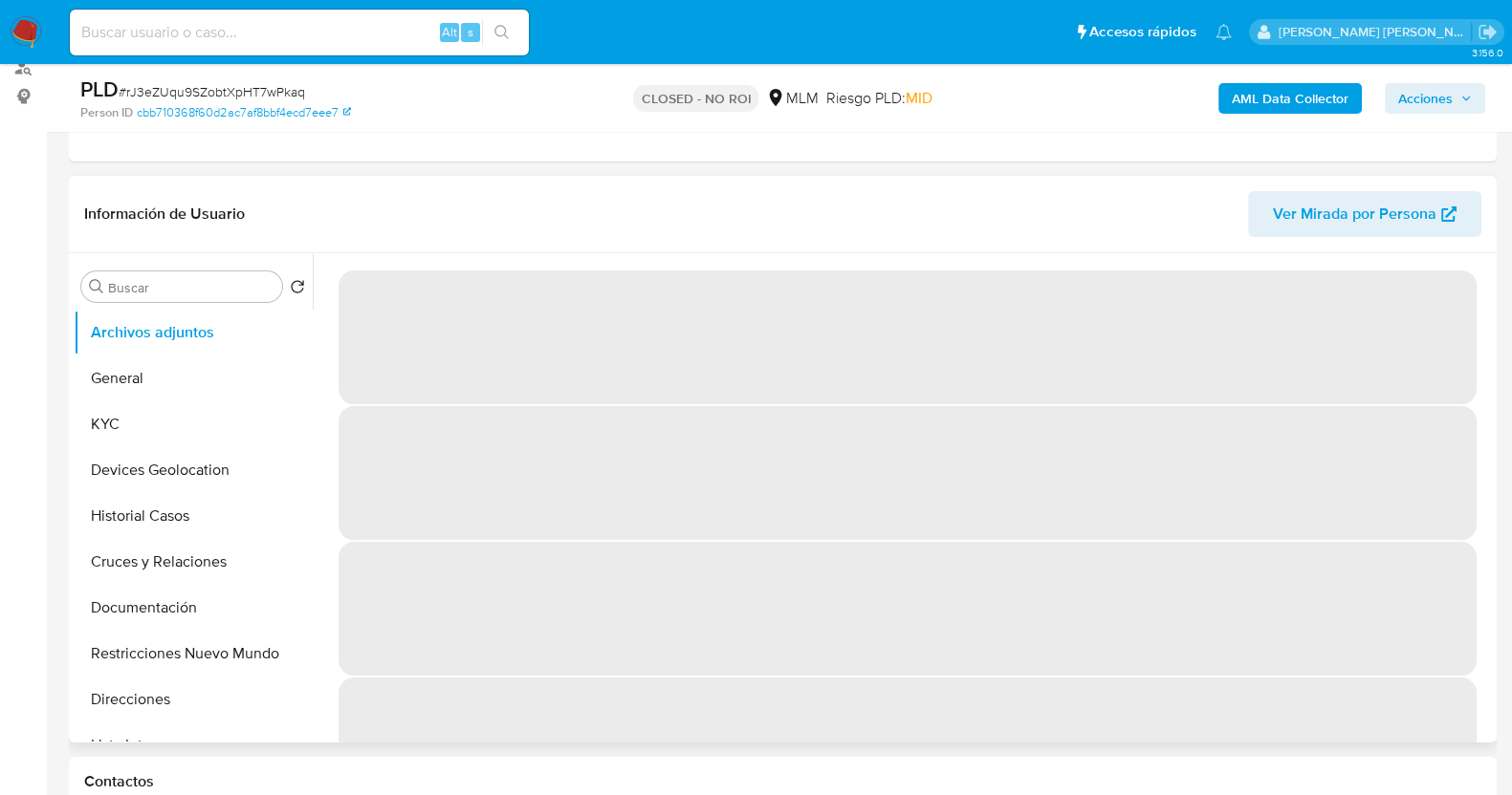
select select "10"
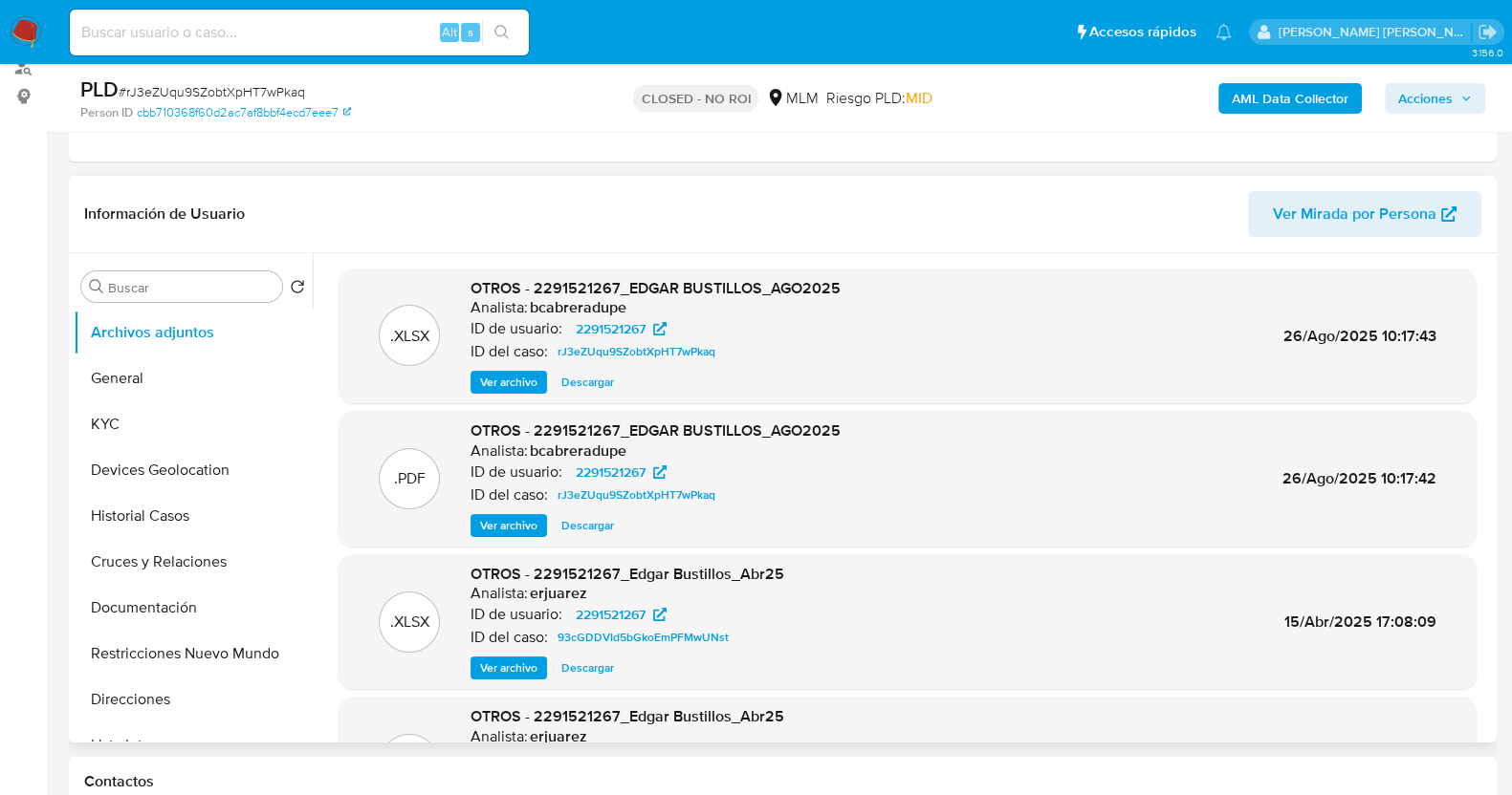
click at [208, 91] on span "# rJ3eZUqu9SZobtXpHT7wPkaq" at bounding box center [211, 92] width 186 height 19
copy span "rJ3eZUqu9SZobtXpHT7wPkaq"
drag, startPoint x: 117, startPoint y: 427, endPoint x: 131, endPoint y: 426, distance: 14.0
click at [118, 427] on button "KYC" at bounding box center [185, 425] width 224 height 46
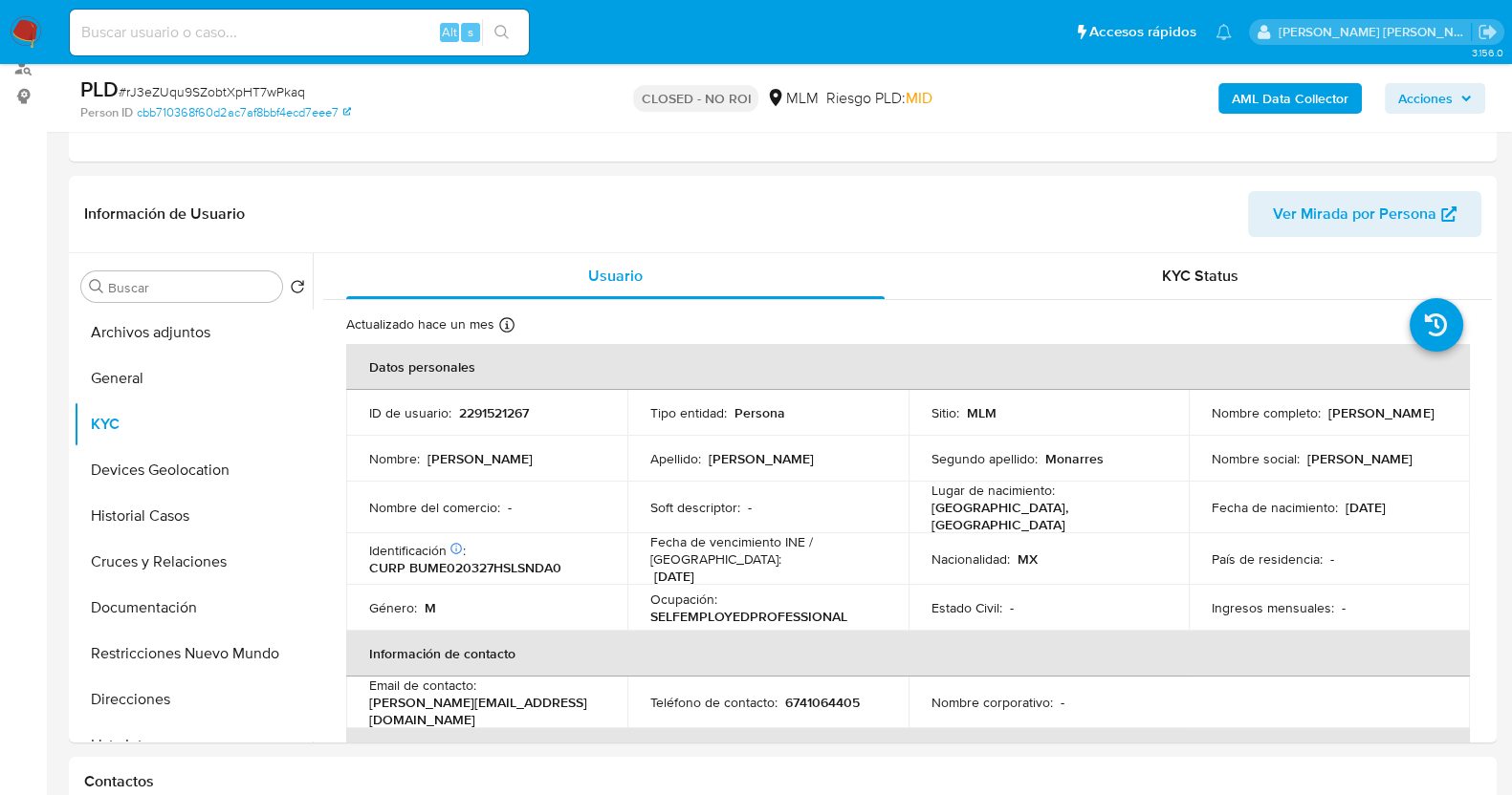
click at [492, 410] on p "2291521267" at bounding box center [494, 413] width 69 height 17
copy p "2291521267"
drag, startPoint x: 1213, startPoint y: 420, endPoint x: 1319, endPoint y: 425, distance: 106.1
click at [1328, 422] on p "Edgar Omar Bustillos Monarres" at bounding box center [1380, 413] width 105 height 17
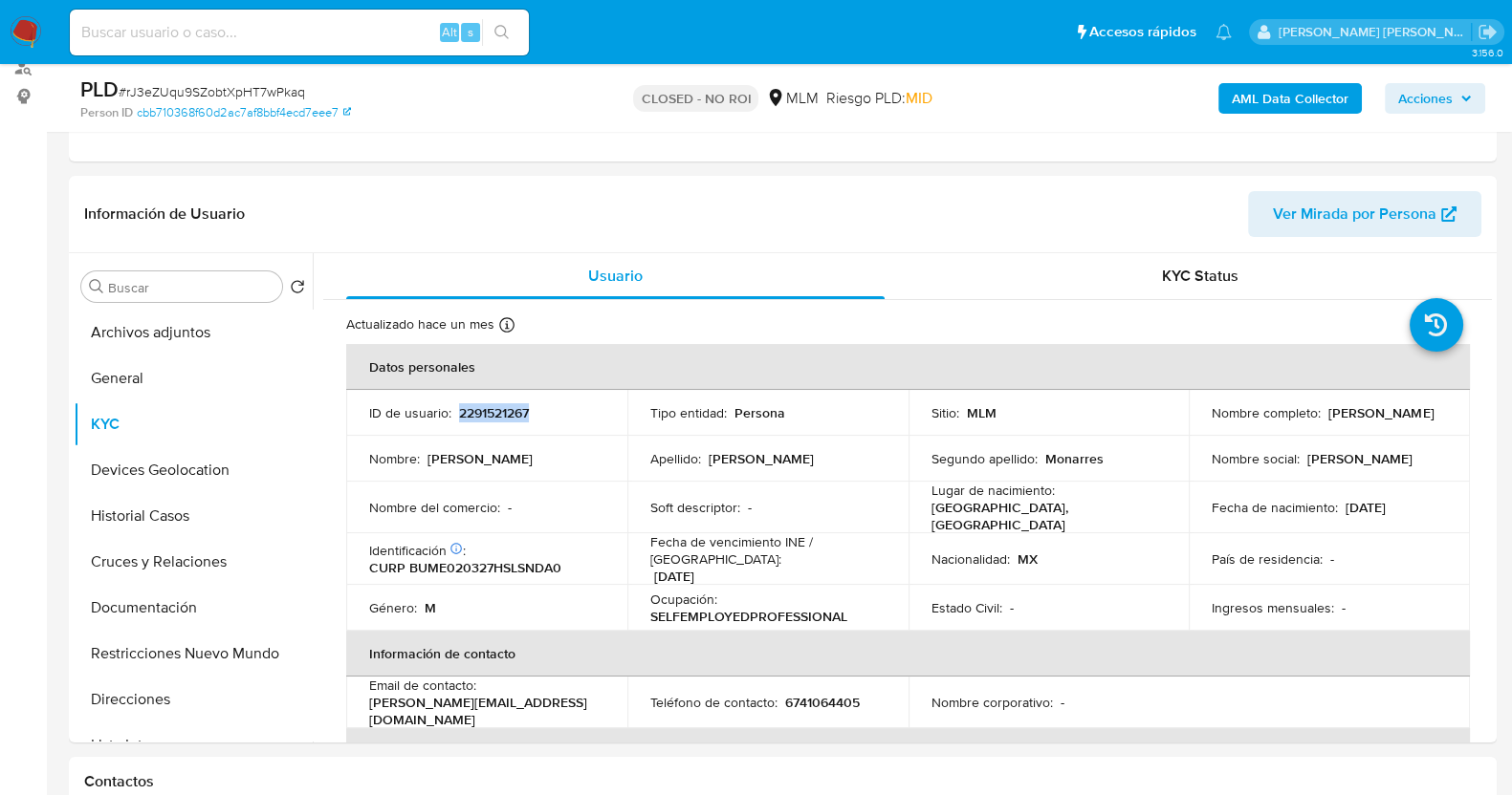
drag, startPoint x: 1203, startPoint y: 423, endPoint x: 1416, endPoint y: 424, distance: 213.0
click at [1416, 424] on td "Nombre completo : Edgar Omar Bustillos Monarres" at bounding box center [1329, 413] width 281 height 46
copy p "Edgar Omar Bustillos Monarres"
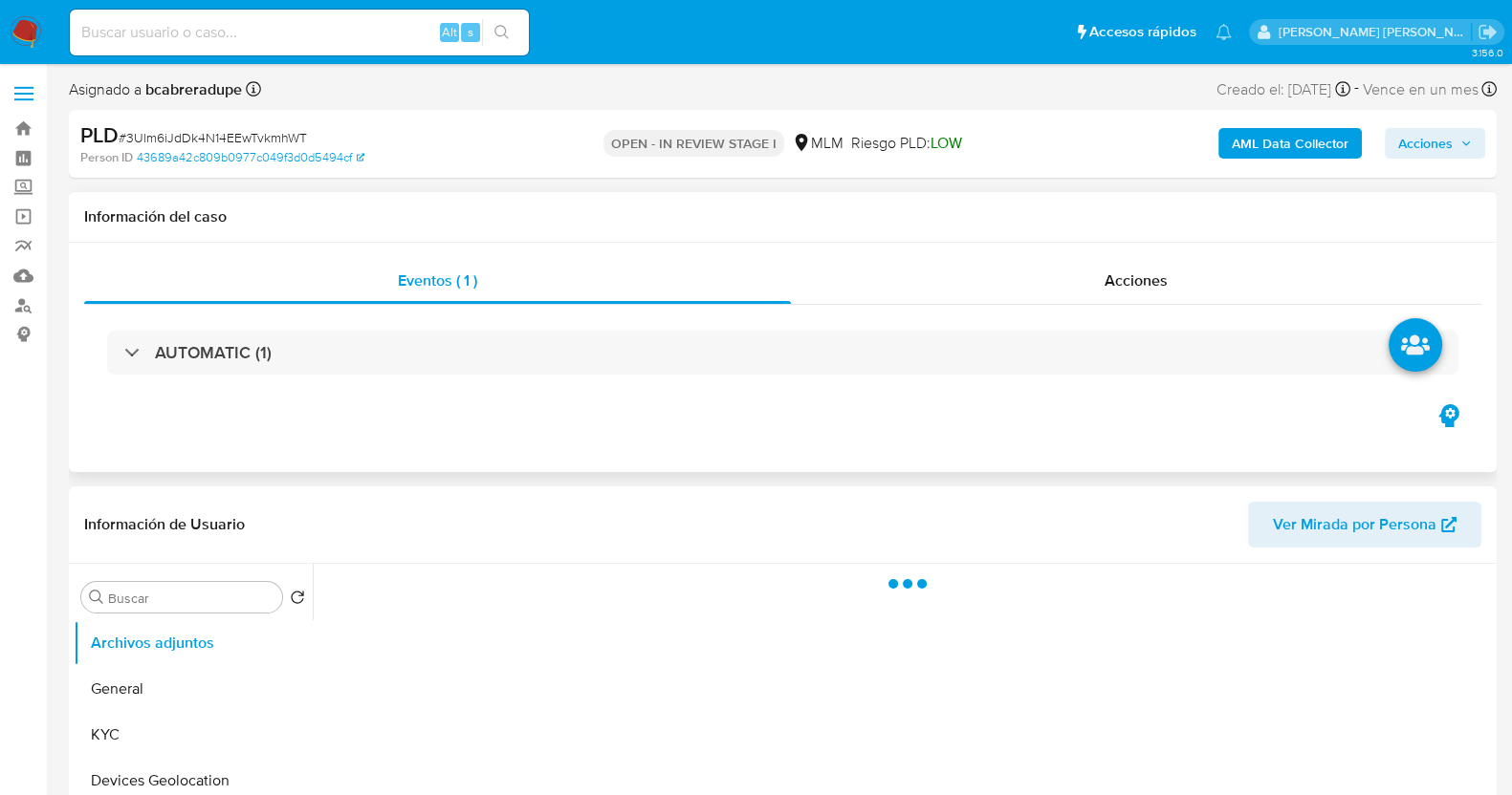
scroll to position [238, 0]
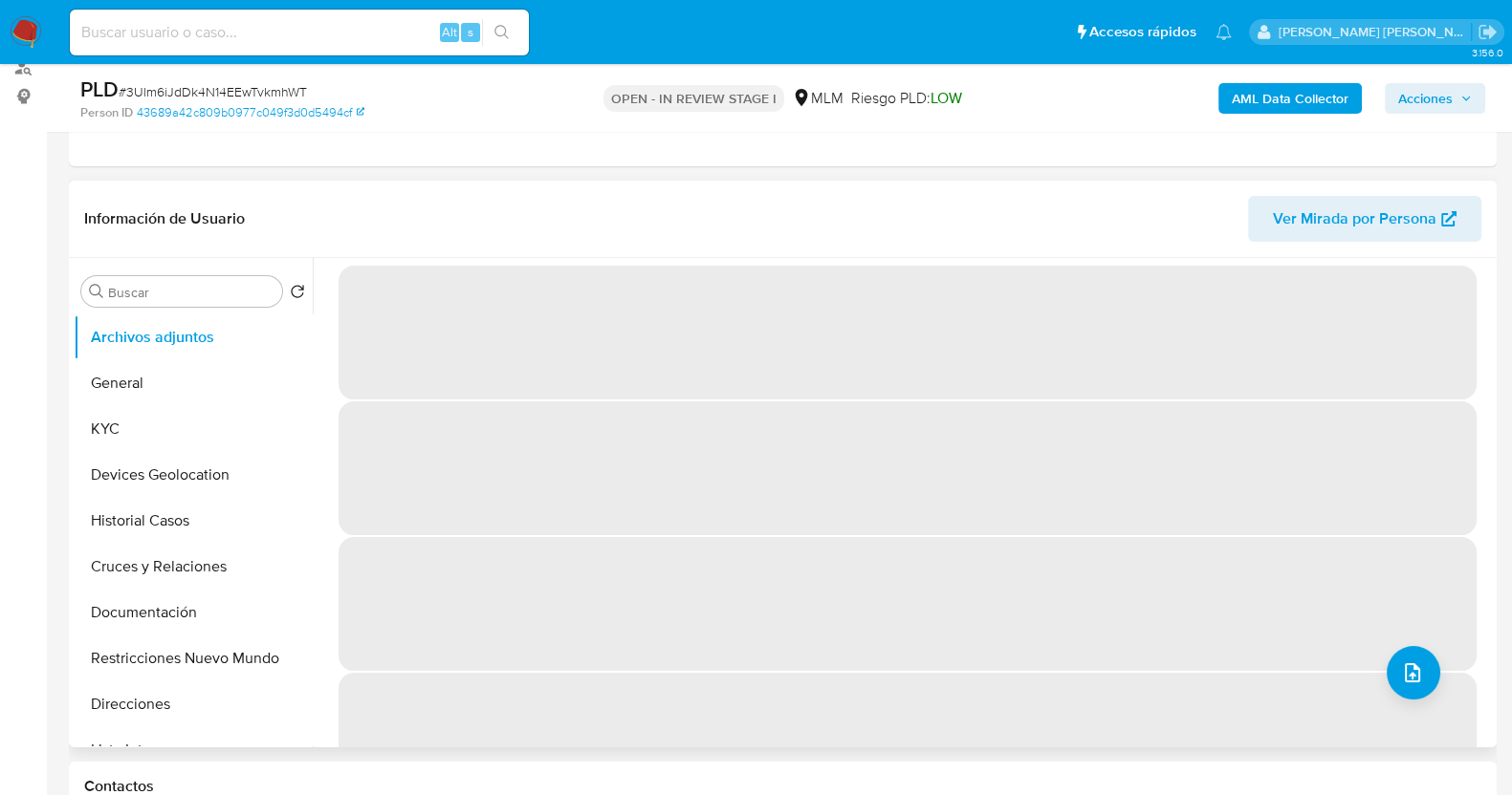
select select "10"
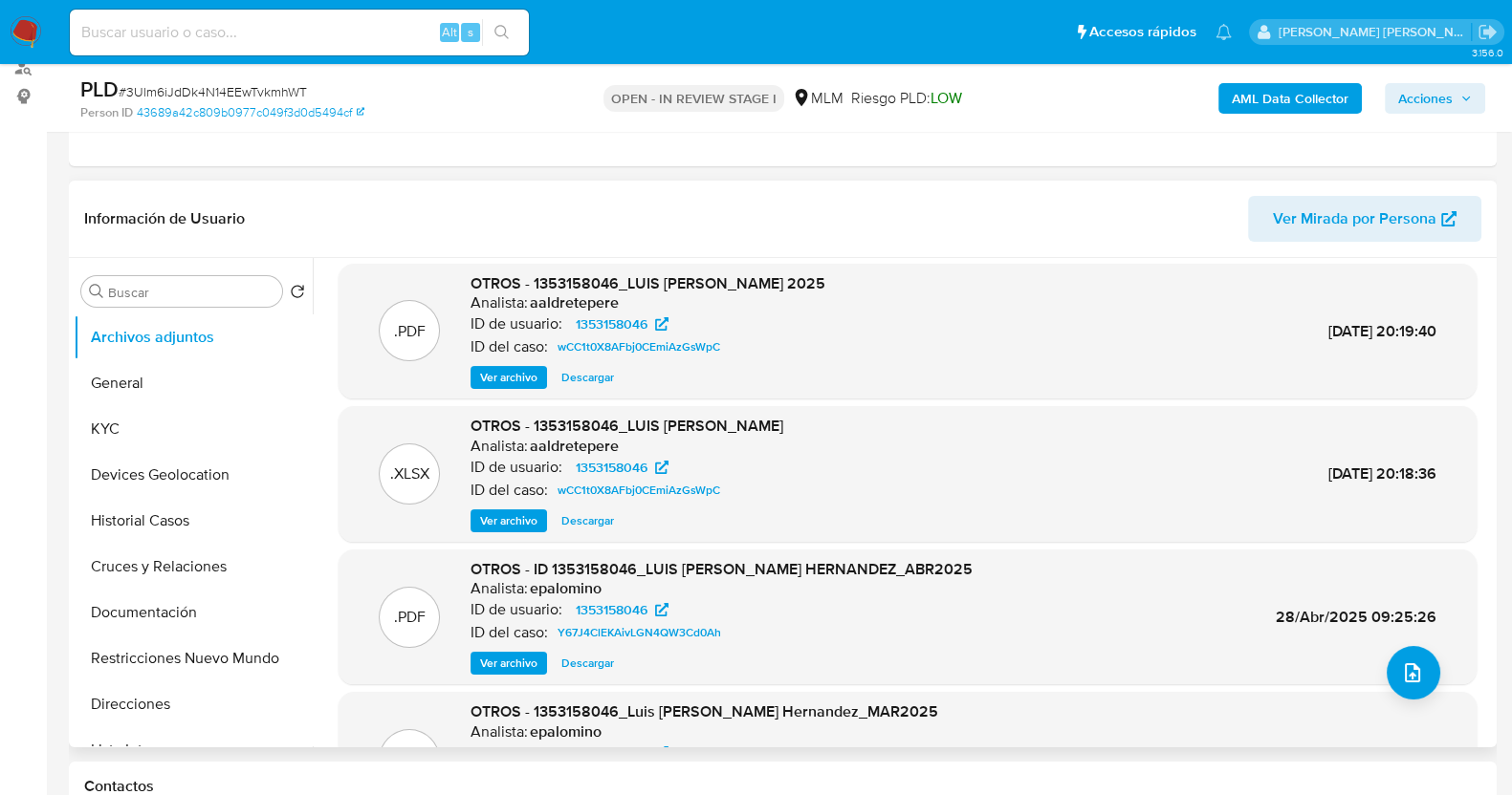
scroll to position [80, 0]
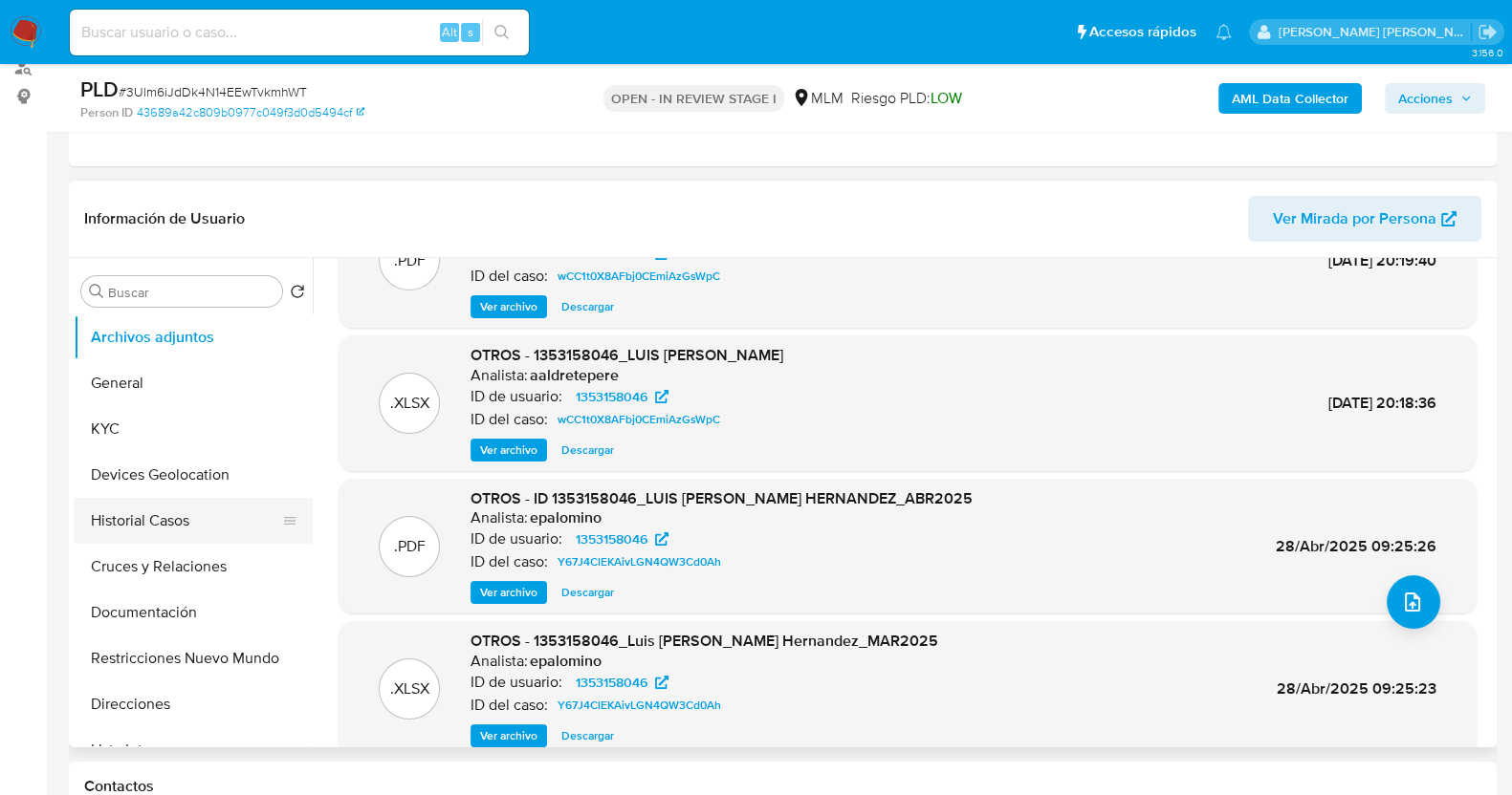
click at [197, 521] on button "Historial Casos" at bounding box center [185, 521] width 224 height 46
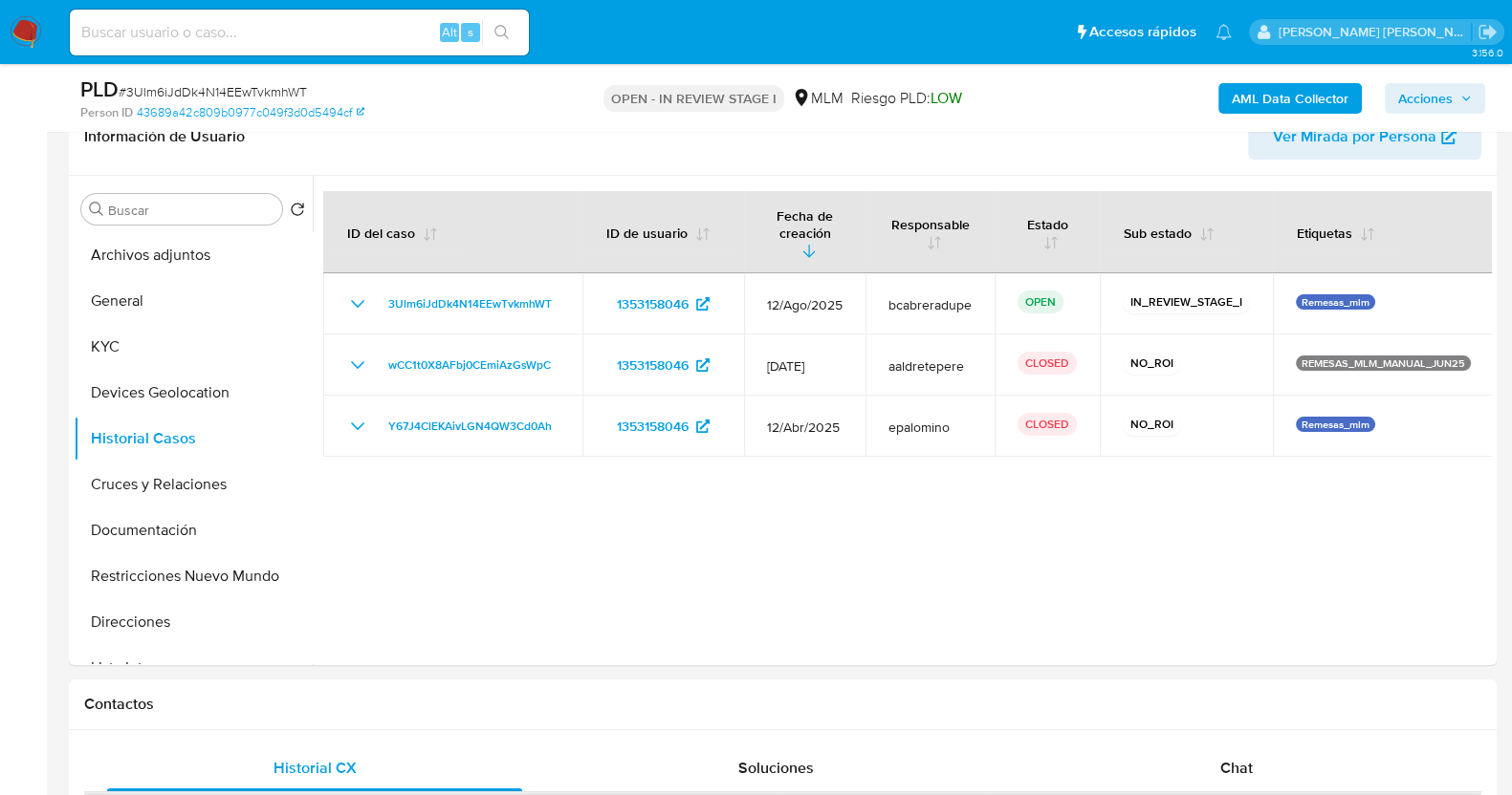
scroll to position [359, 0]
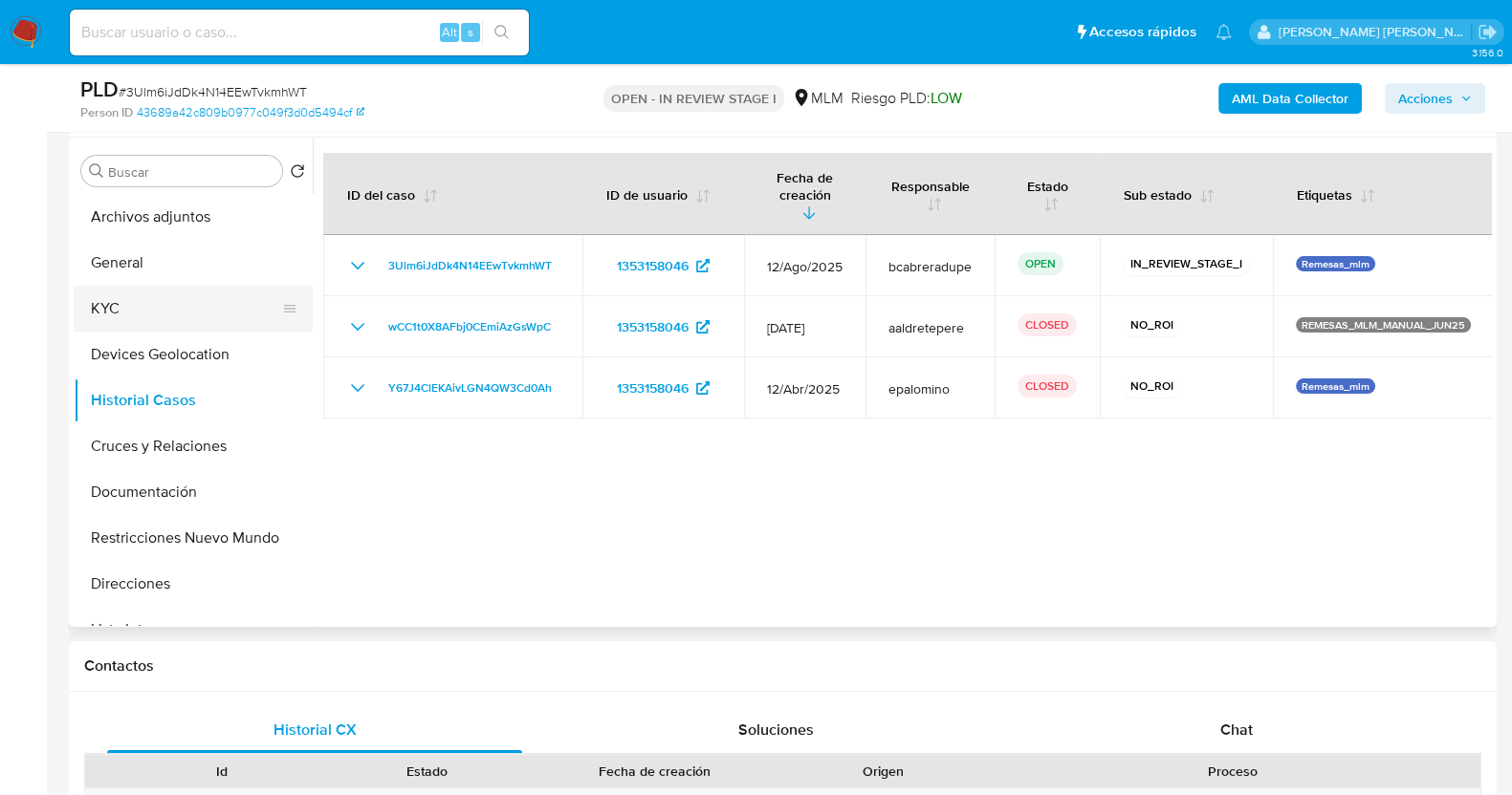
drag, startPoint x: 167, startPoint y: 305, endPoint x: 244, endPoint y: 305, distance: 77.0
click at [167, 306] on button "KYC" at bounding box center [185, 309] width 224 height 46
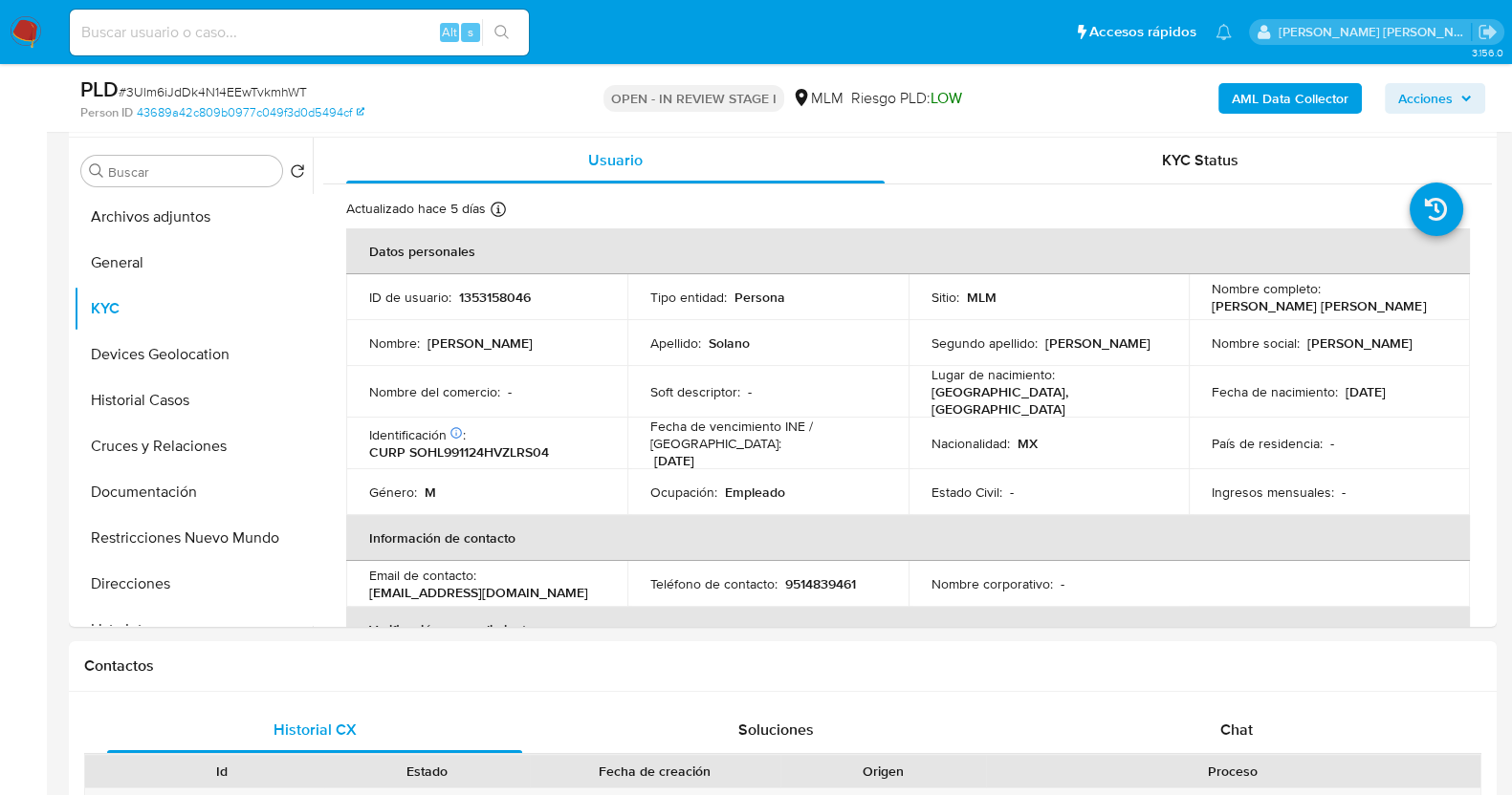
click at [275, 83] on span "# 3Ulm6iJdDk4N14EEwTvkmhWT" at bounding box center [212, 92] width 188 height 19
copy span "3Ulm6iJdDk4N14EEwTvkmhWT"
click at [1176, 423] on td "Nacionalidad : MX" at bounding box center [1048, 444] width 281 height 52
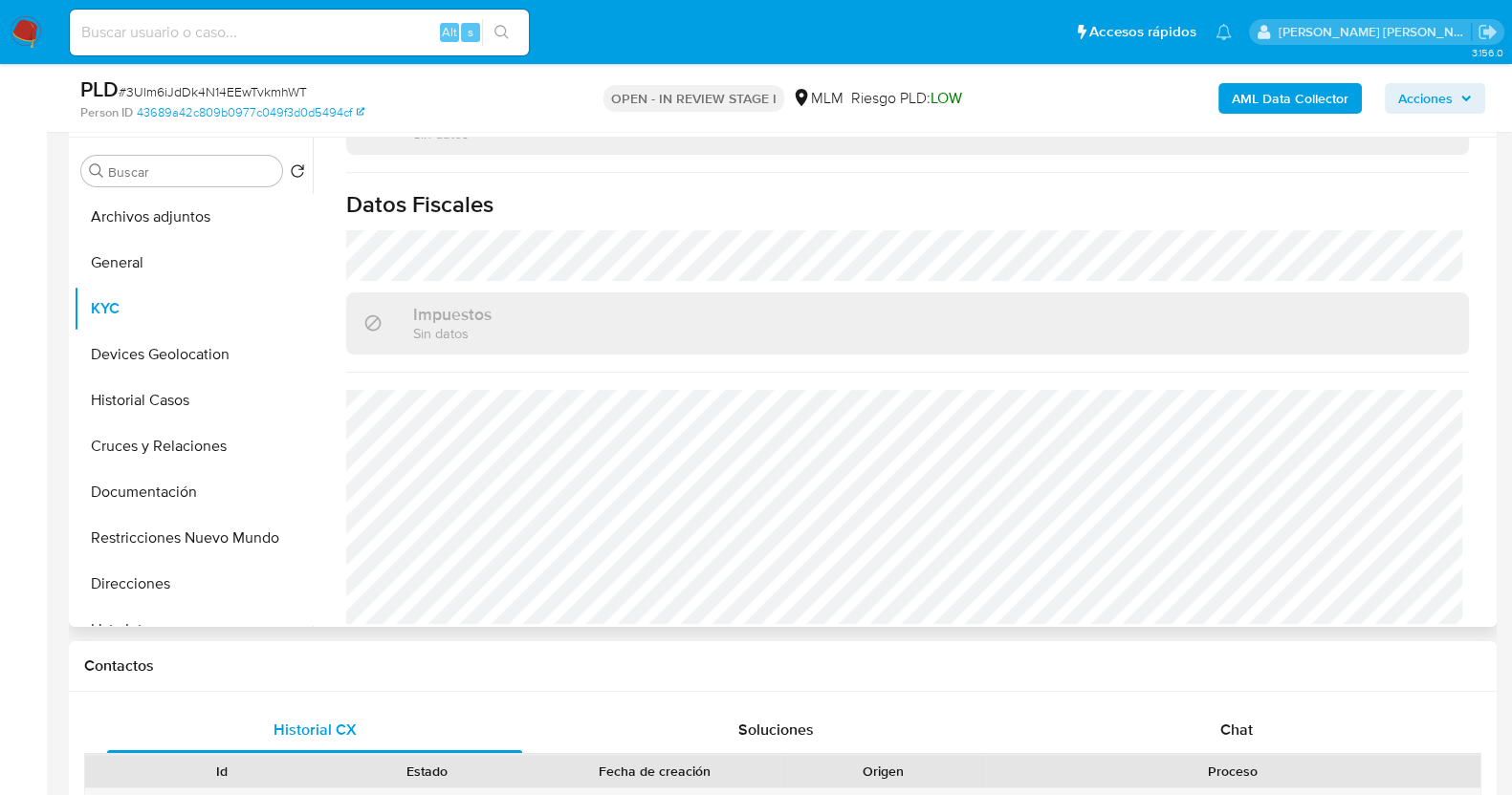
scroll to position [1201, 0]
click at [161, 264] on button "General" at bounding box center [185, 263] width 224 height 46
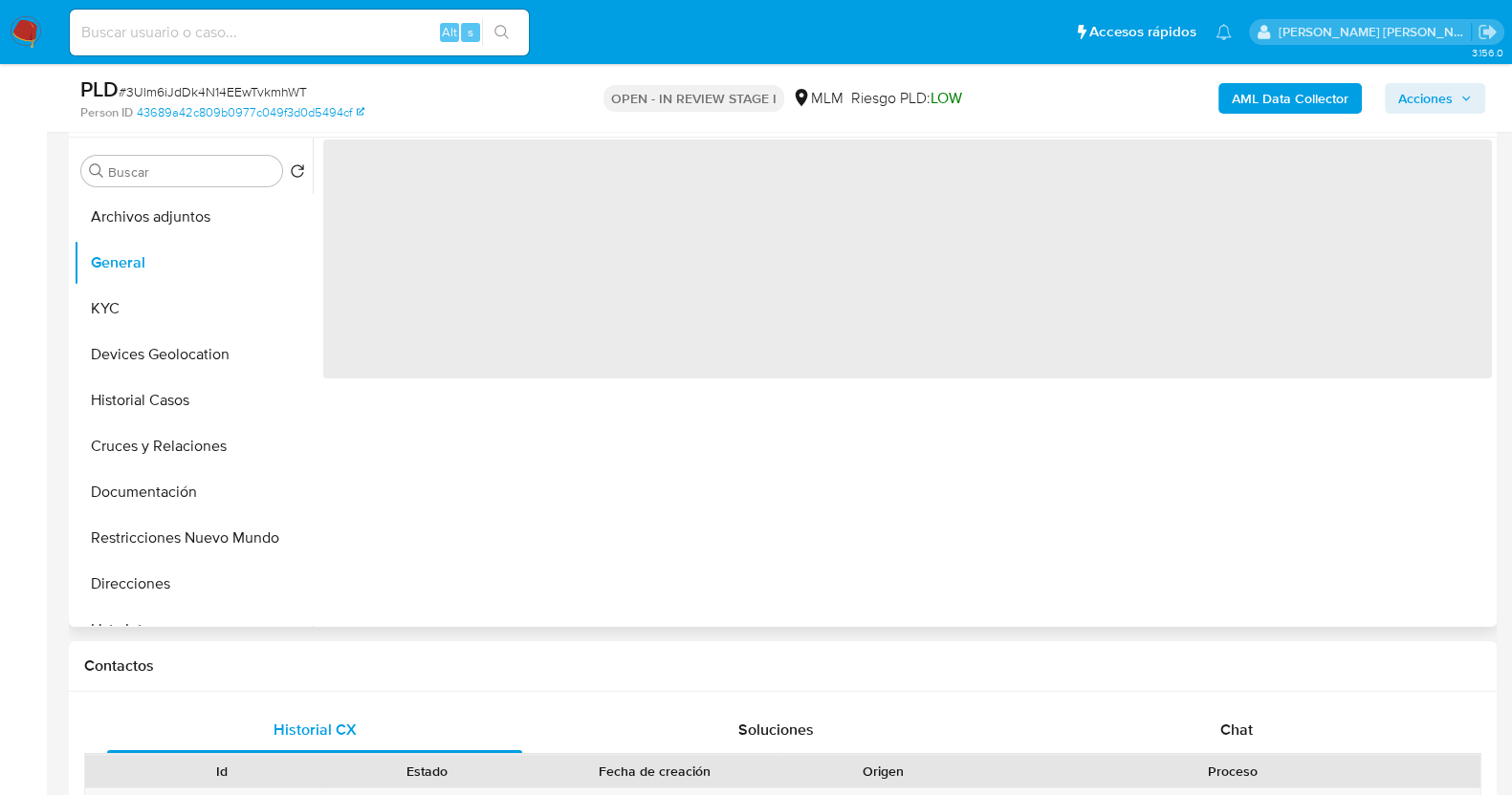
scroll to position [0, 0]
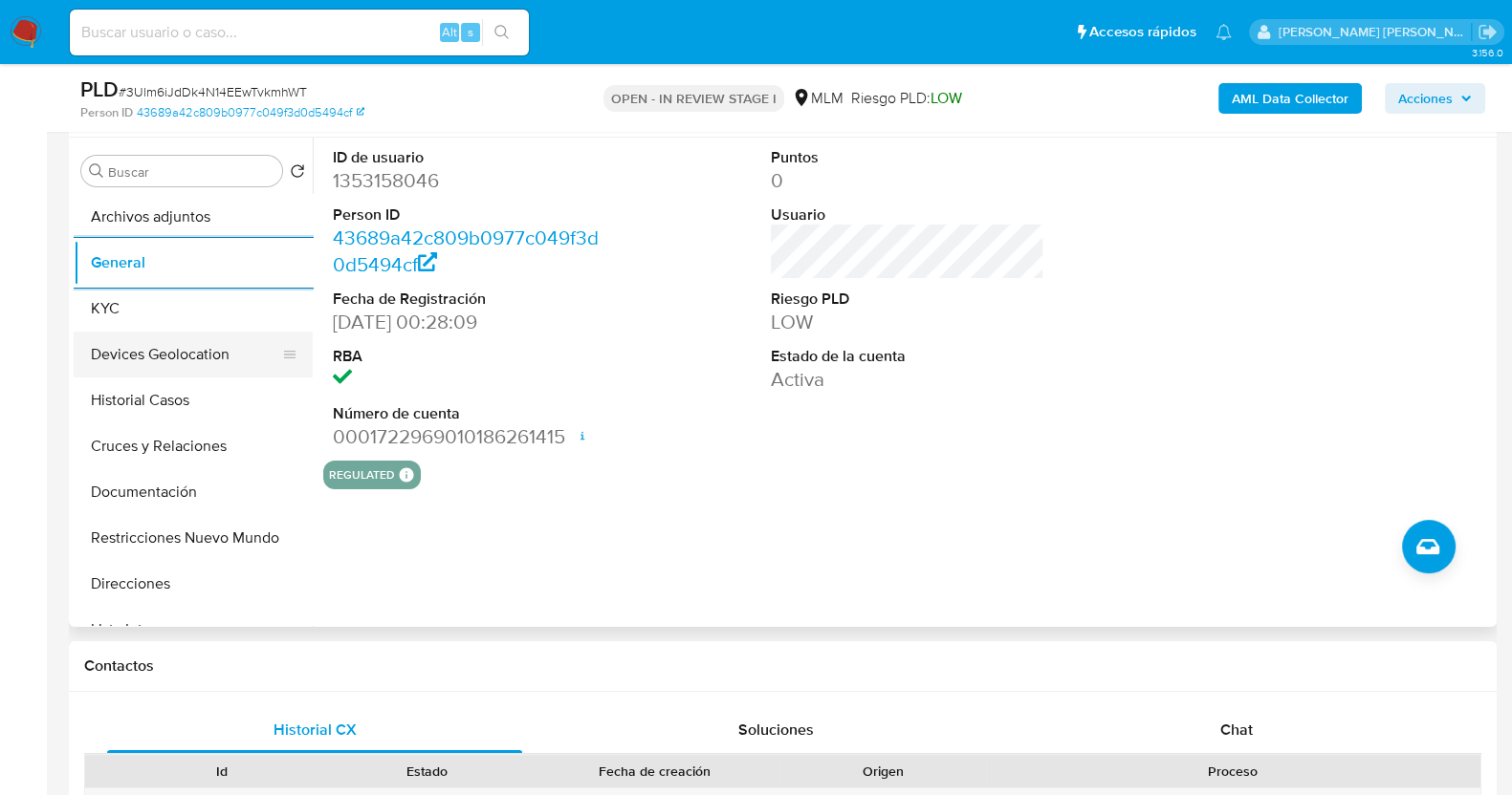
click at [162, 352] on button "Devices Geolocation" at bounding box center [185, 355] width 224 height 46
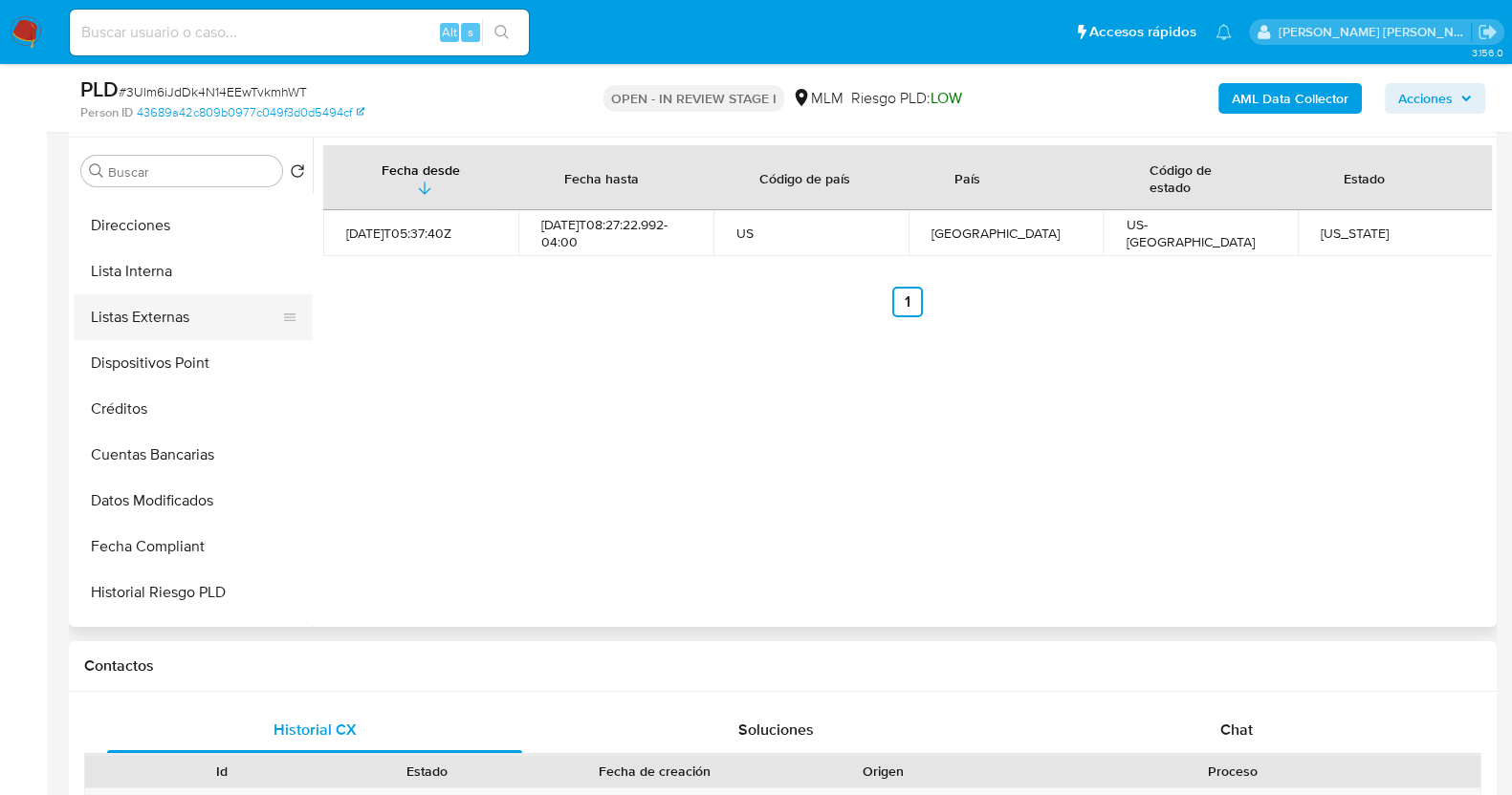
scroll to position [358, 0]
click at [177, 281] on button "Lista Interna" at bounding box center [185, 273] width 224 height 46
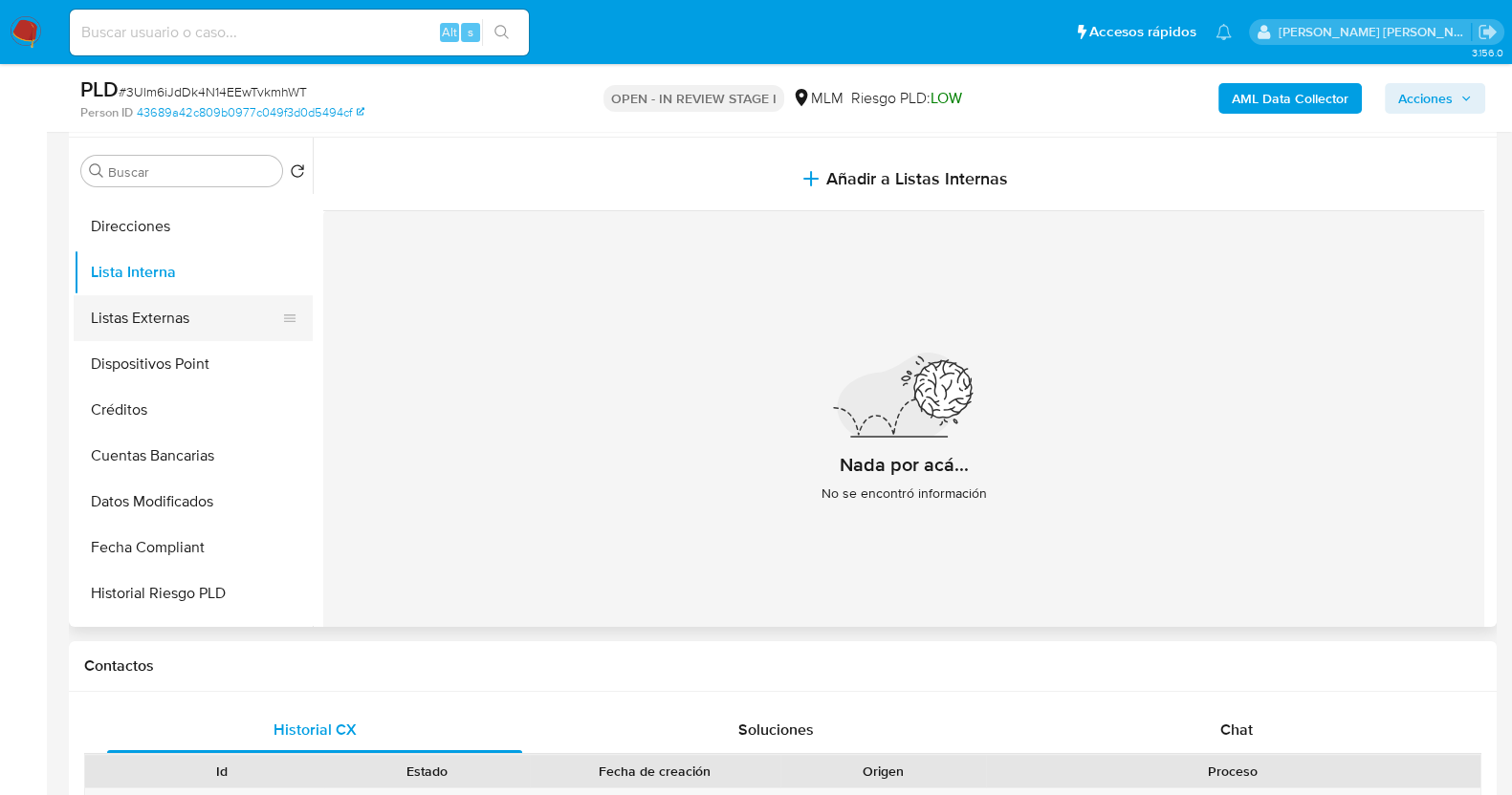
click at [201, 313] on button "Listas Externas" at bounding box center [185, 318] width 224 height 46
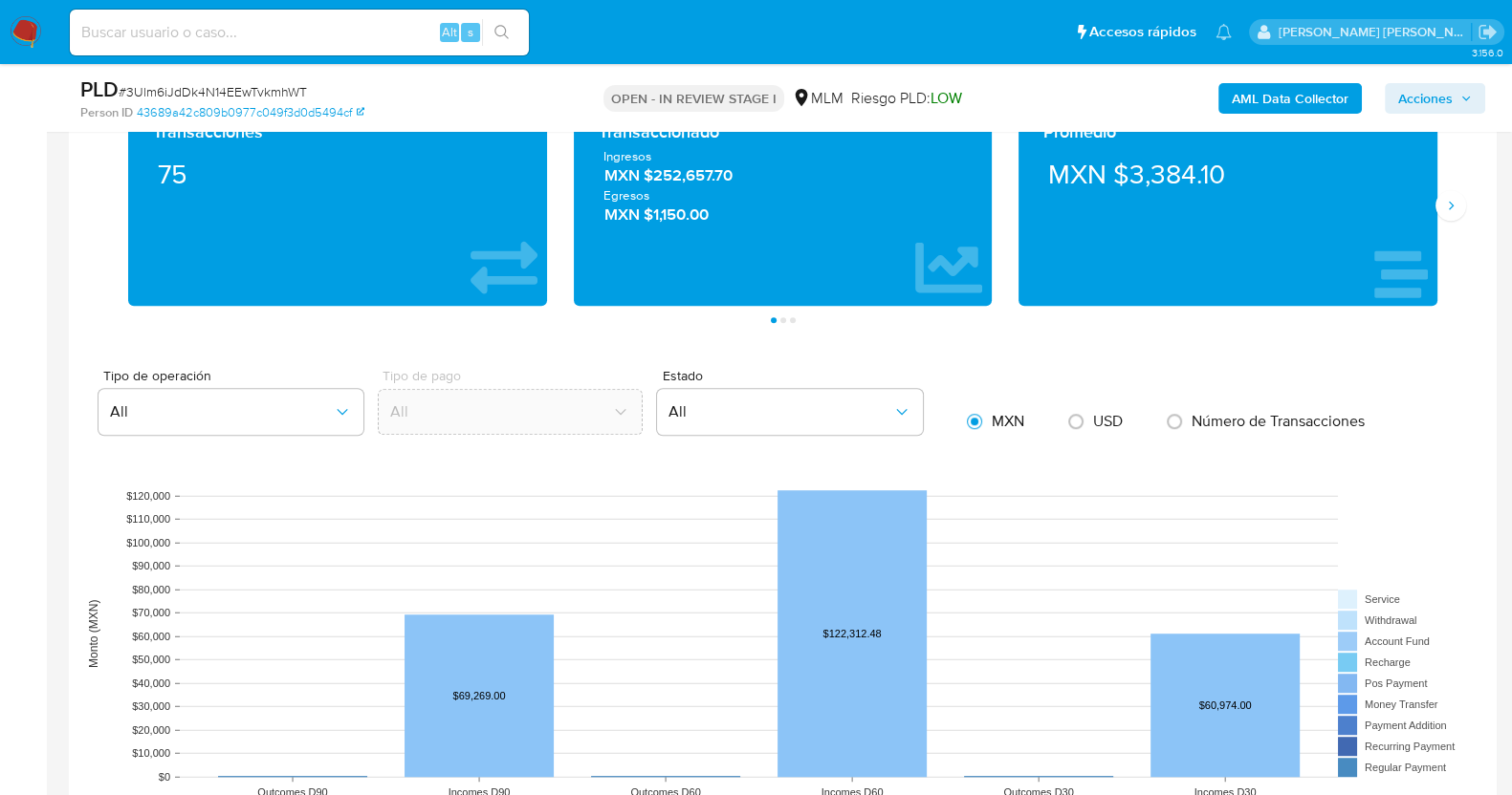
scroll to position [1399, 0]
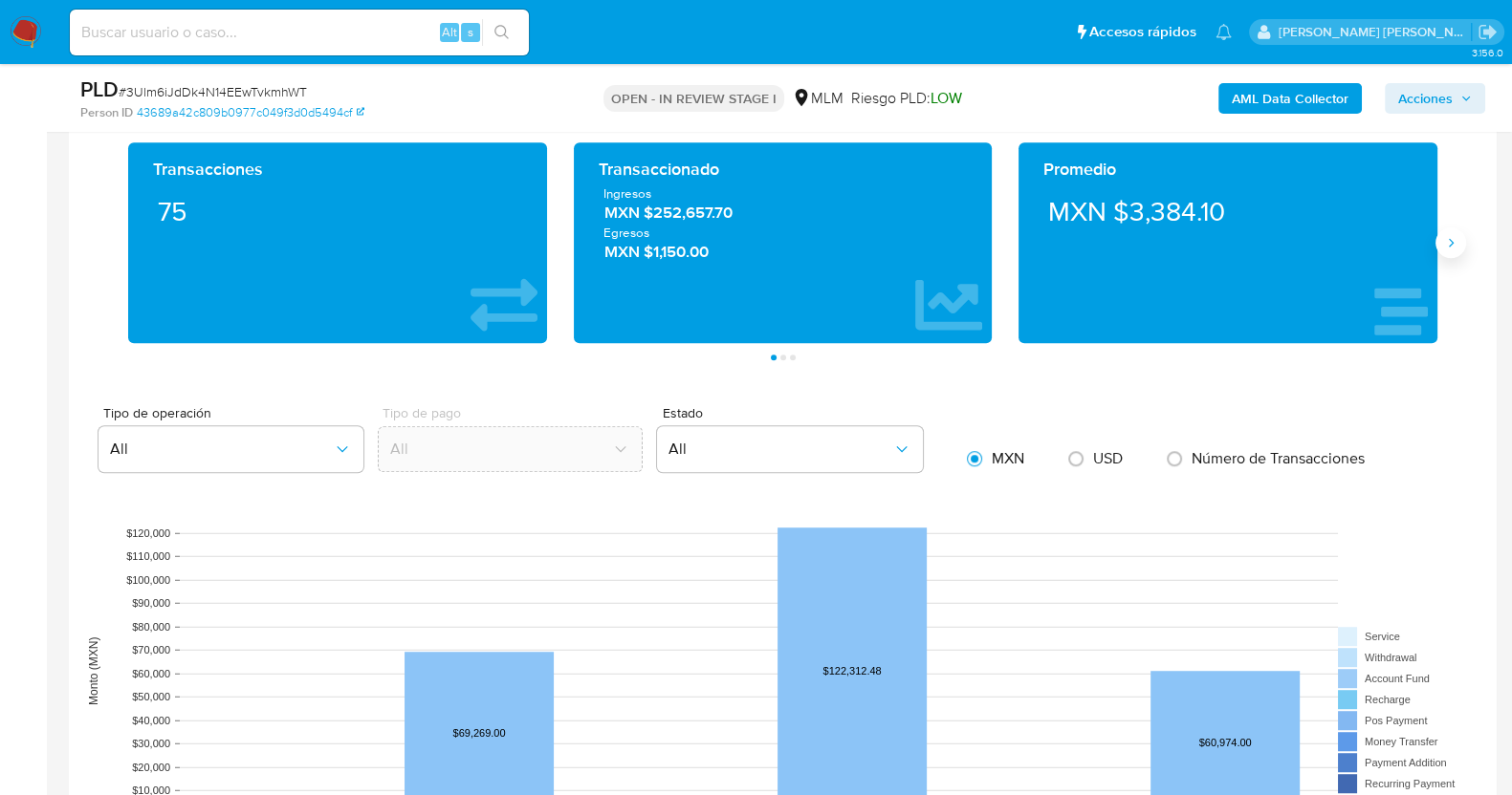
click at [1457, 228] on button "Siguiente" at bounding box center [1450, 243] width 31 height 31
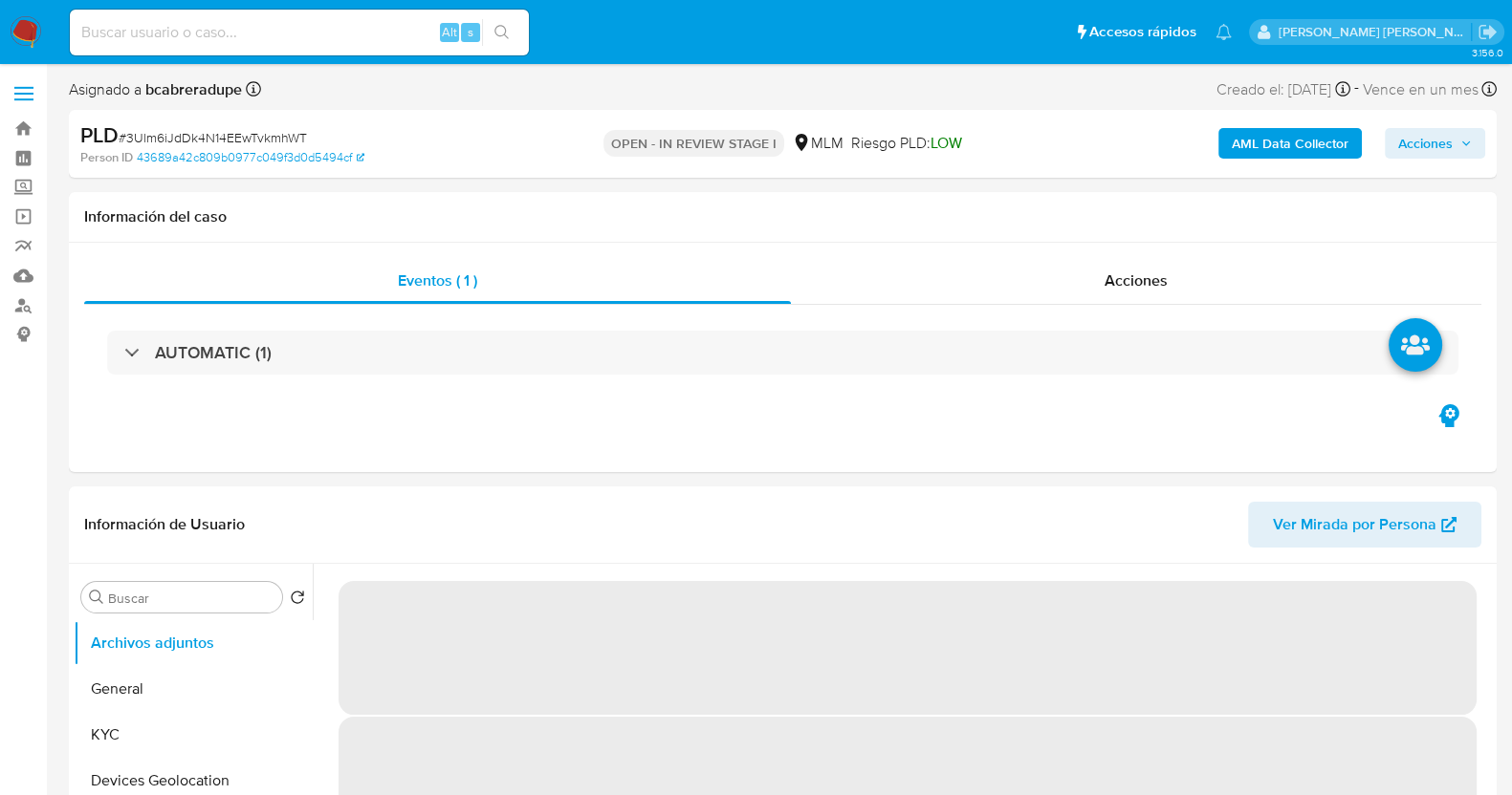
select select "10"
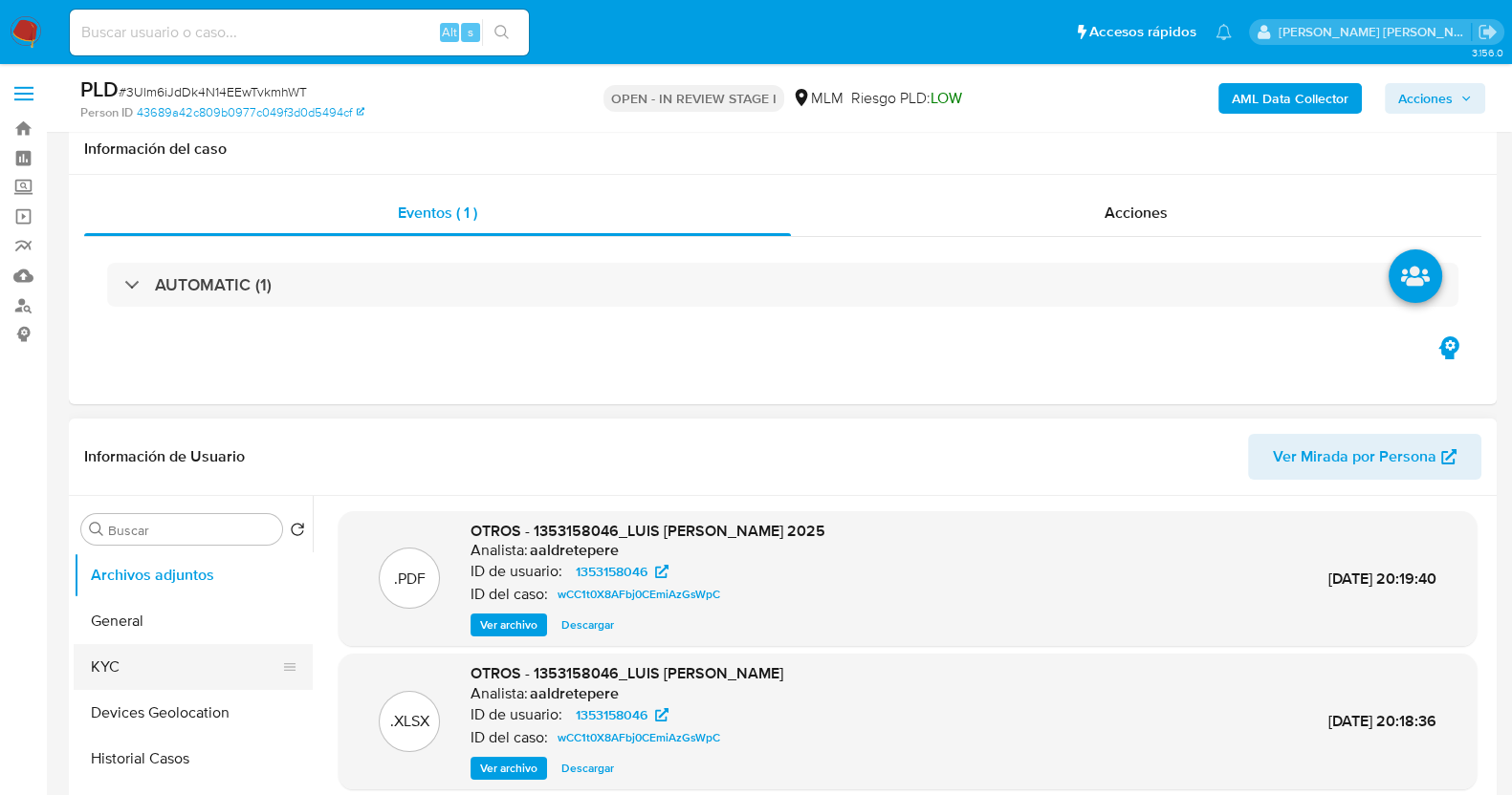
scroll to position [359, 0]
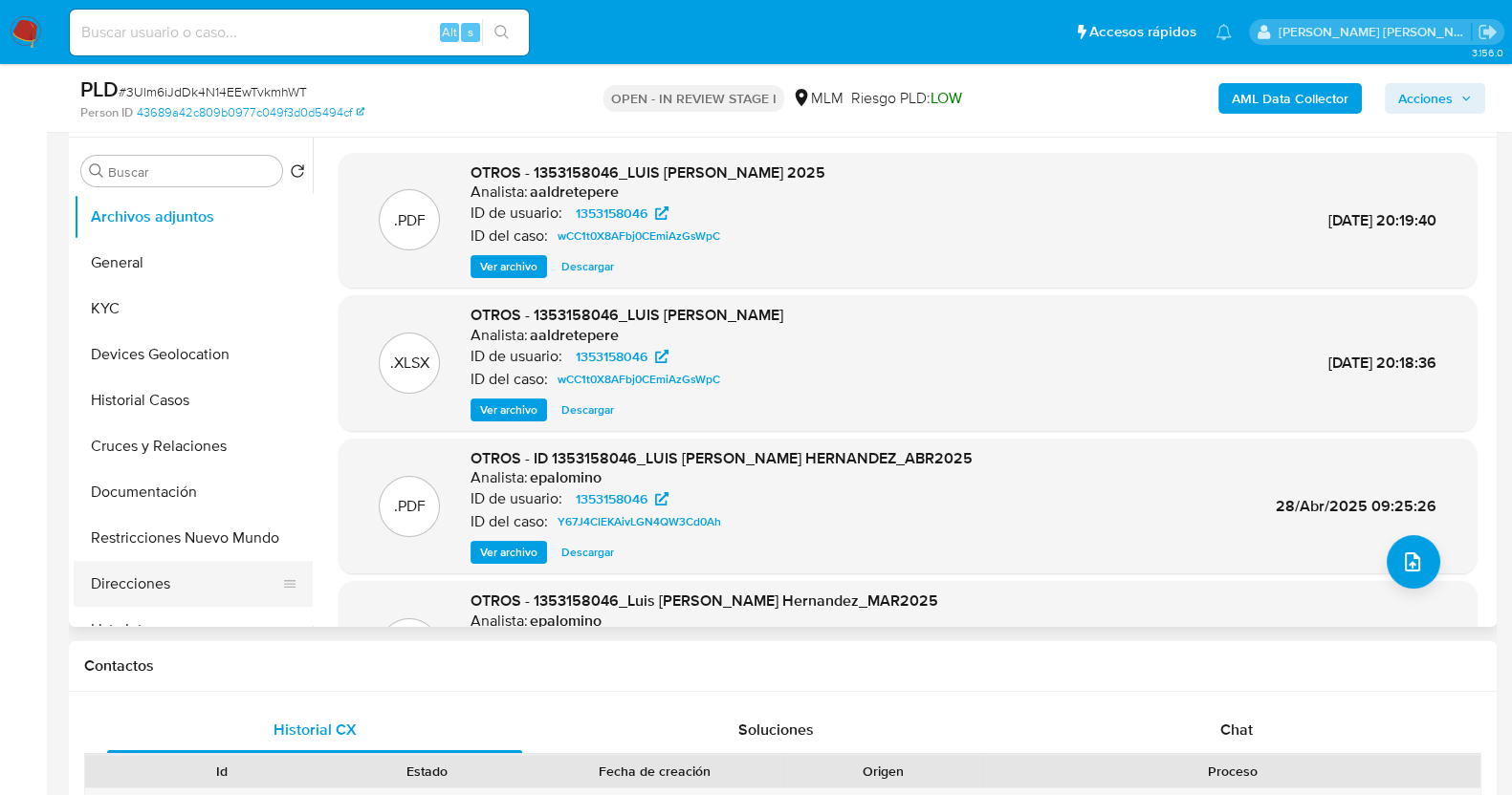
click at [167, 593] on button "Direcciones" at bounding box center [185, 585] width 224 height 46
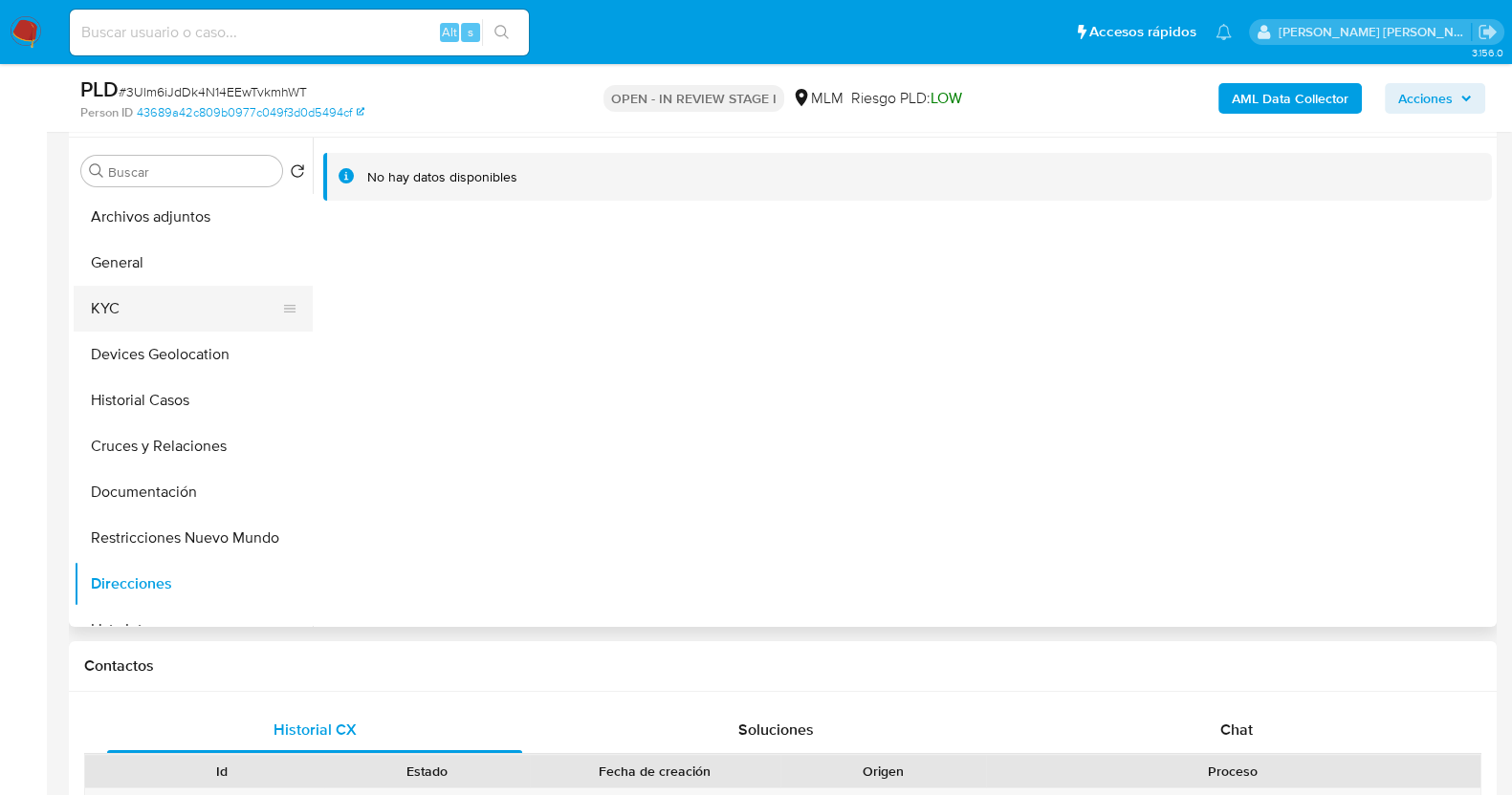
click at [126, 297] on button "KYC" at bounding box center [185, 309] width 224 height 46
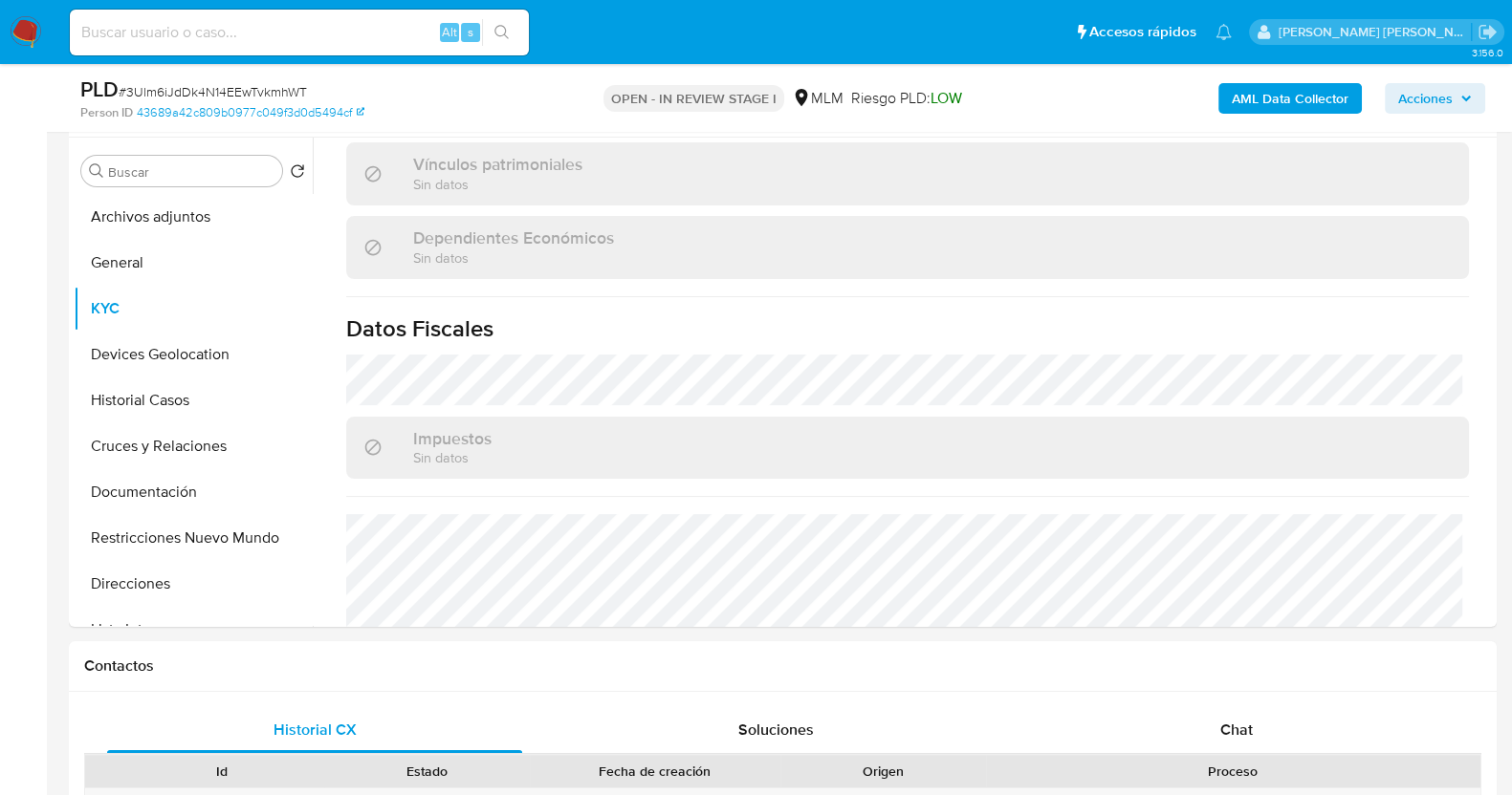
scroll to position [238, 0]
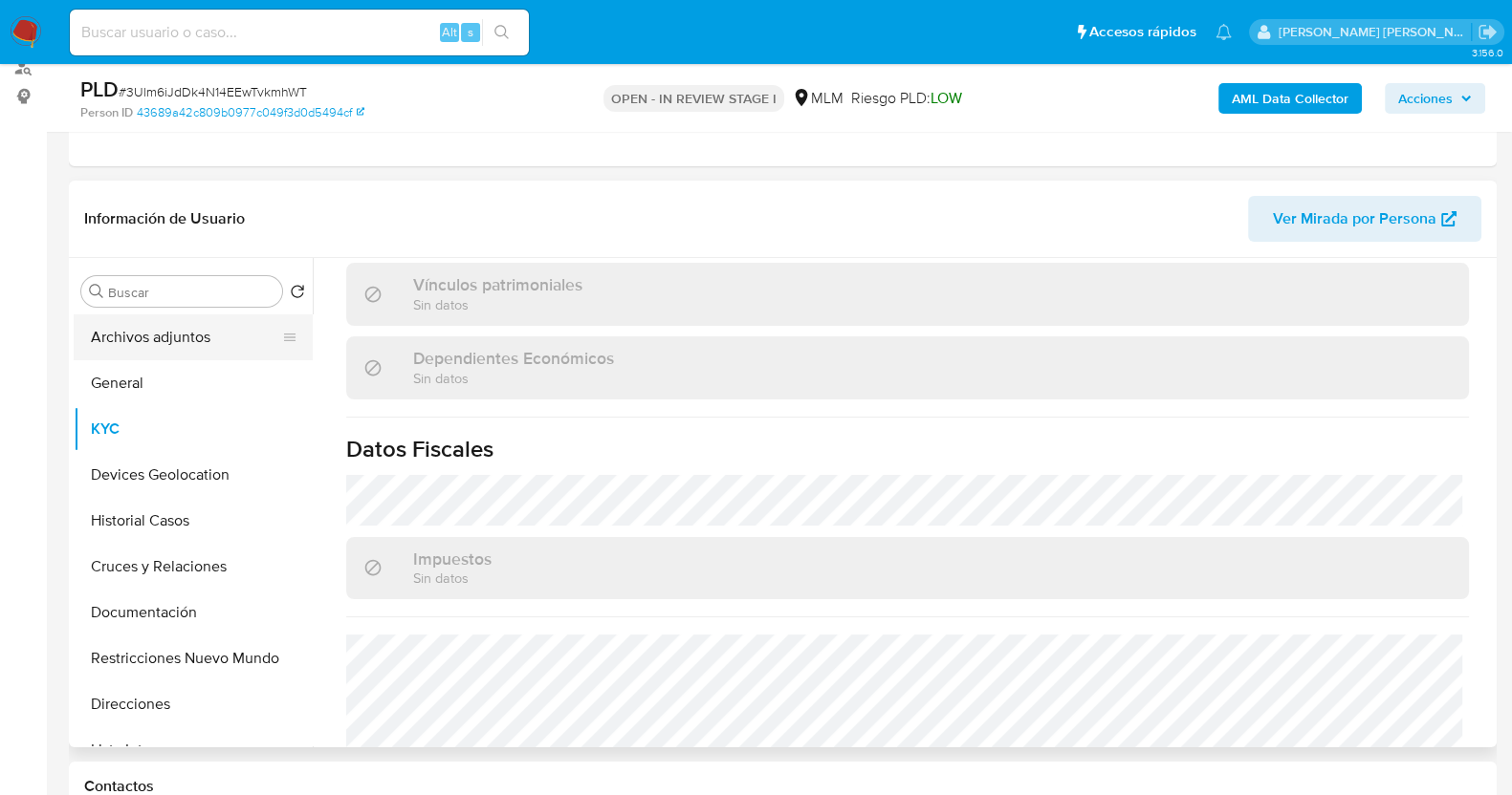
click at [181, 332] on button "Archivos adjuntos" at bounding box center [185, 338] width 224 height 46
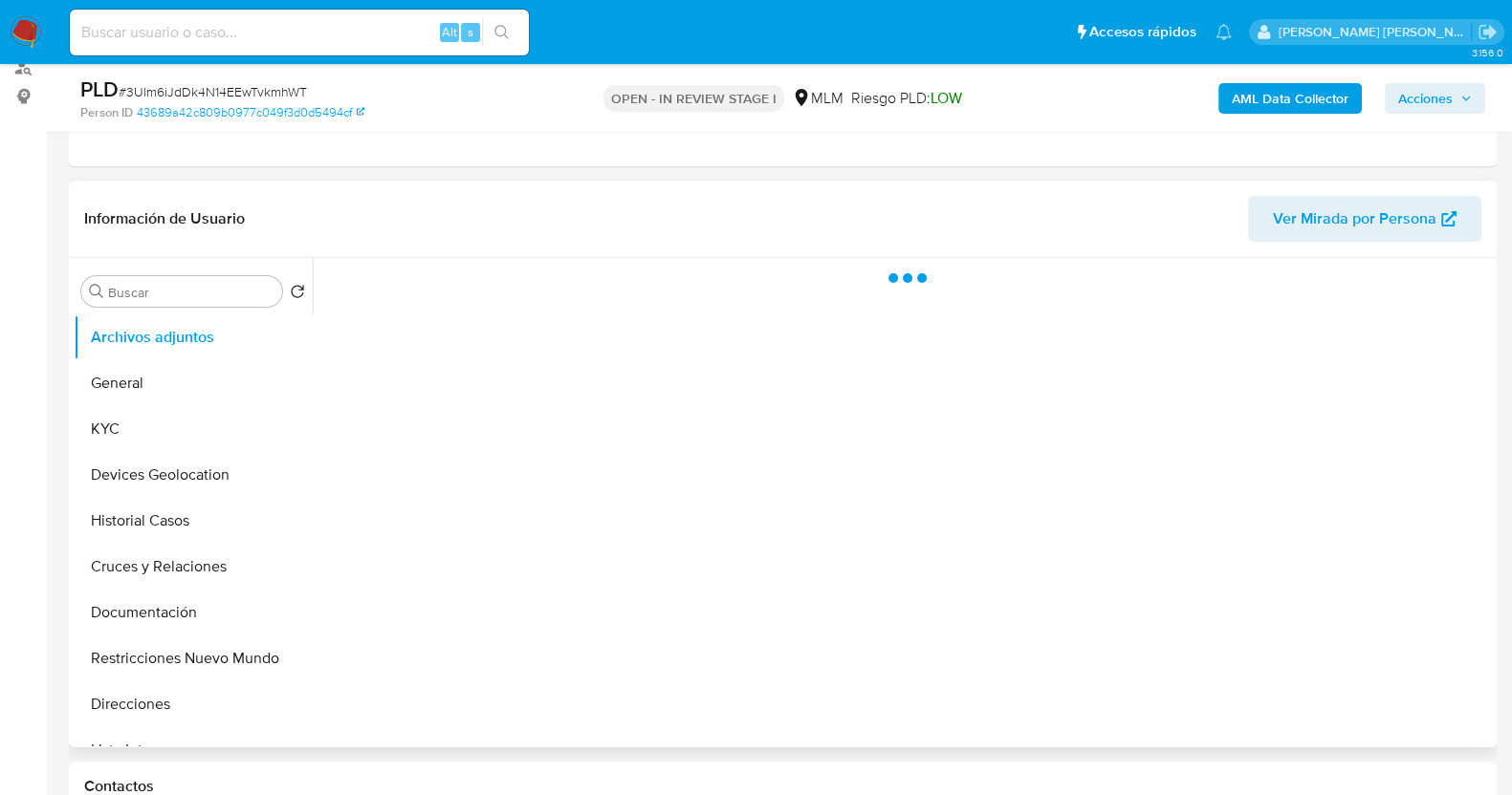
scroll to position [0, 0]
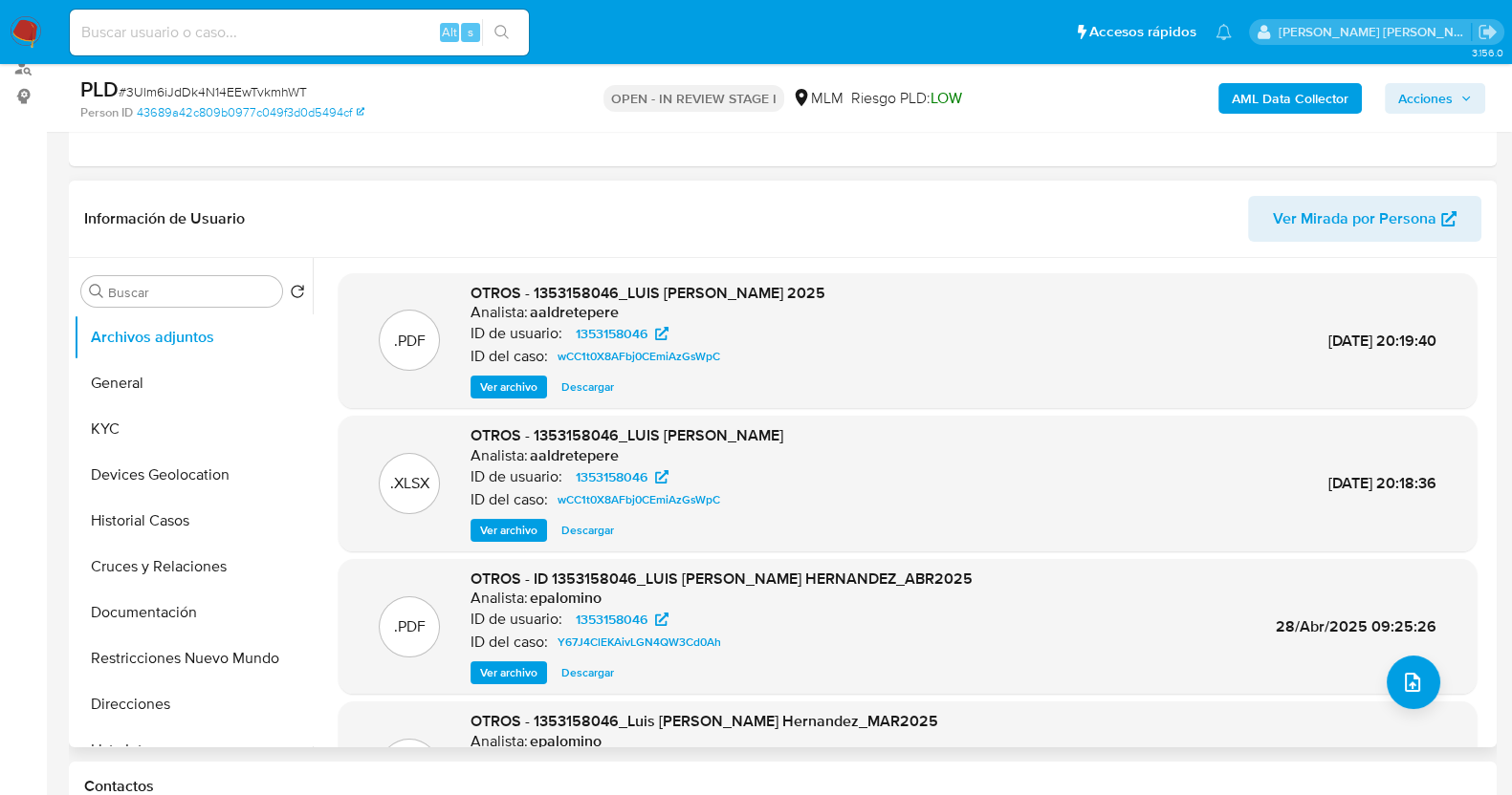
click at [509, 672] on span "Ver archivo" at bounding box center [508, 673] width 57 height 19
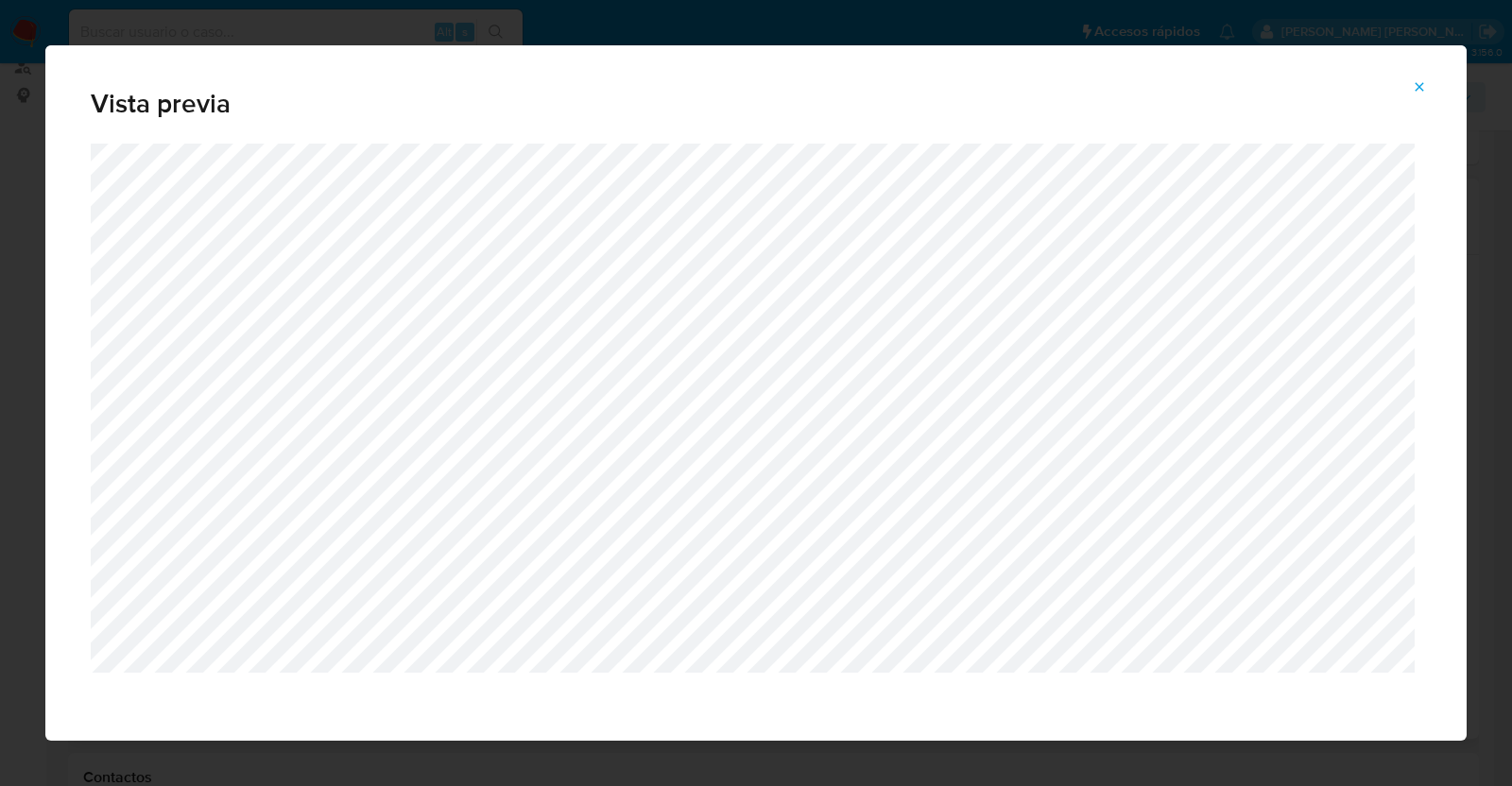
click at [1411, 82] on button "Attachment preview" at bounding box center [1420, 87] width 42 height 31
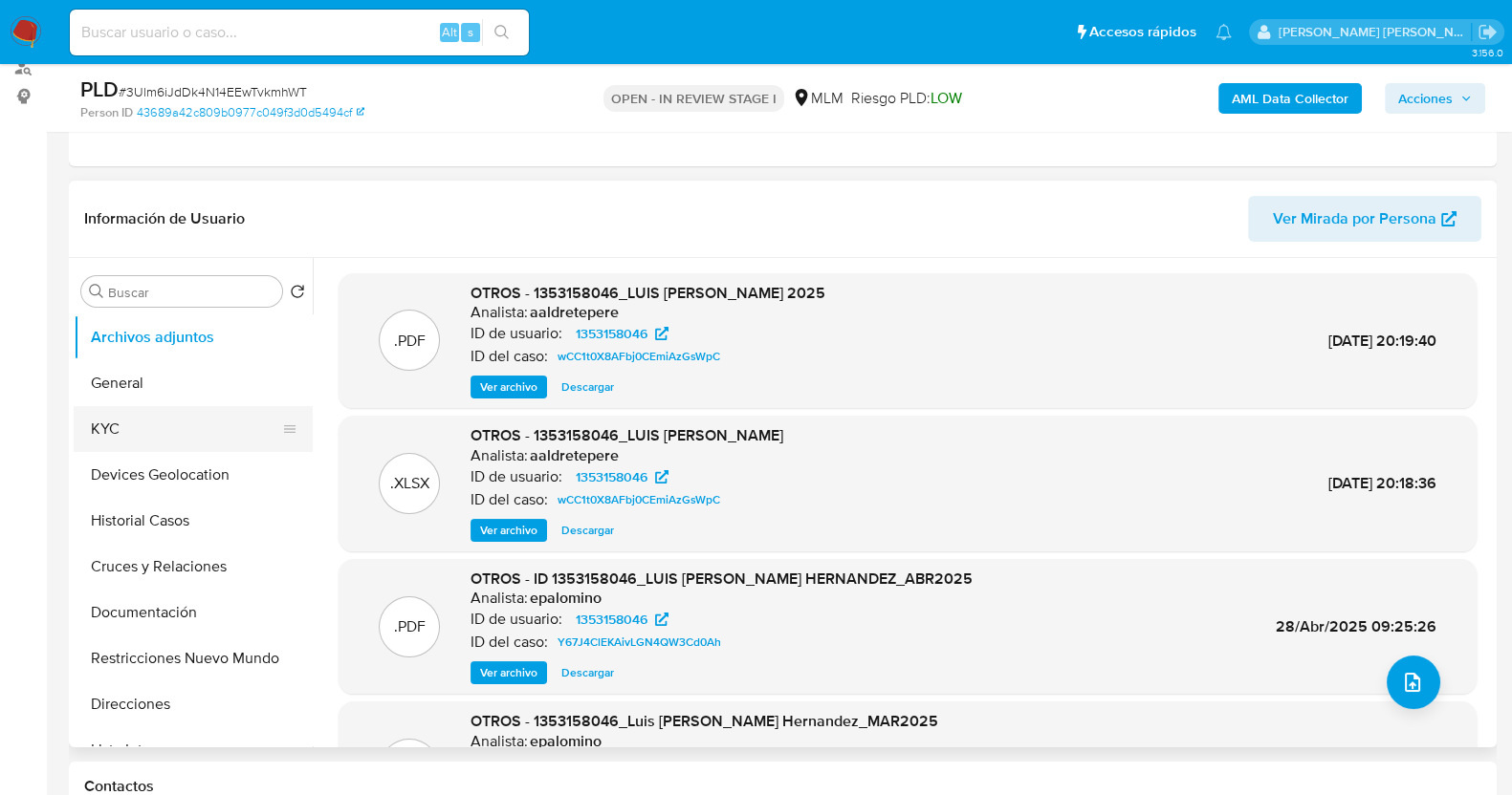
drag, startPoint x: 143, startPoint y: 440, endPoint x: 207, endPoint y: 433, distance: 64.4
click at [143, 440] on button "KYC" at bounding box center [185, 429] width 224 height 46
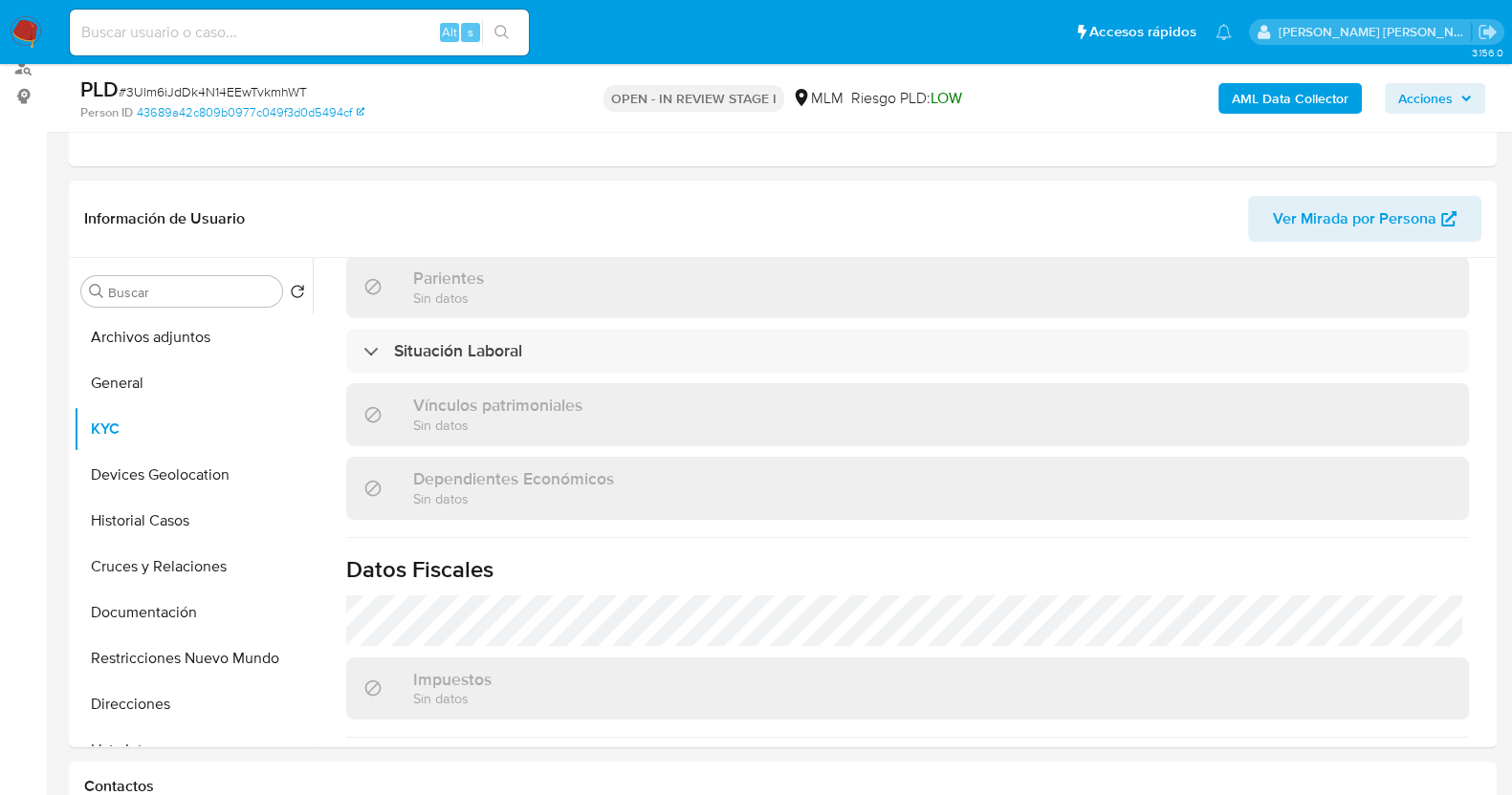
scroll to position [1201, 0]
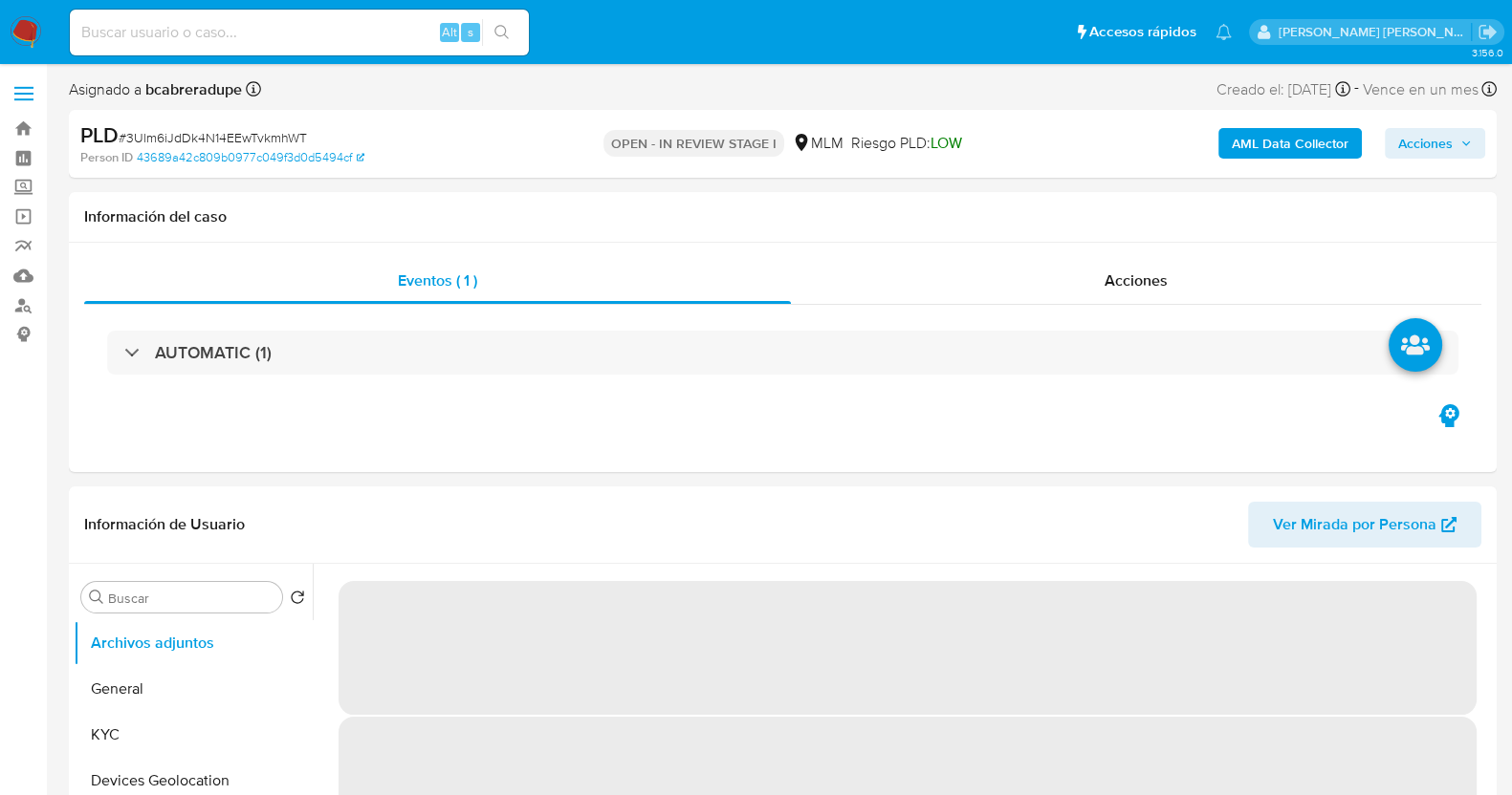
select select "10"
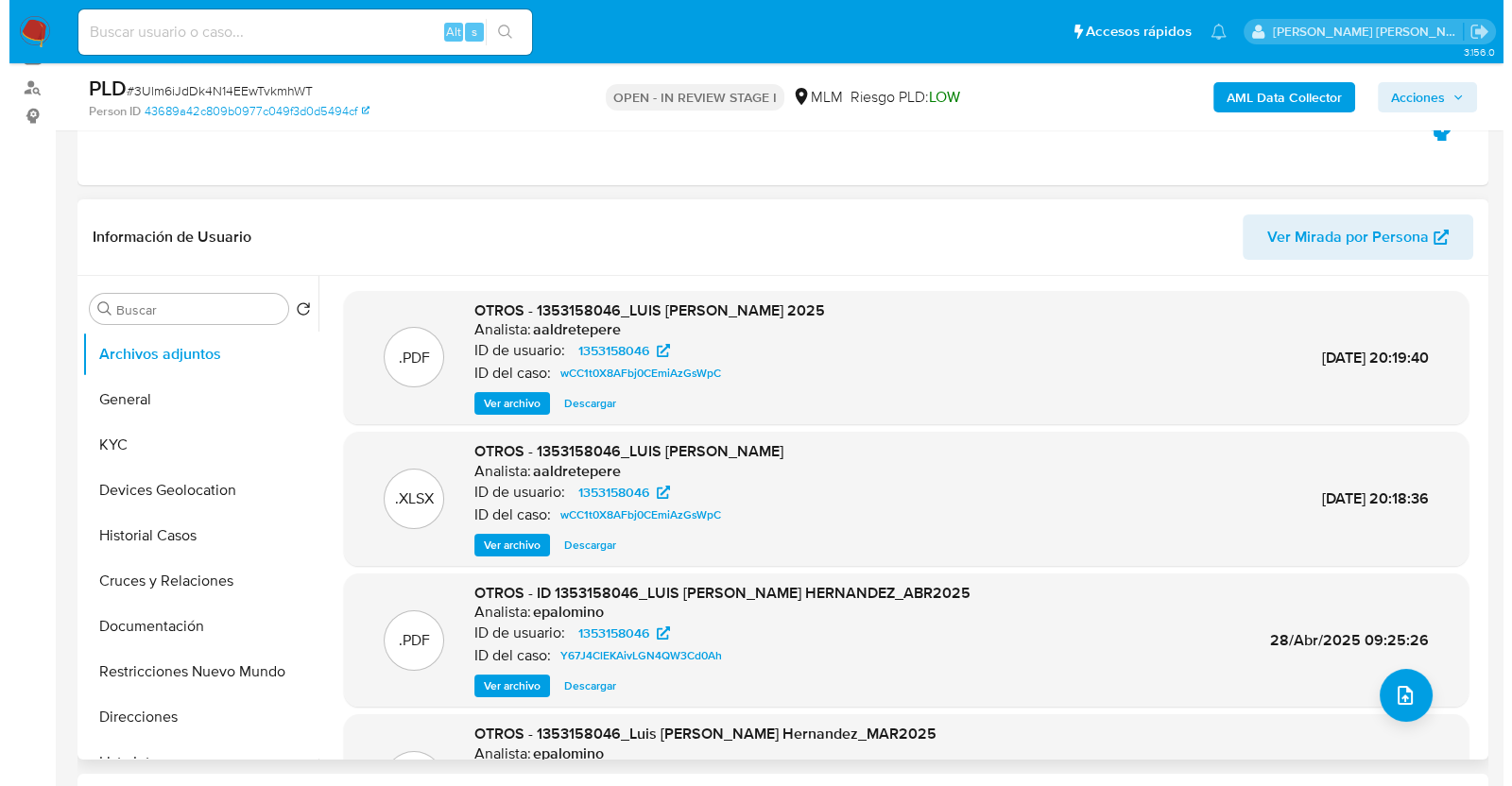
scroll to position [236, 0]
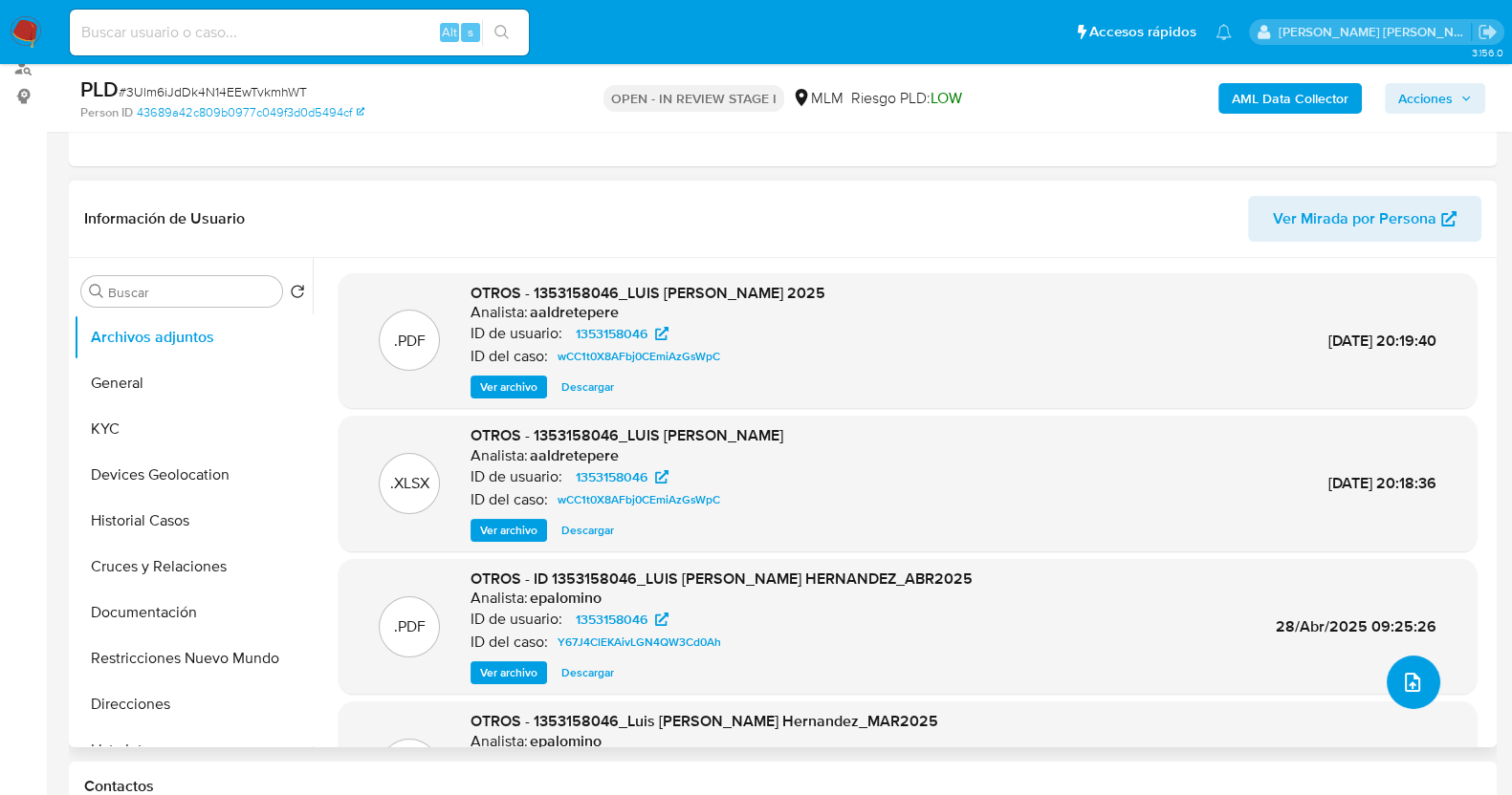
click at [1406, 657] on button "upload-file" at bounding box center [1413, 682] width 53 height 53
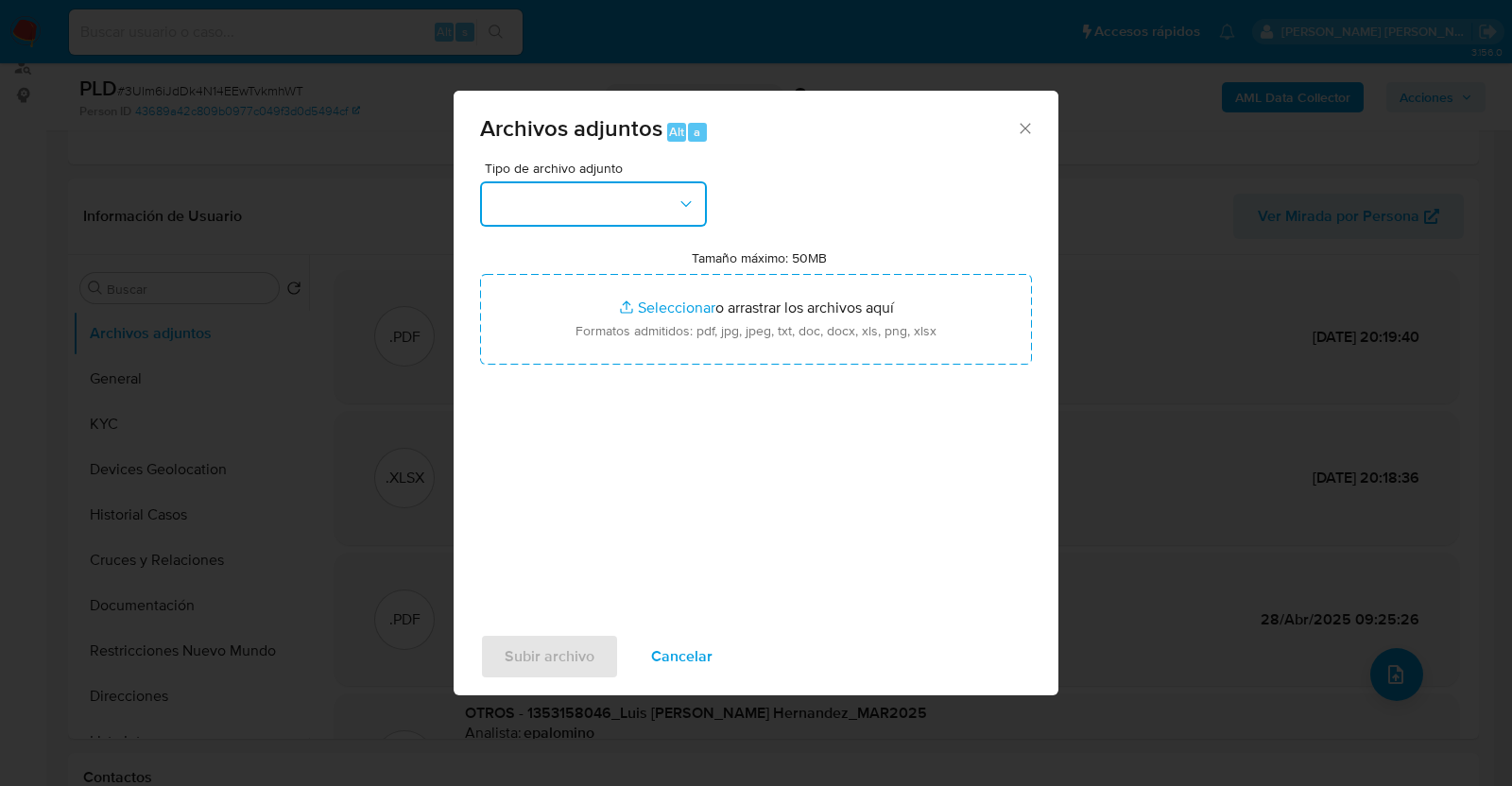
click at [668, 206] on button "button" at bounding box center [593, 204] width 227 height 46
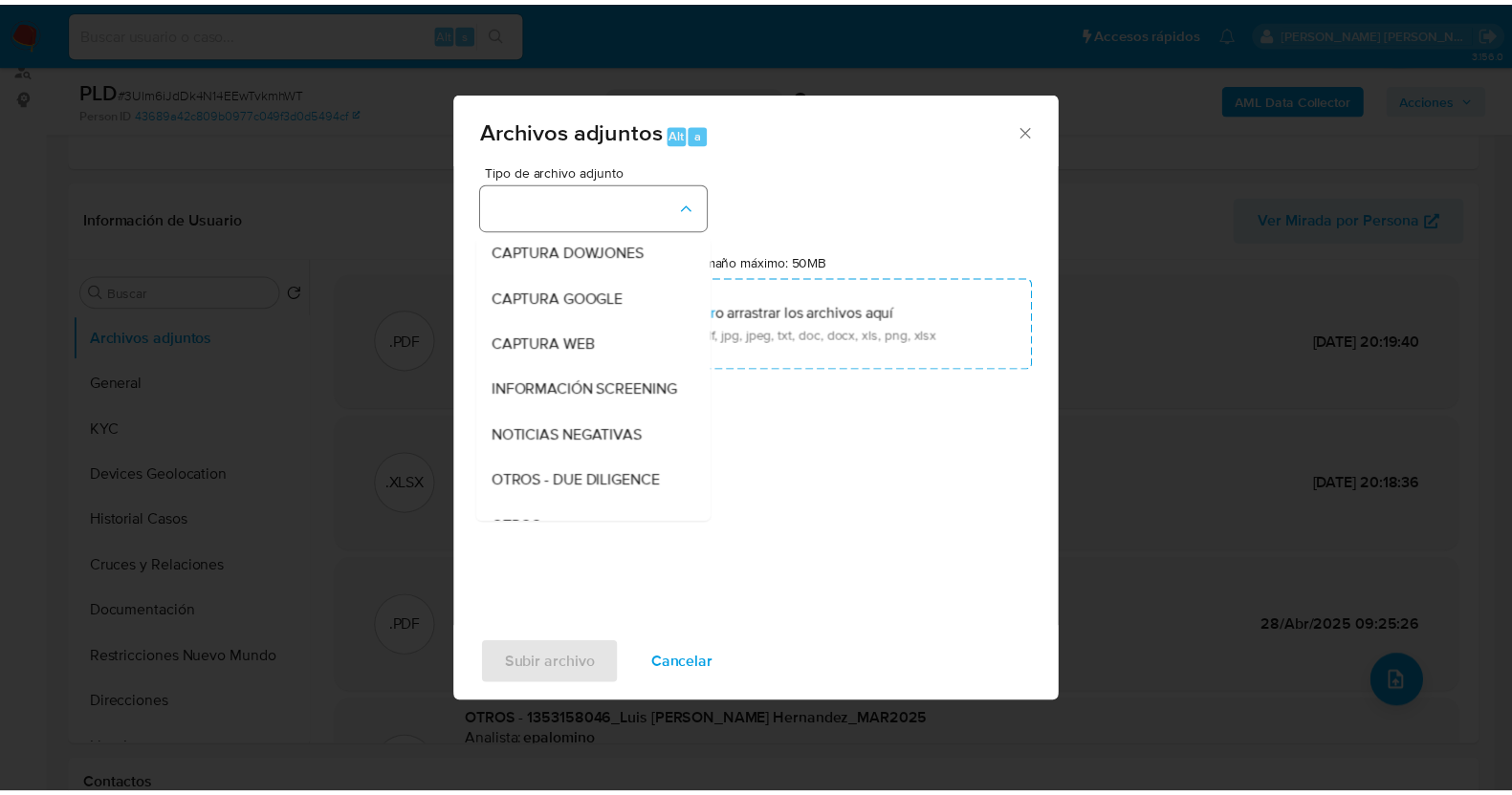
scroll to position [99, 0]
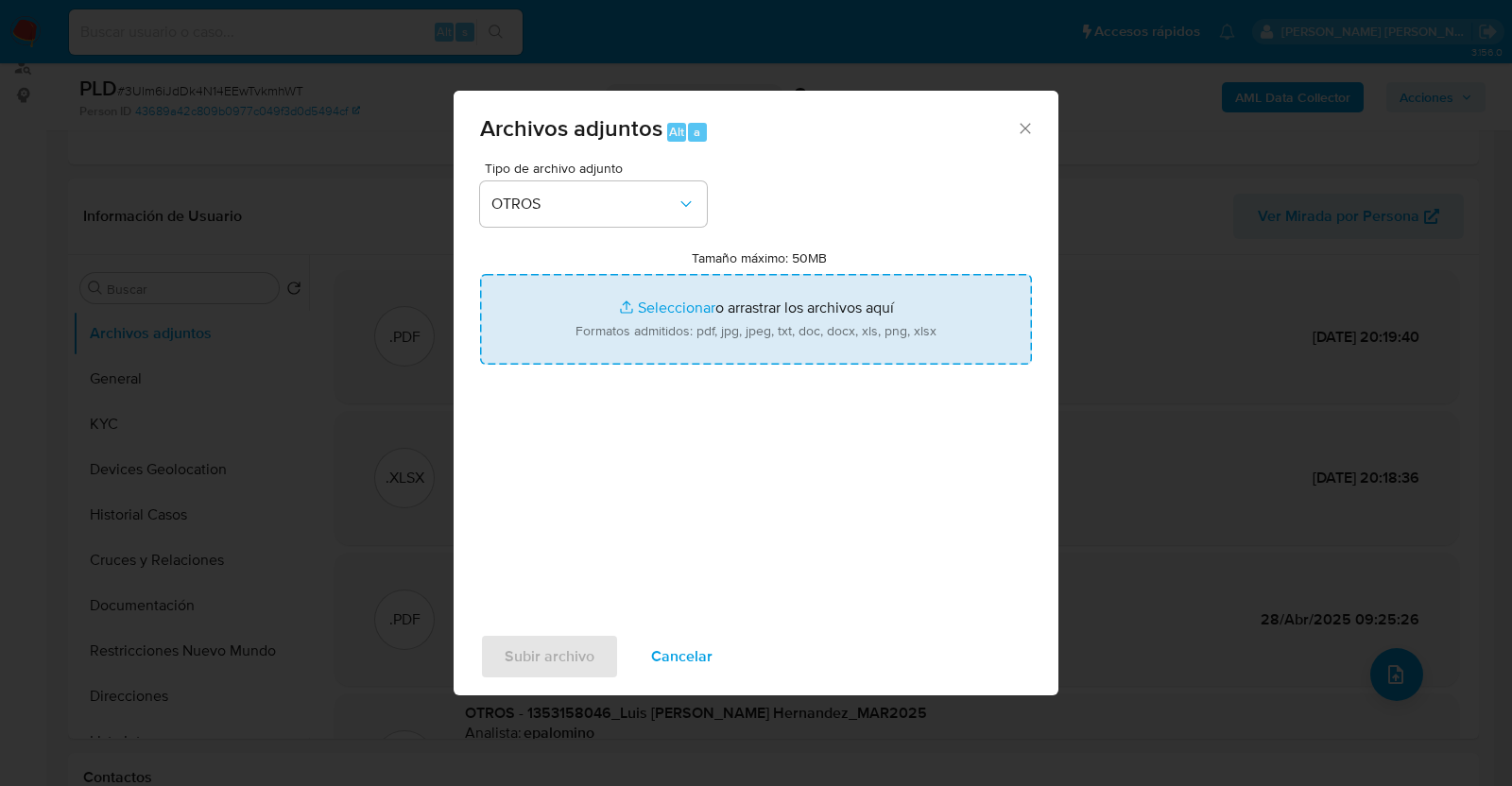
type input "C:\fakepath\1353158046_LUIS SOLANO_AGO2025.pdf"
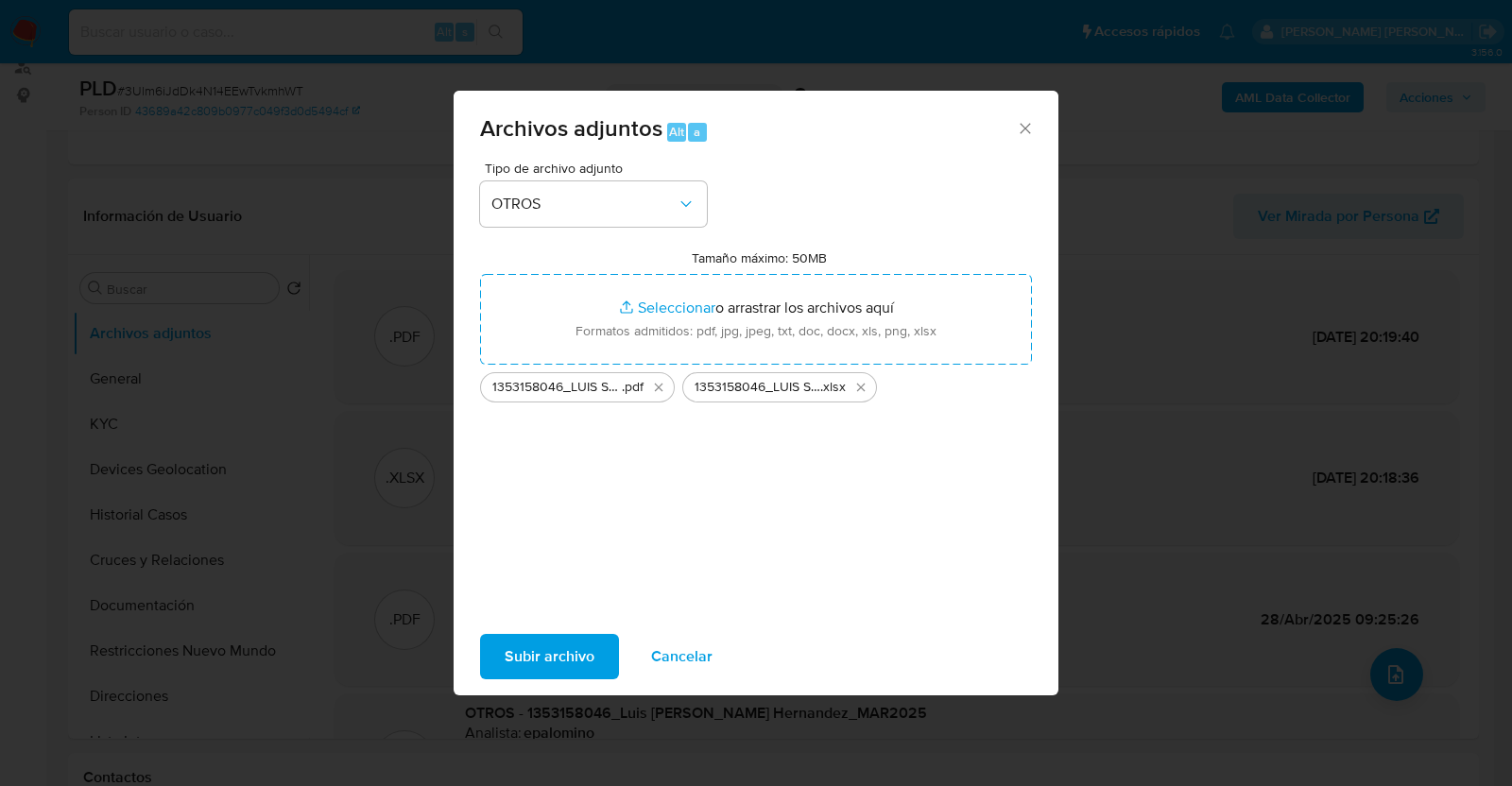
click at [581, 651] on span "Subir archivo" at bounding box center [549, 657] width 90 height 42
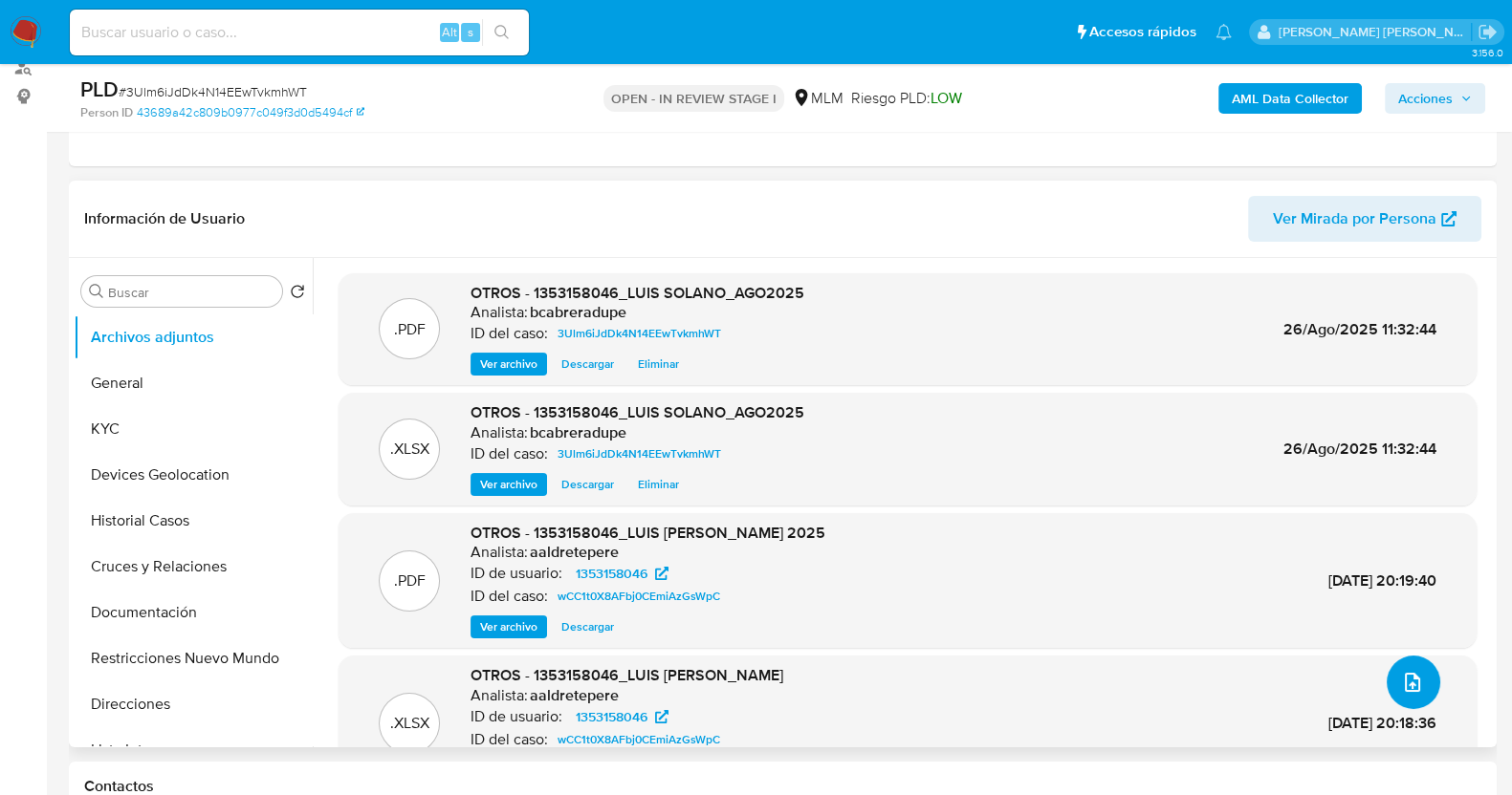
scroll to position [119, 0]
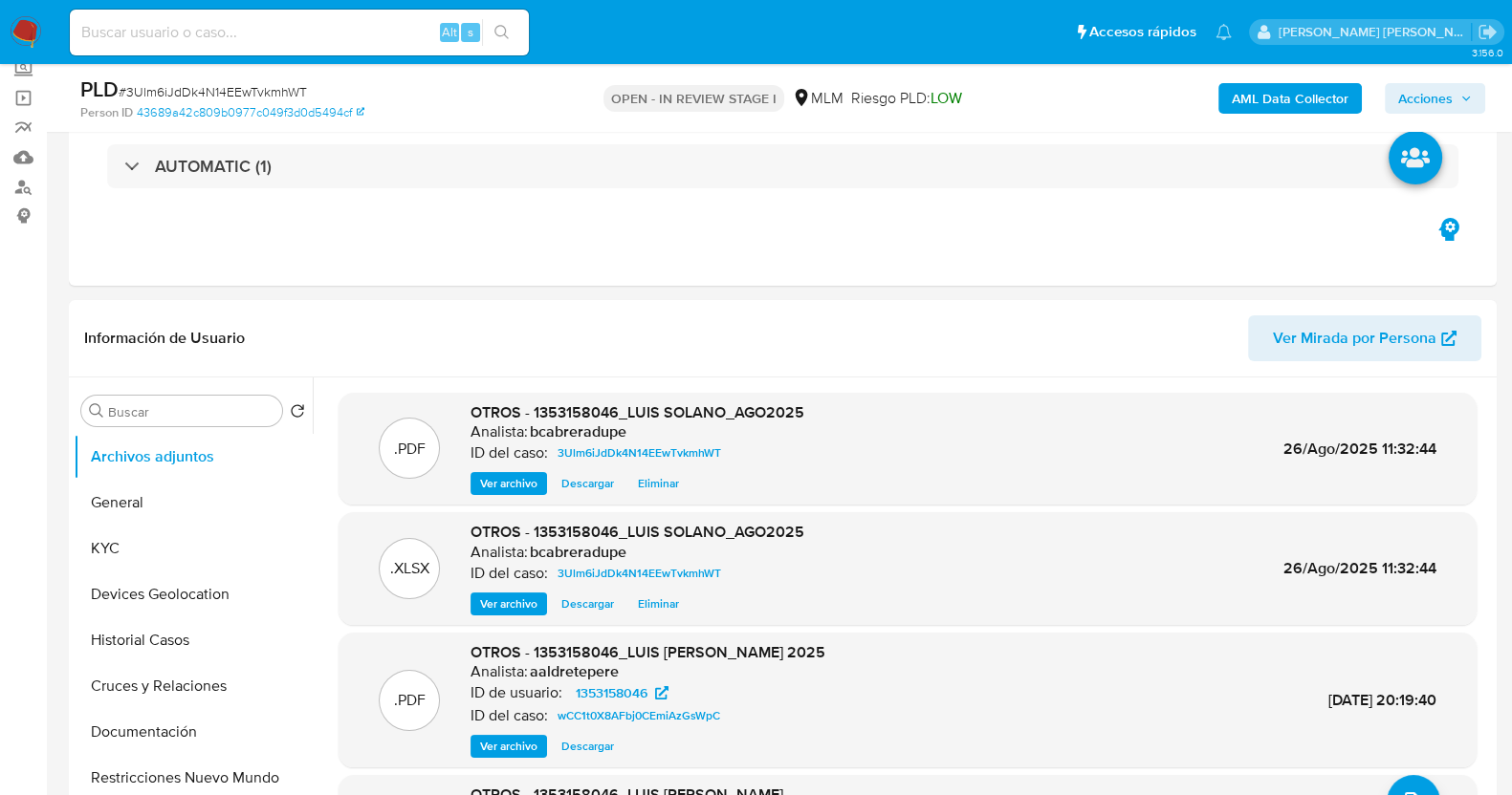
click at [1448, 93] on span "Acciones" at bounding box center [1425, 98] width 54 height 31
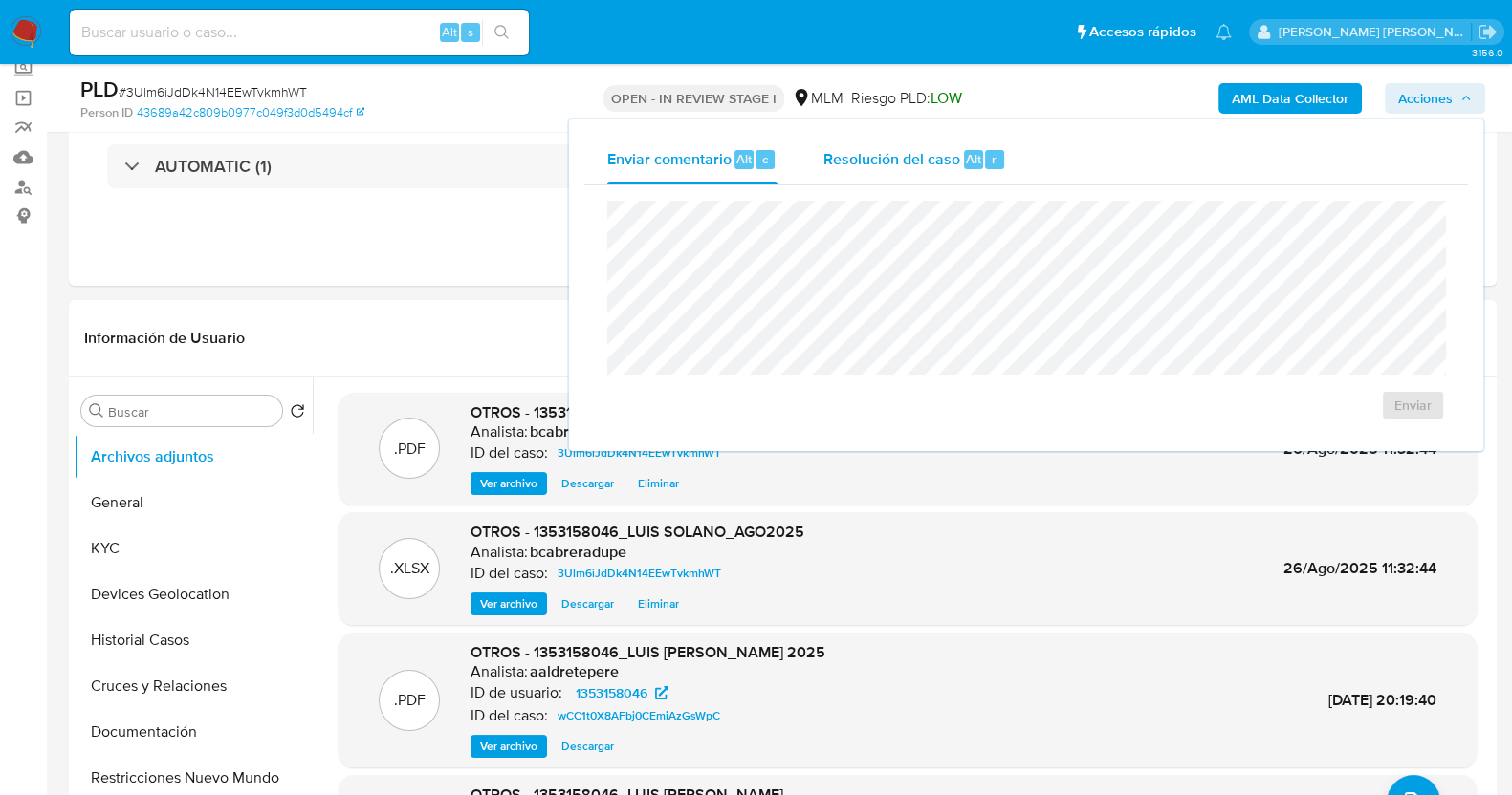
click at [915, 164] on span "Resolución del caso" at bounding box center [892, 158] width 137 height 22
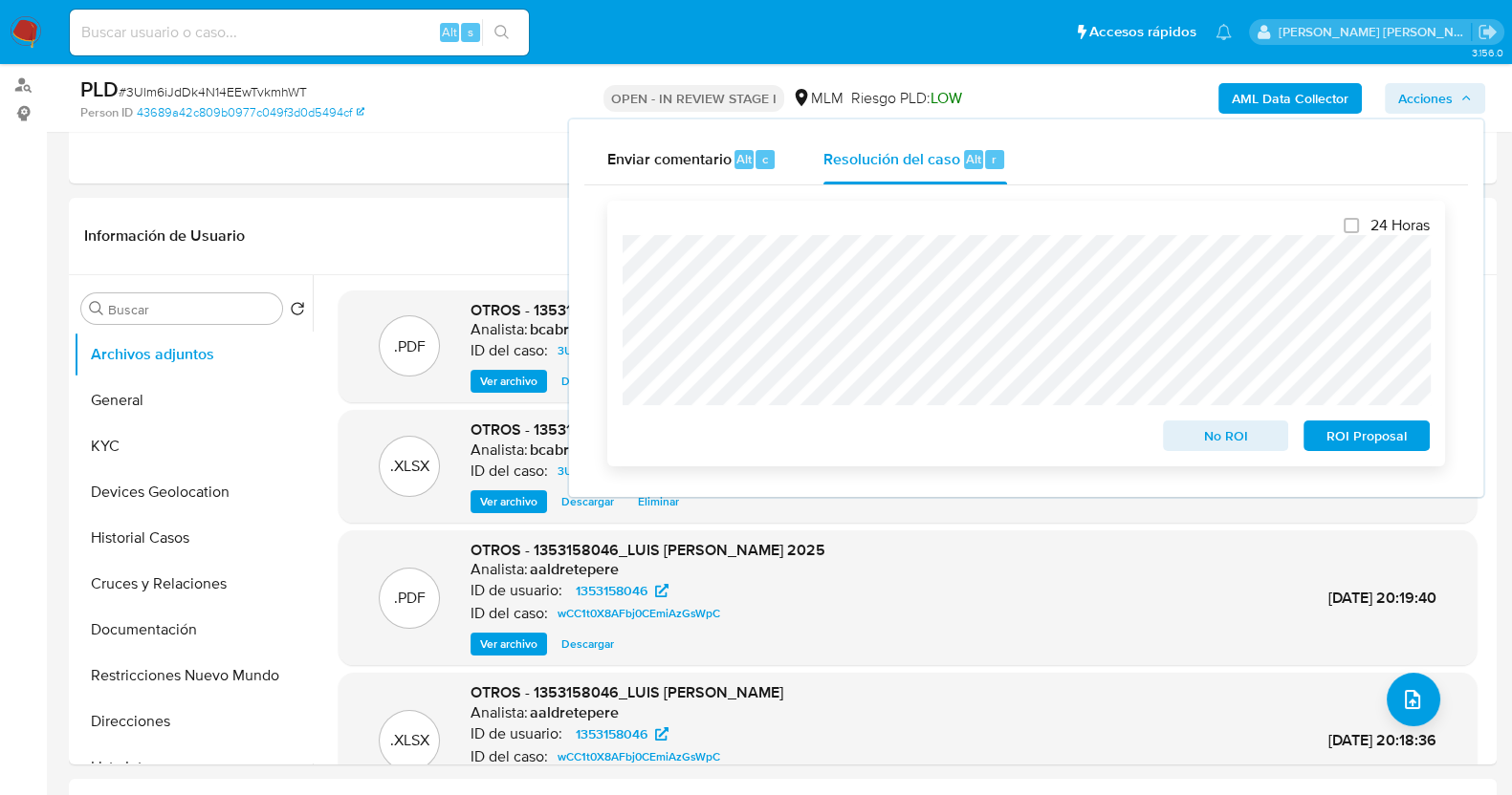
scroll to position [359, 0]
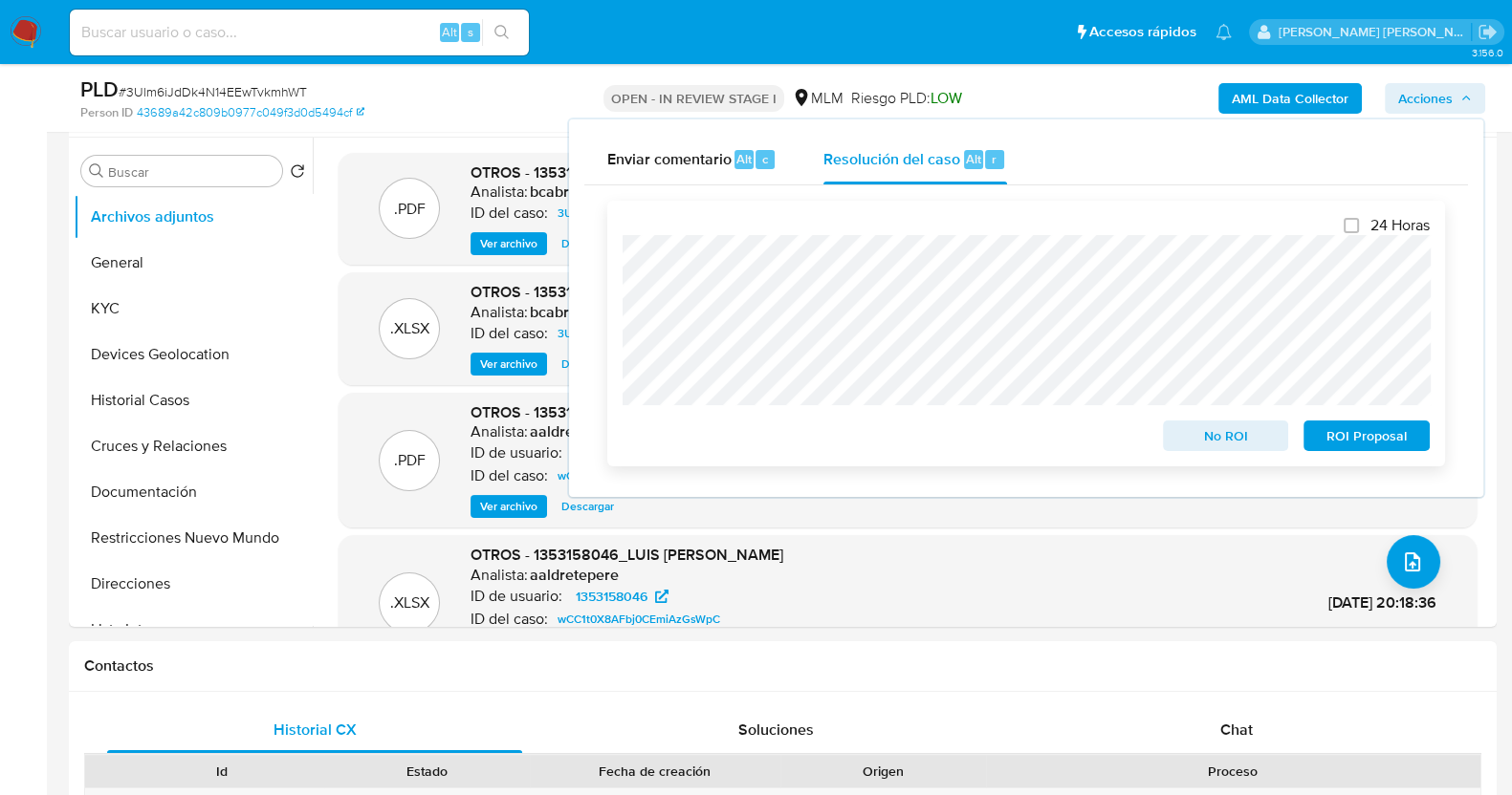
click at [1241, 439] on span "No ROI" at bounding box center [1225, 436] width 99 height 27
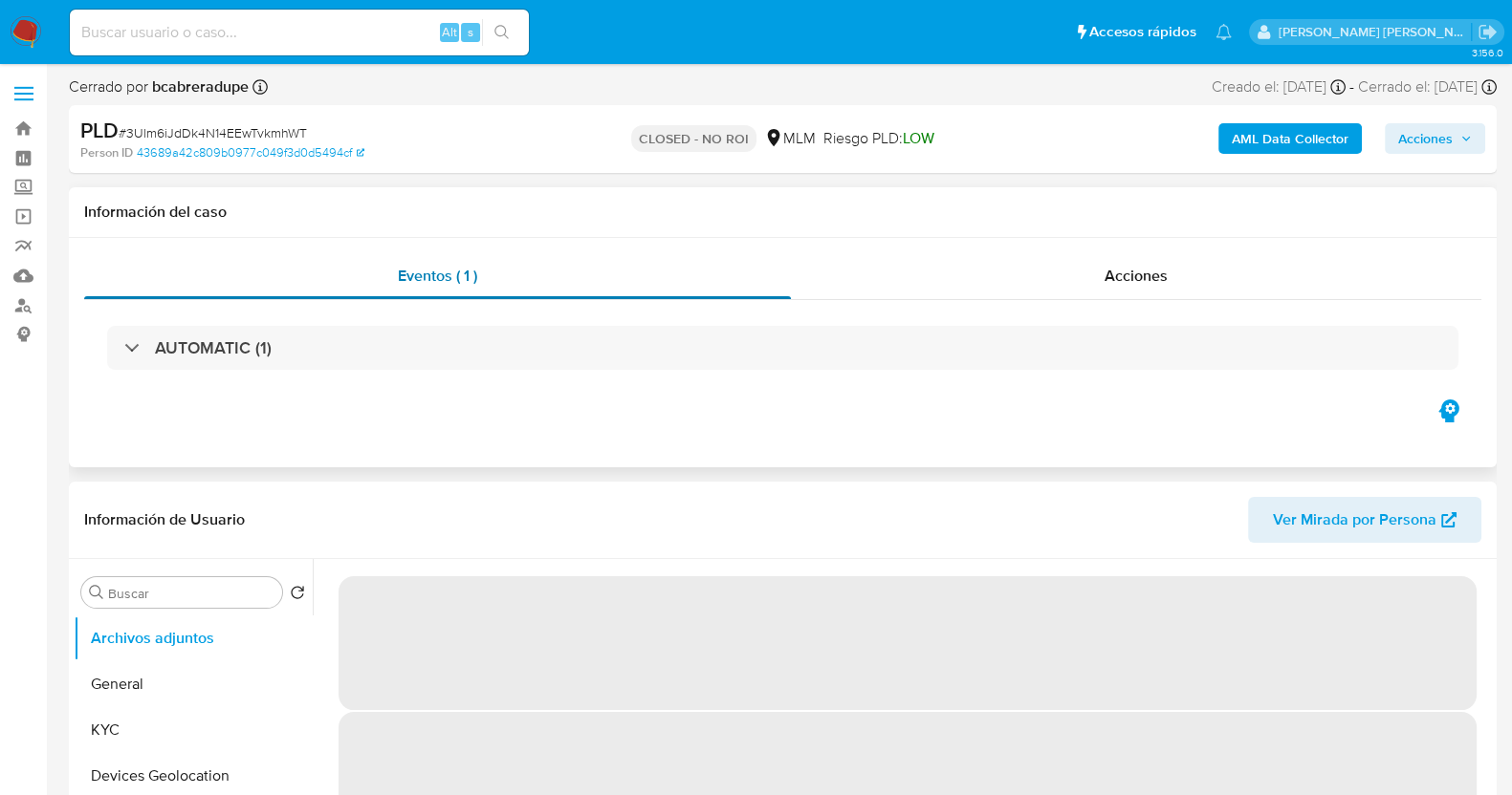
select select "10"
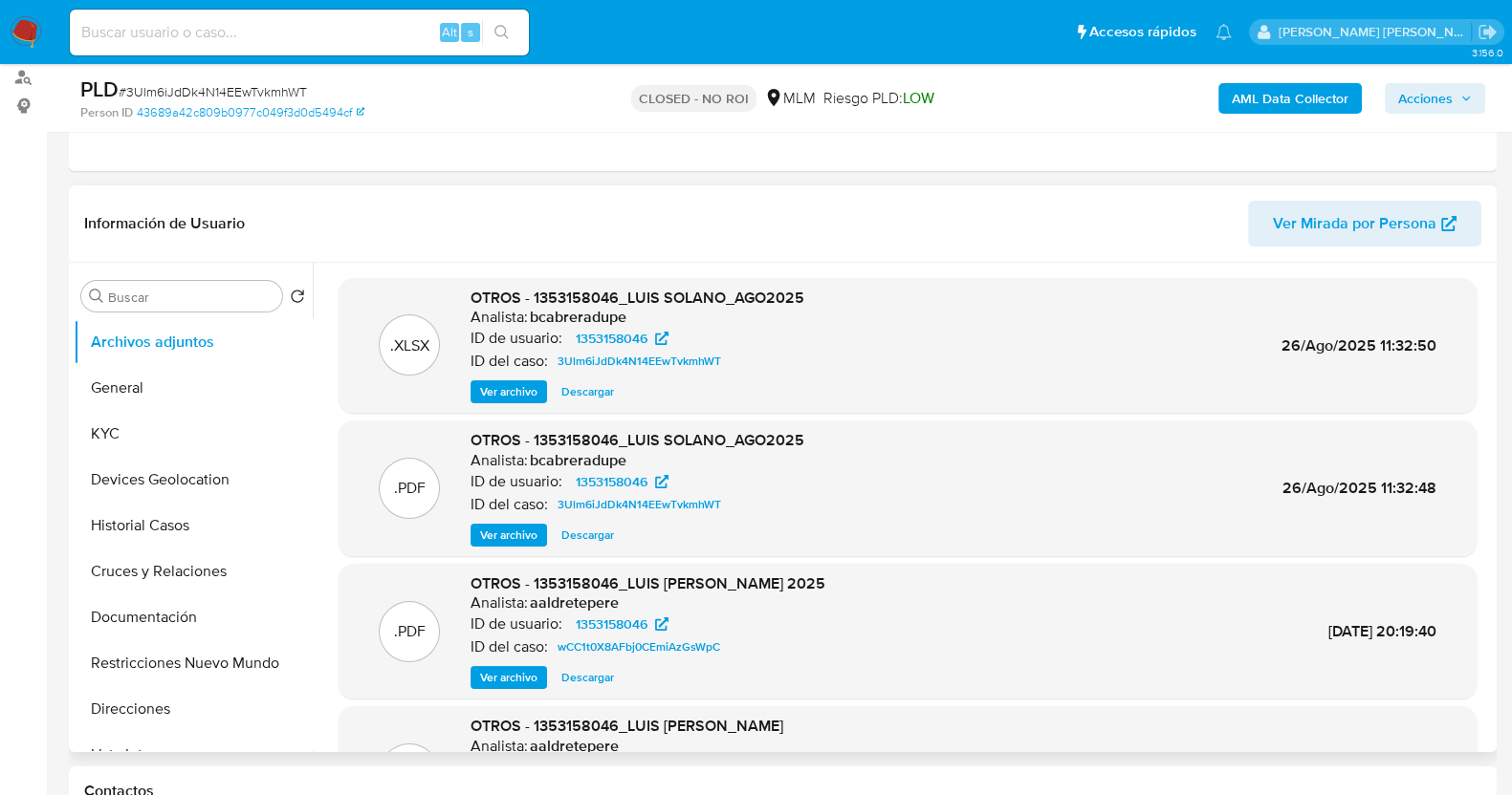
scroll to position [238, 0]
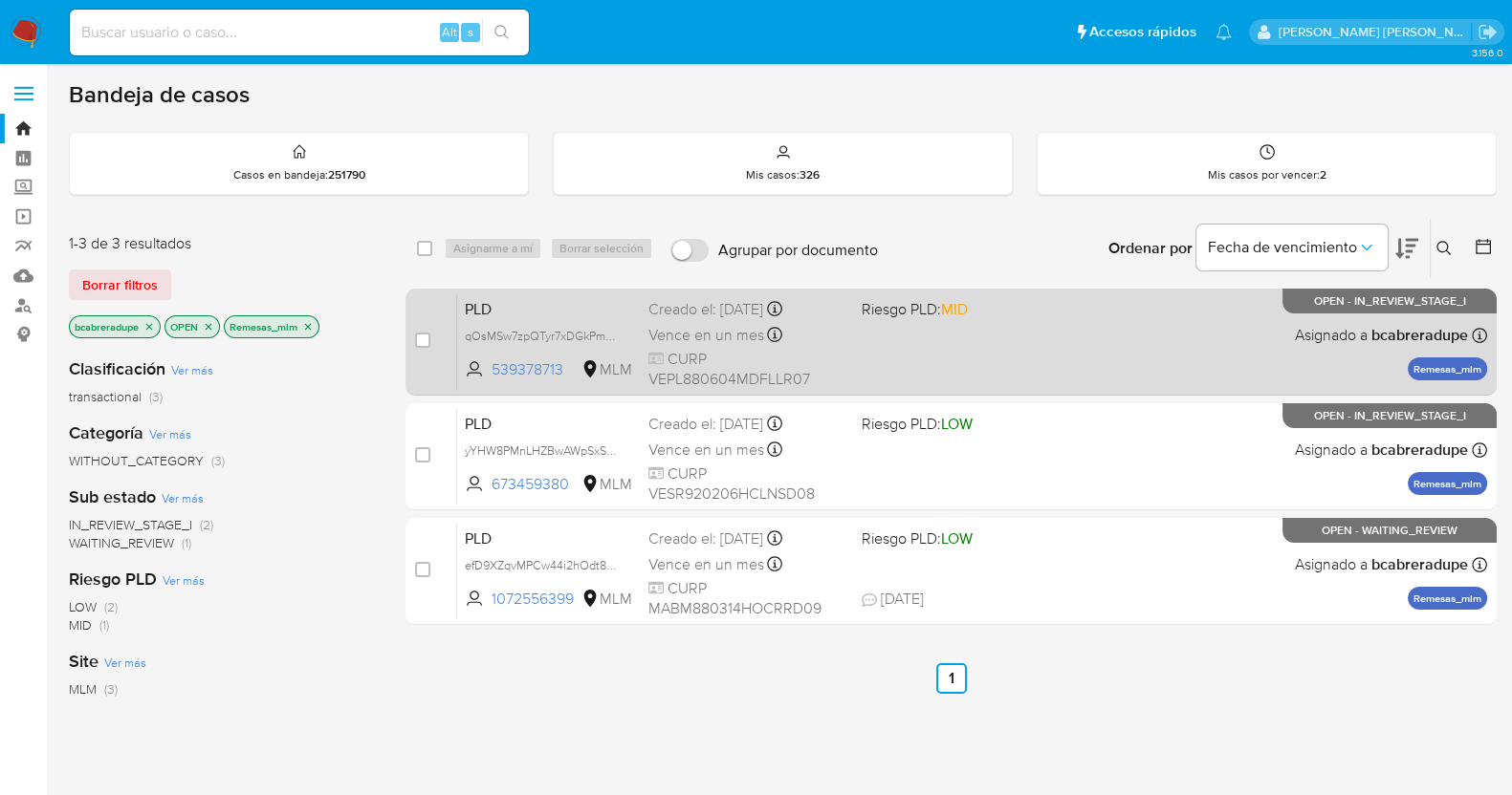
click at [701, 341] on span "Vence en un mes" at bounding box center [706, 336] width 116 height 21
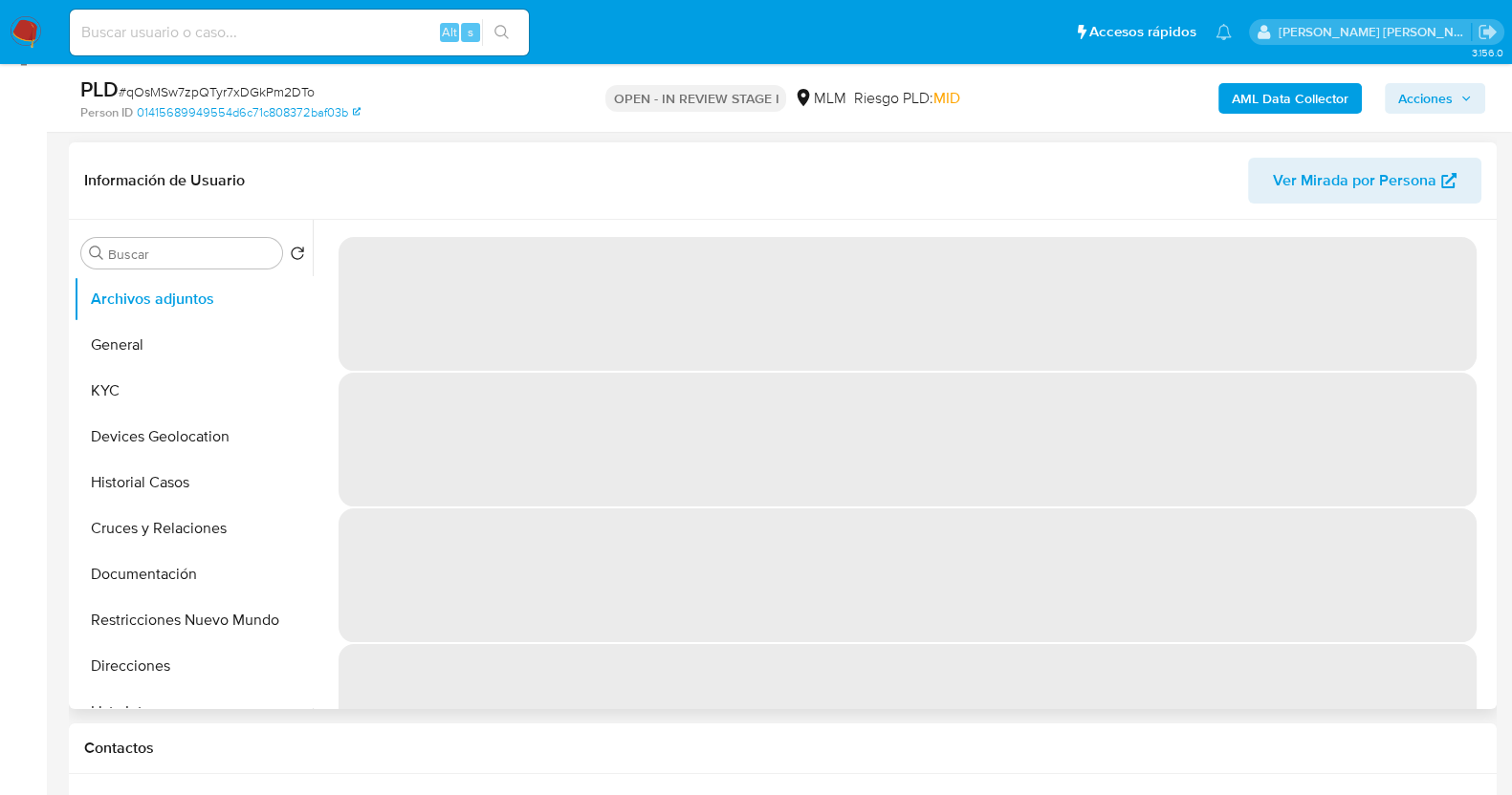
scroll to position [238, 0]
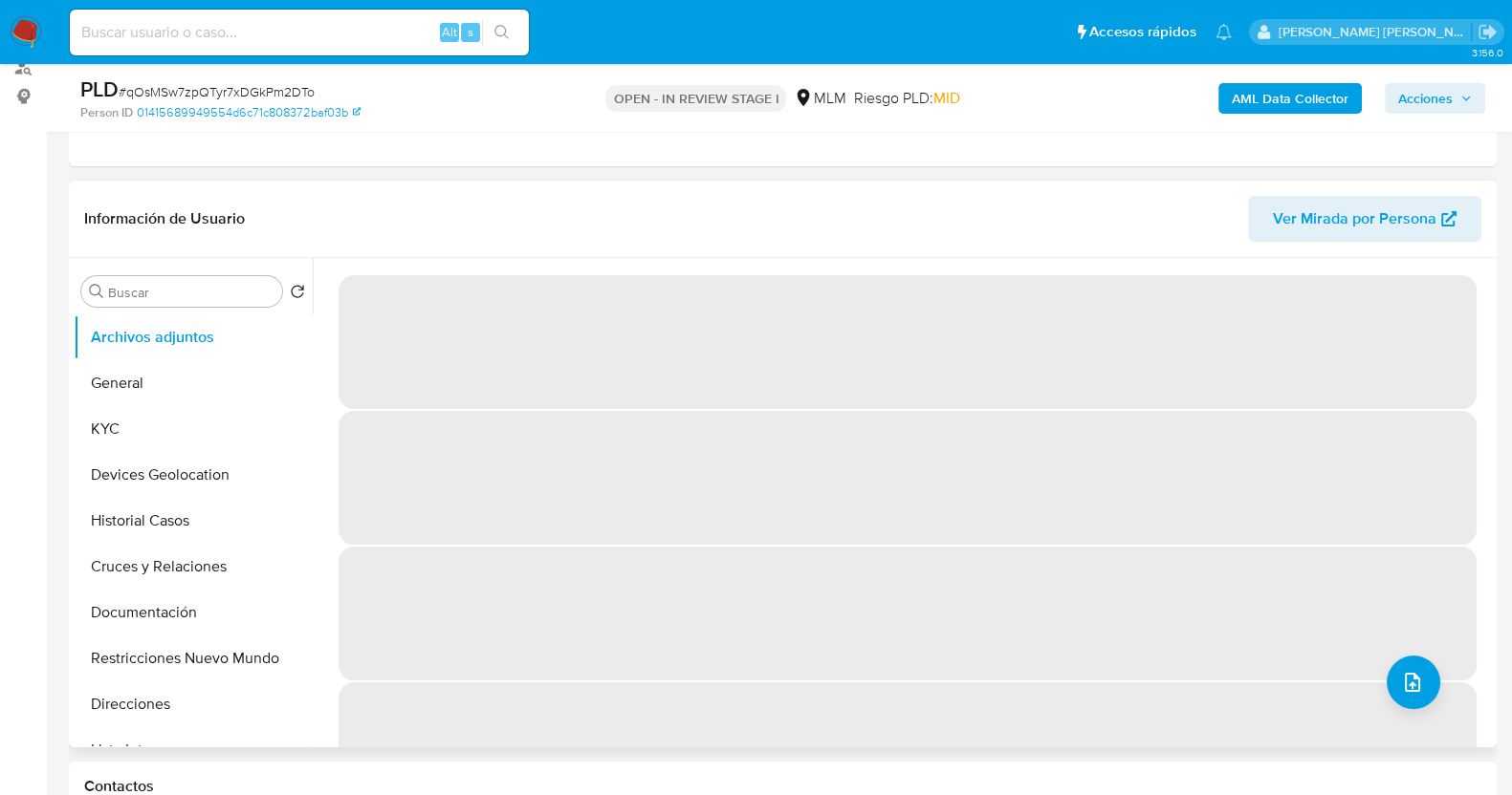
select select "10"
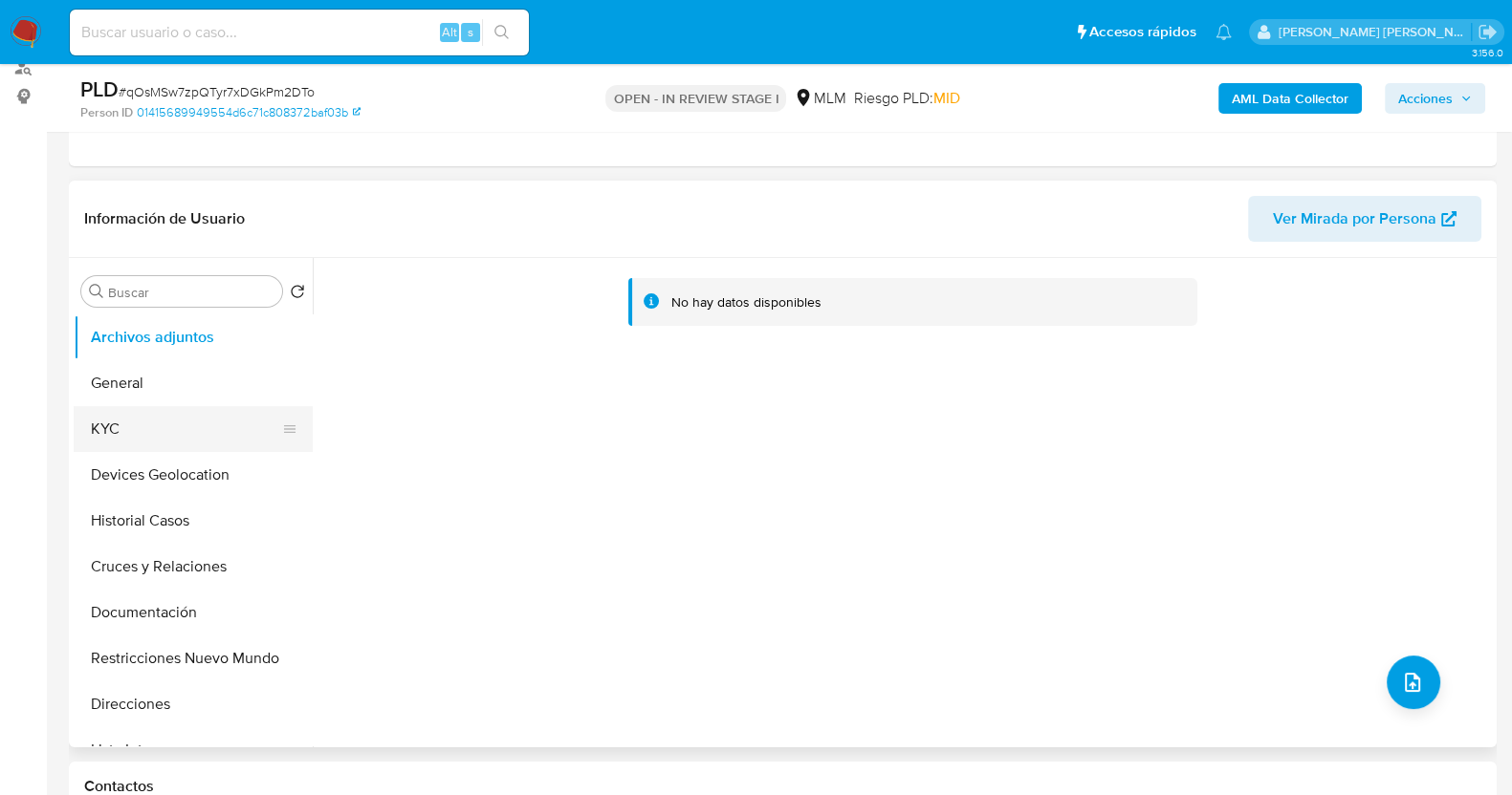
click at [179, 427] on button "KYC" at bounding box center [185, 429] width 224 height 46
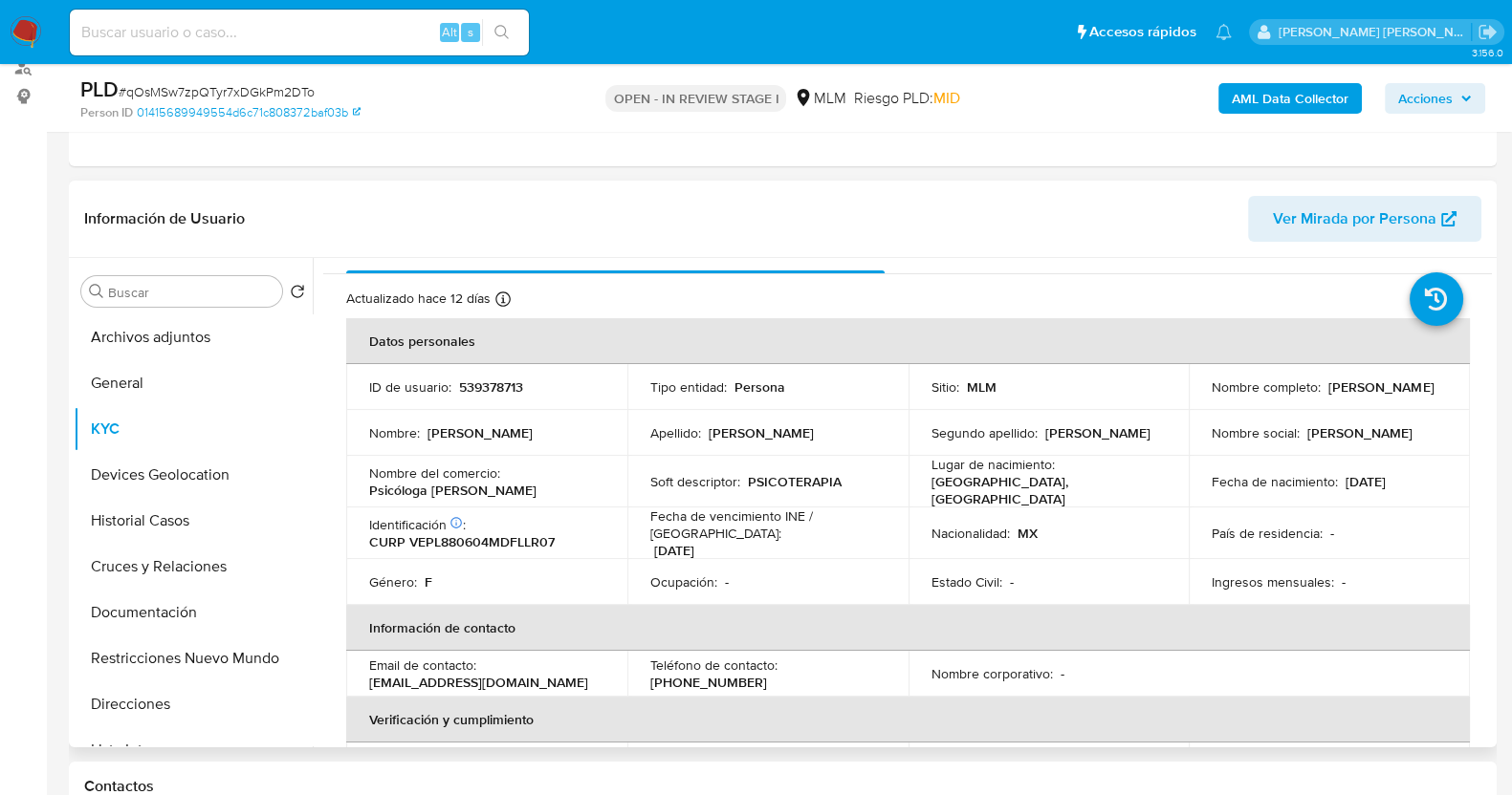
scroll to position [0, 0]
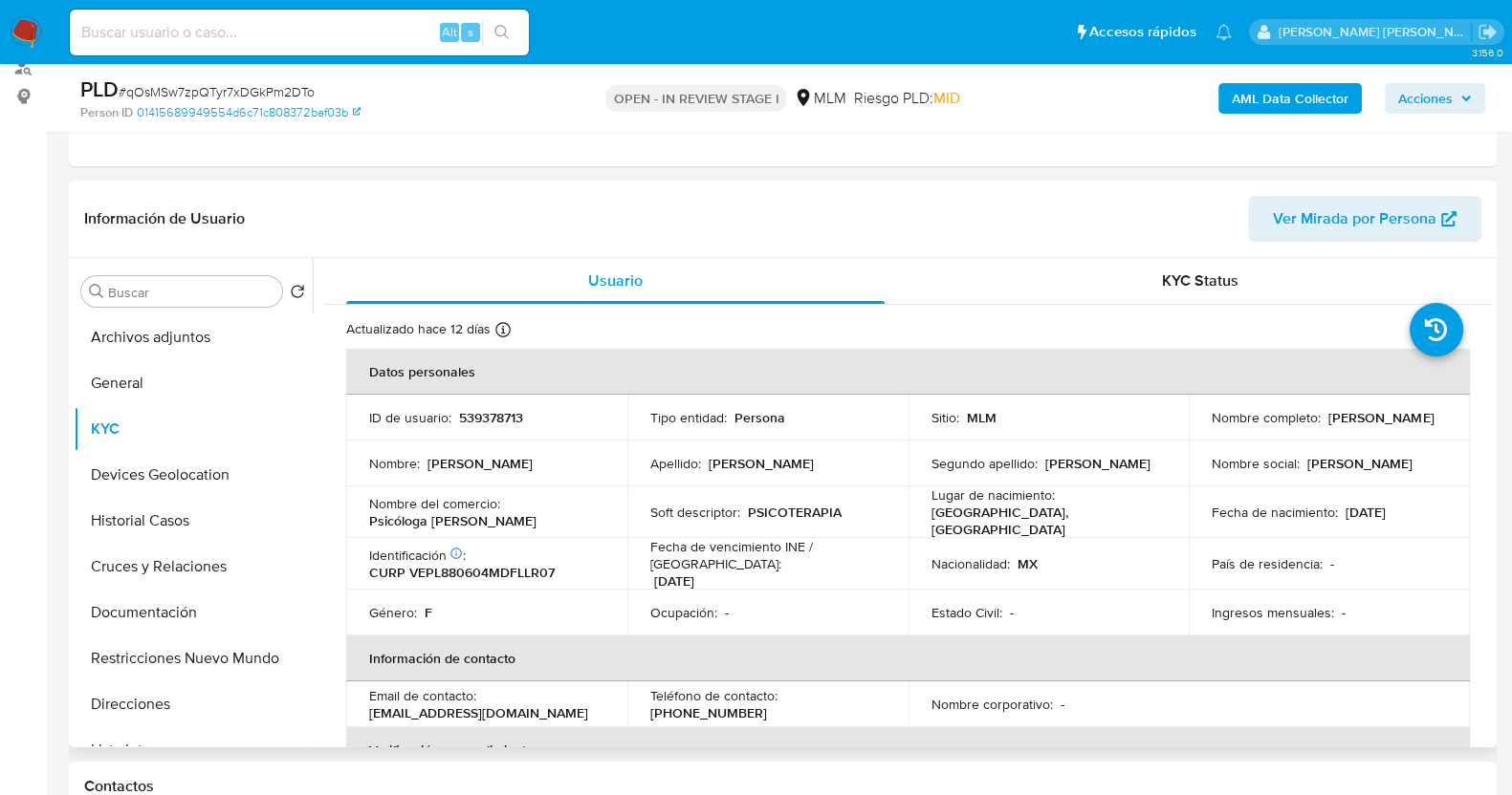
click at [487, 423] on p "539378713" at bounding box center [491, 418] width 64 height 17
copy p "539378713"
click at [1061, 474] on td "Segundo apellido : Palacios" at bounding box center [1048, 464] width 281 height 46
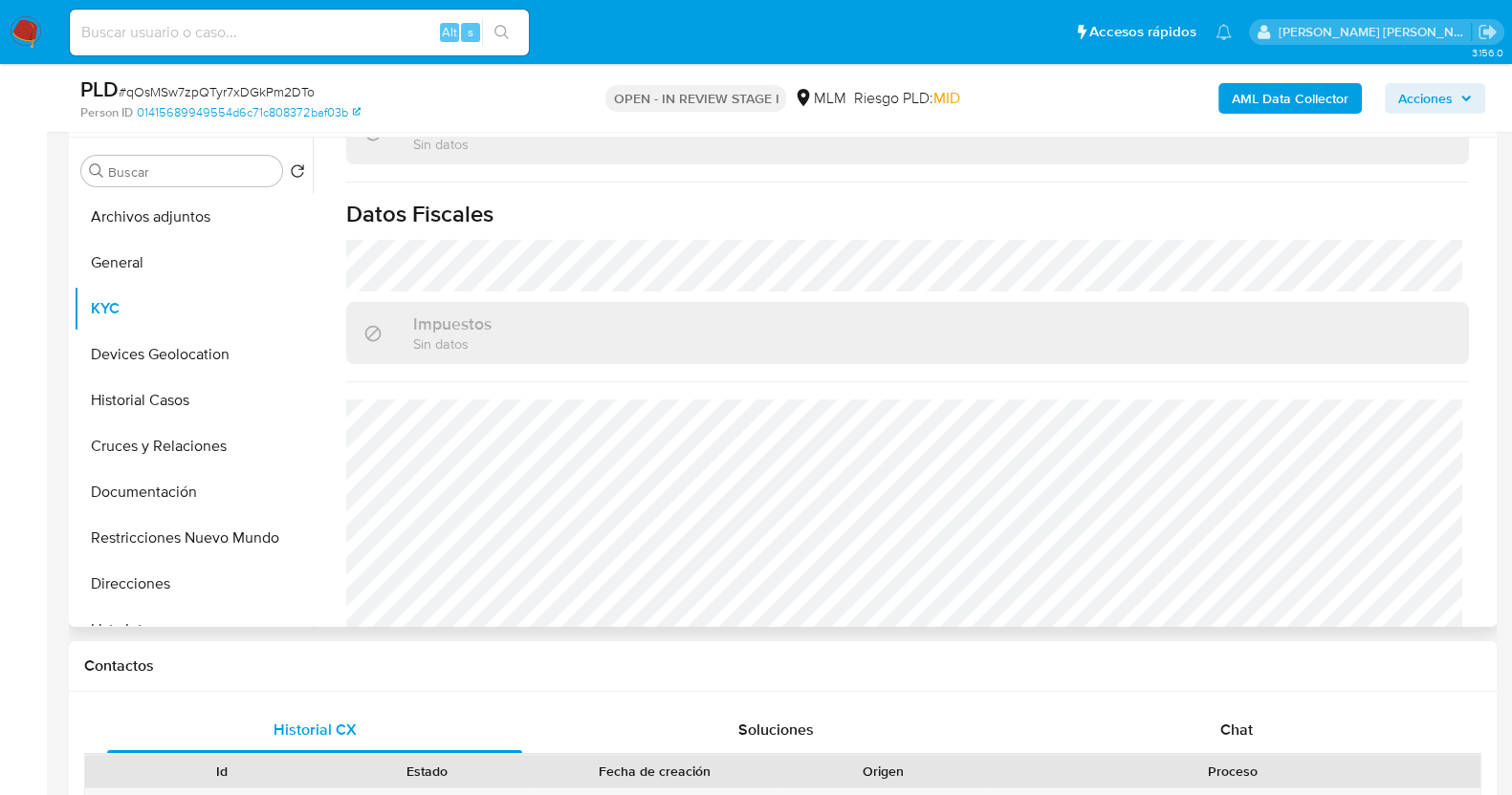
scroll to position [1183, 0]
click at [166, 254] on button "General" at bounding box center [185, 263] width 224 height 46
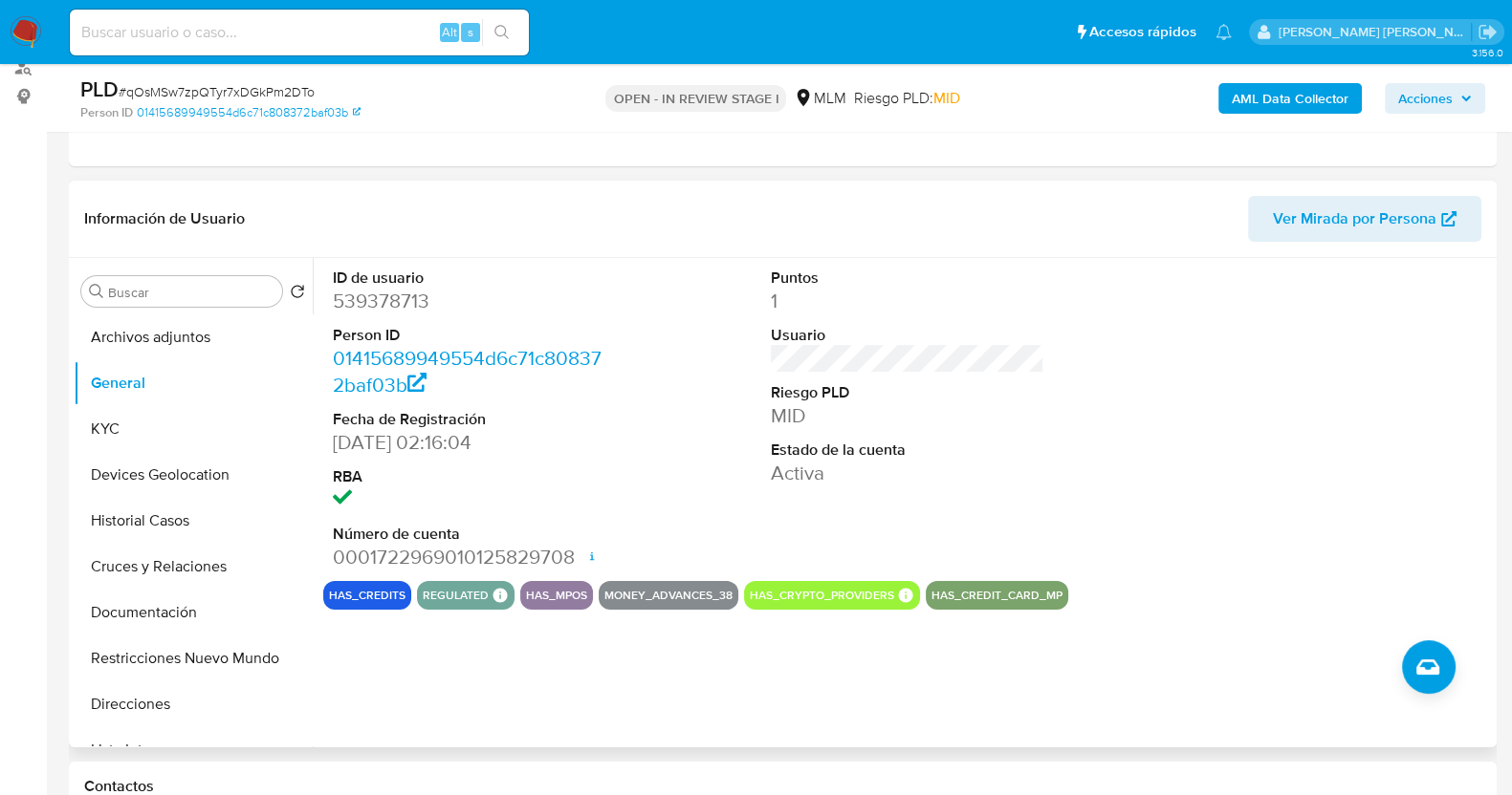
scroll to position [359, 0]
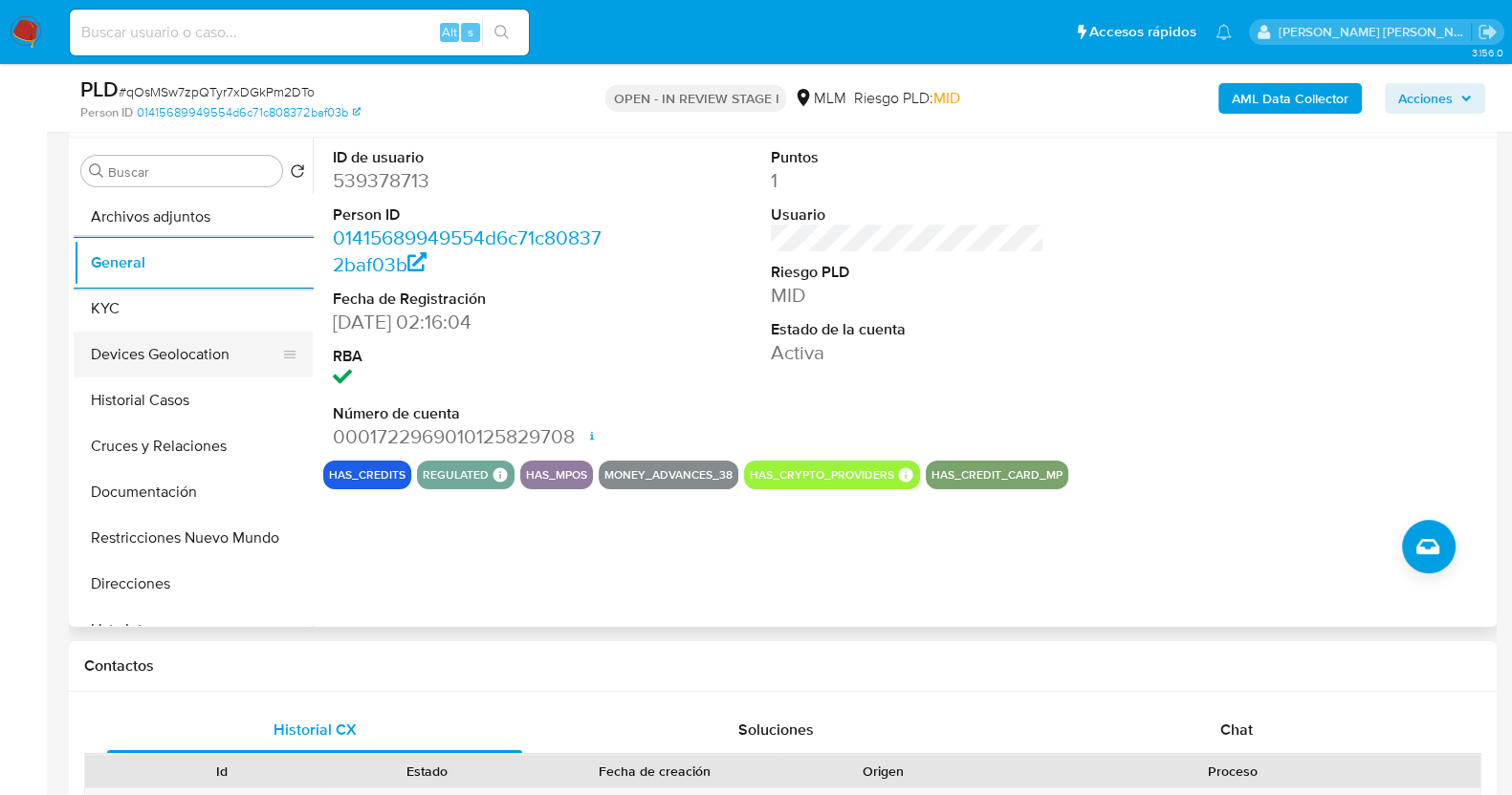
click at [205, 356] on button "Devices Geolocation" at bounding box center [185, 355] width 224 height 46
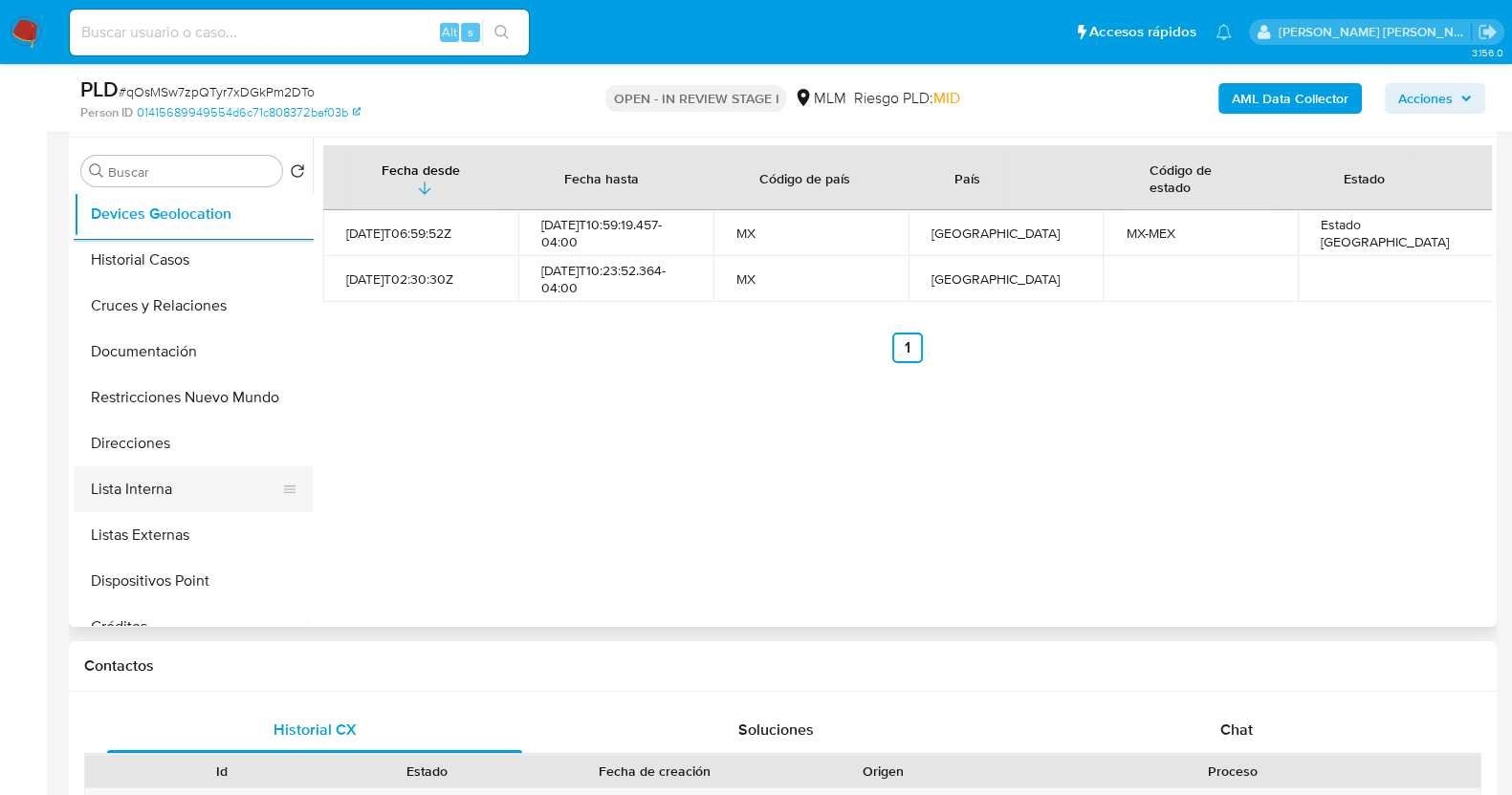
scroll to position [238, 0]
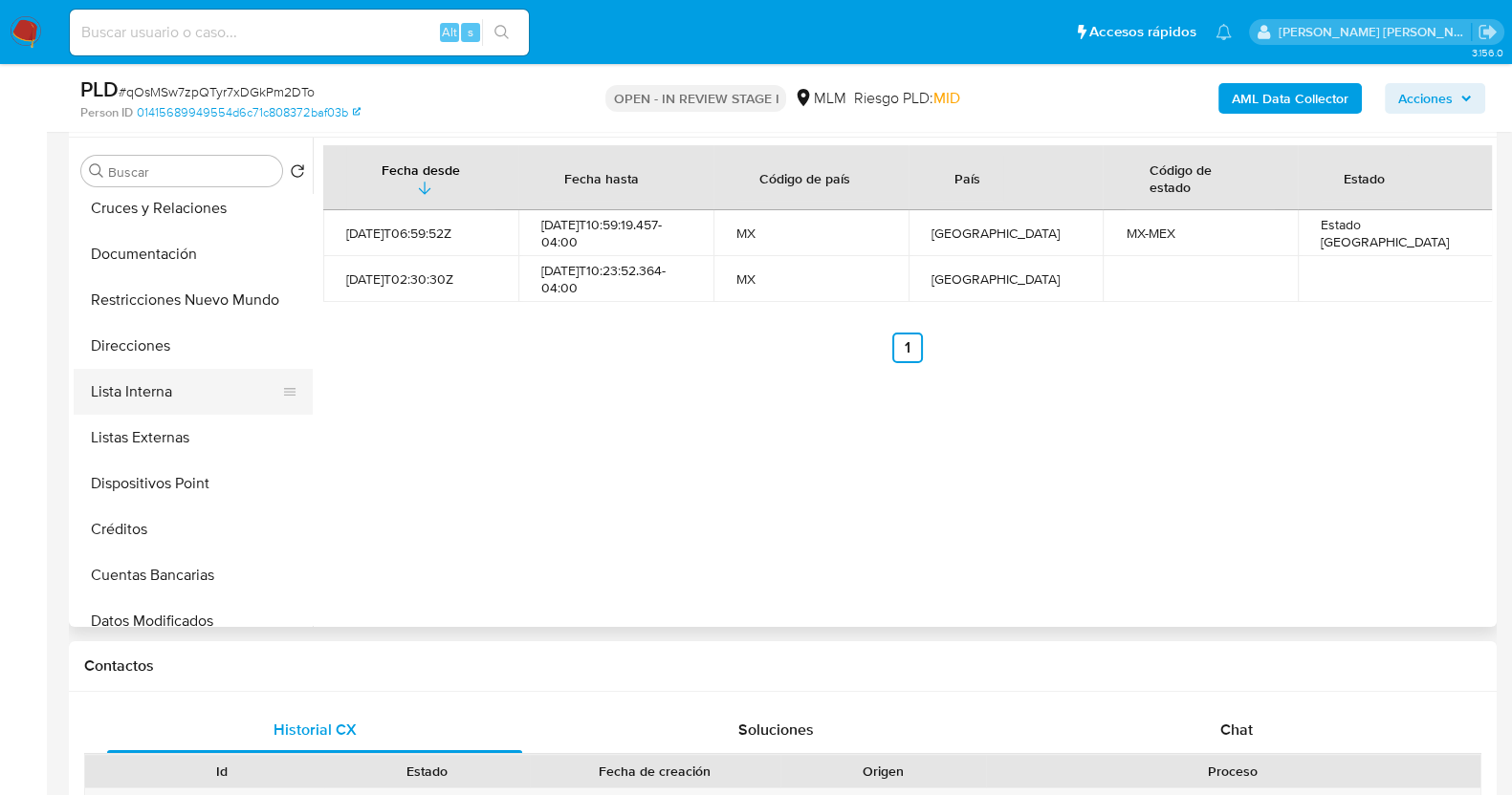
click at [196, 385] on button "Lista Interna" at bounding box center [185, 392] width 224 height 46
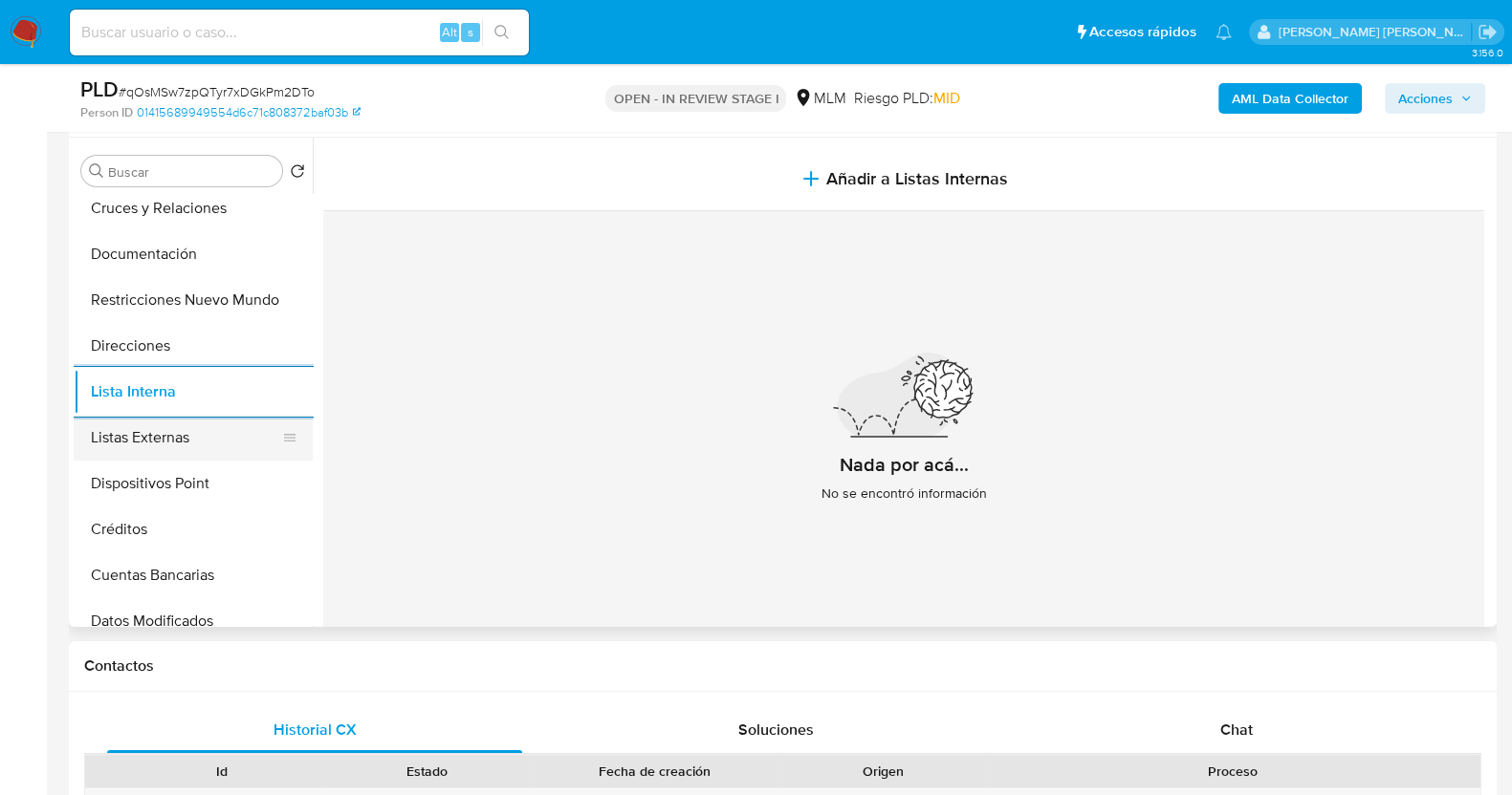
click at [181, 443] on button "Listas Externas" at bounding box center [185, 438] width 224 height 46
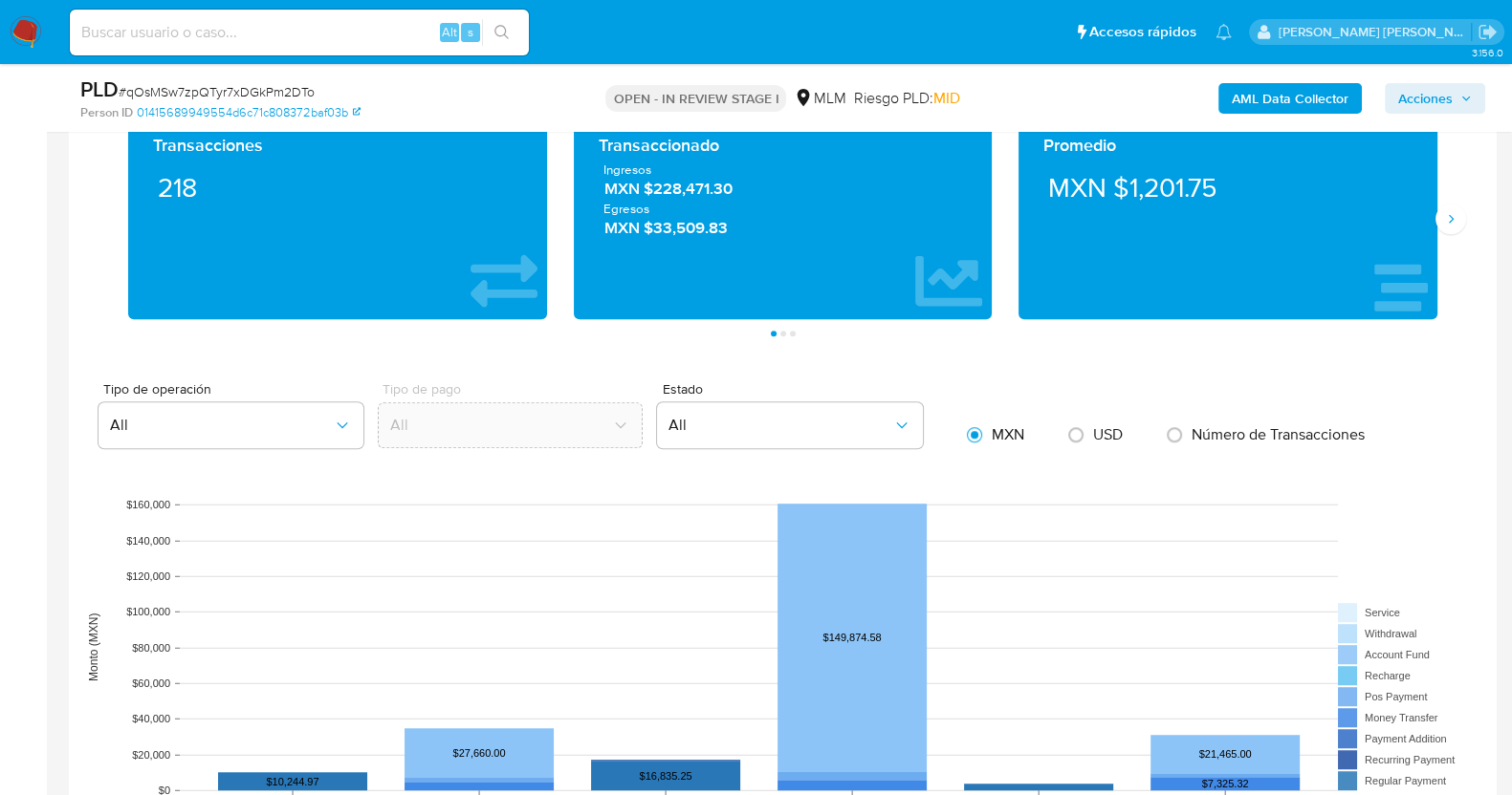
scroll to position [1419, 0]
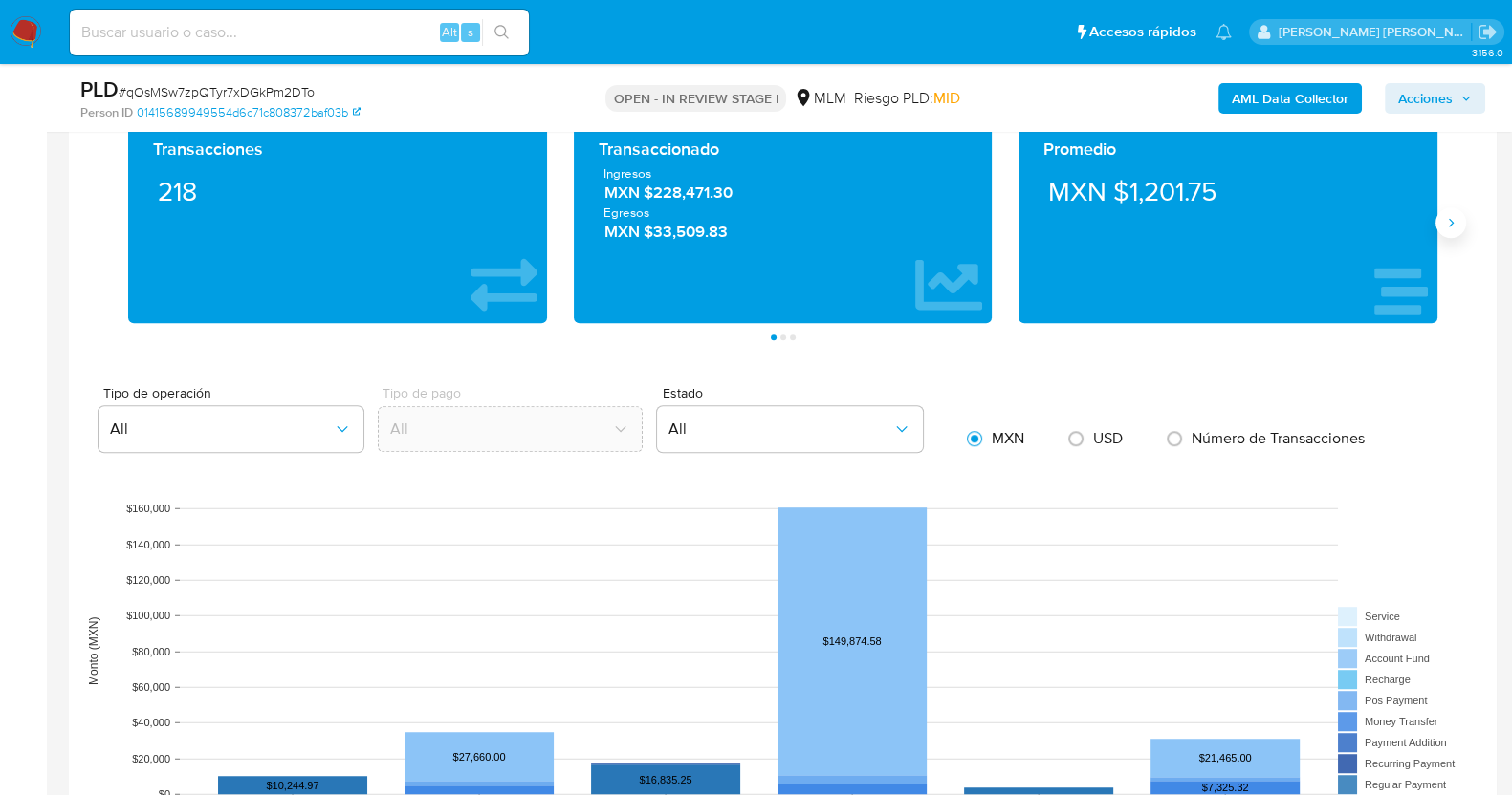
click at [1445, 220] on icon "Siguiente" at bounding box center [1450, 223] width 15 height 15
